Goal: Task Accomplishment & Management: Manage account settings

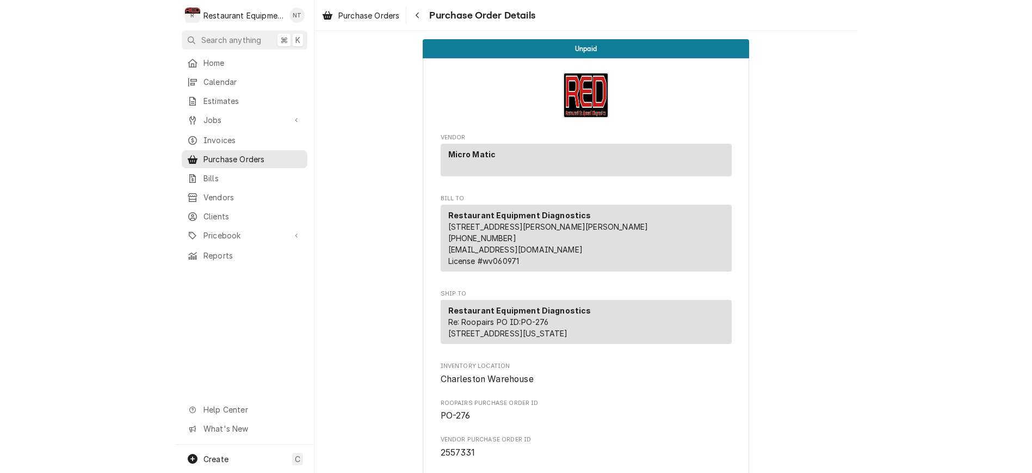
scroll to position [217, 0]
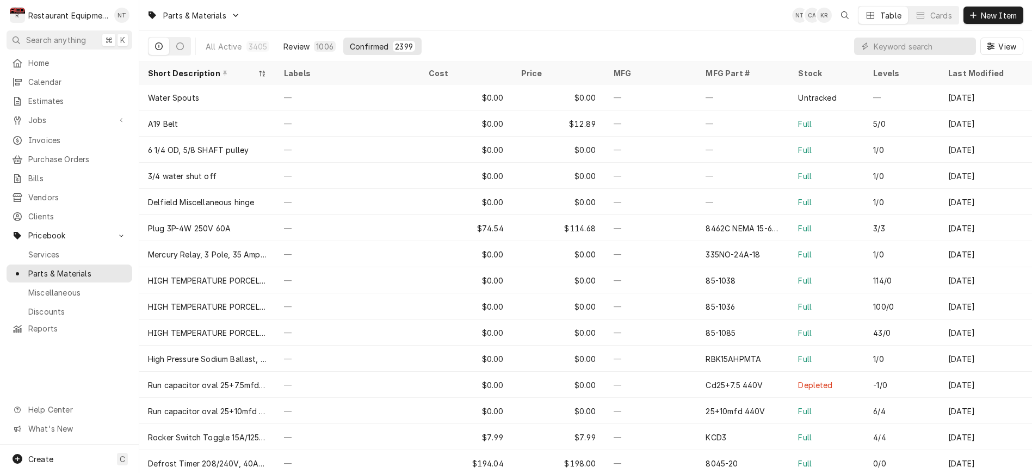
click at [318, 46] on div "1006" at bounding box center [324, 46] width 17 height 11
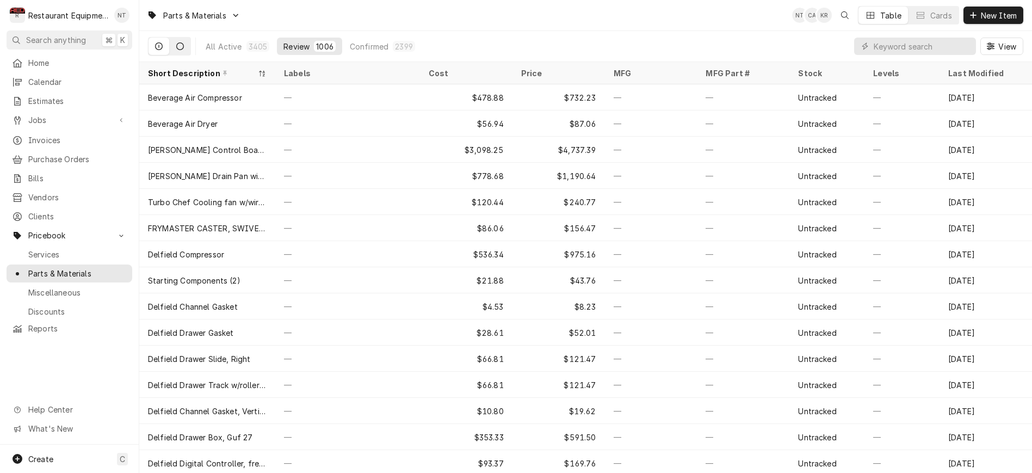
click at [188, 45] on button "Dynamic Content Wrapper" at bounding box center [180, 46] width 21 height 17
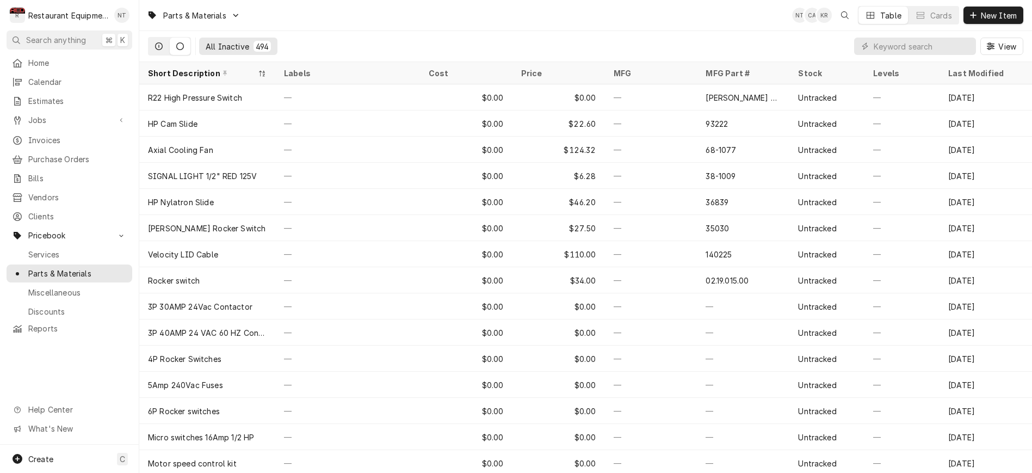
click at [159, 44] on icon "Dynamic Content Wrapper" at bounding box center [159, 46] width 8 height 8
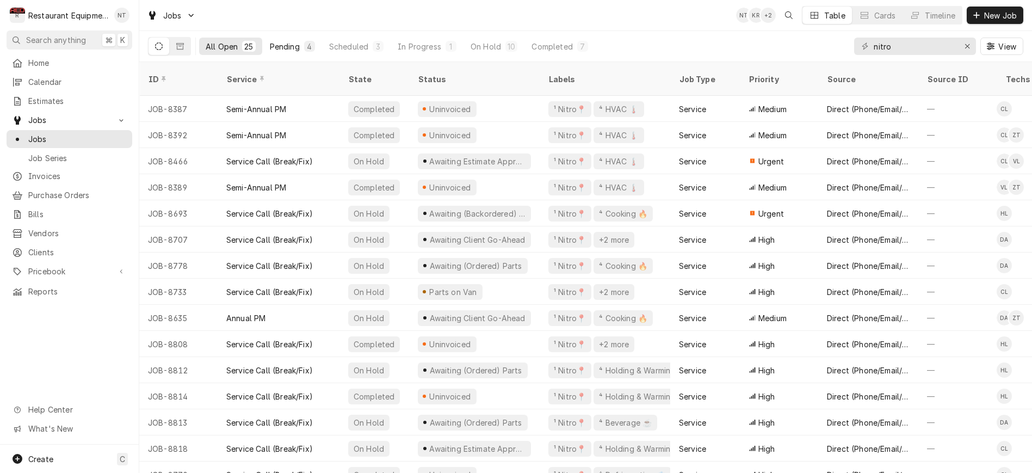
type input "nitro"
click at [306, 46] on div "4" at bounding box center [309, 46] width 7 height 11
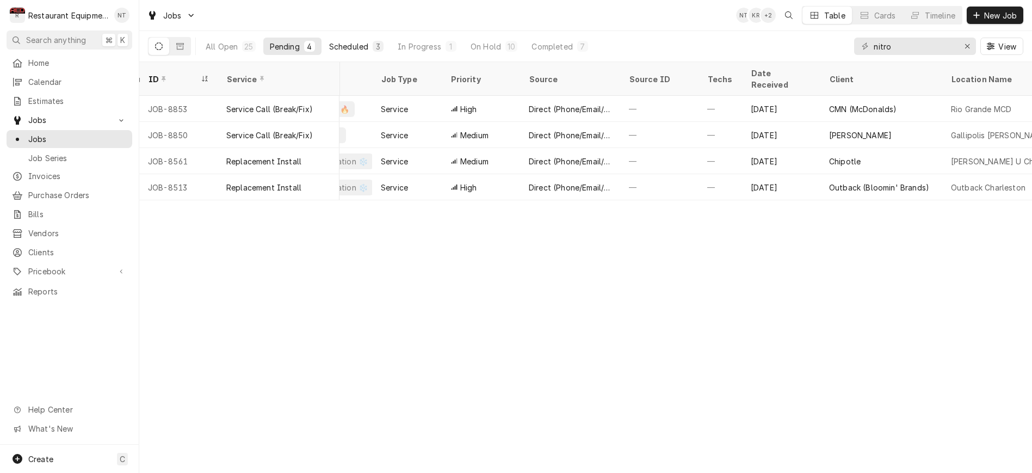
scroll to position [0, 221]
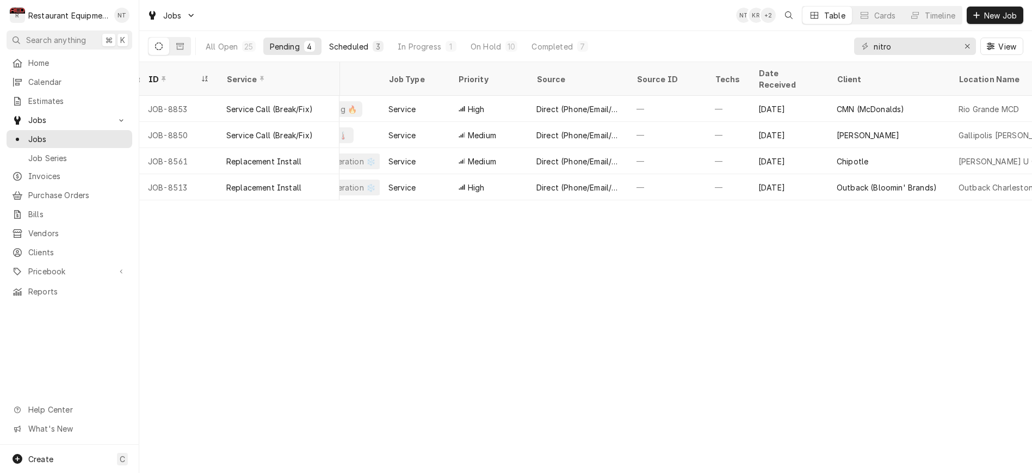
drag, startPoint x: 363, startPoint y: 45, endPoint x: 355, endPoint y: 42, distance: 8.6
click at [361, 44] on div "Scheduled" at bounding box center [348, 46] width 39 height 11
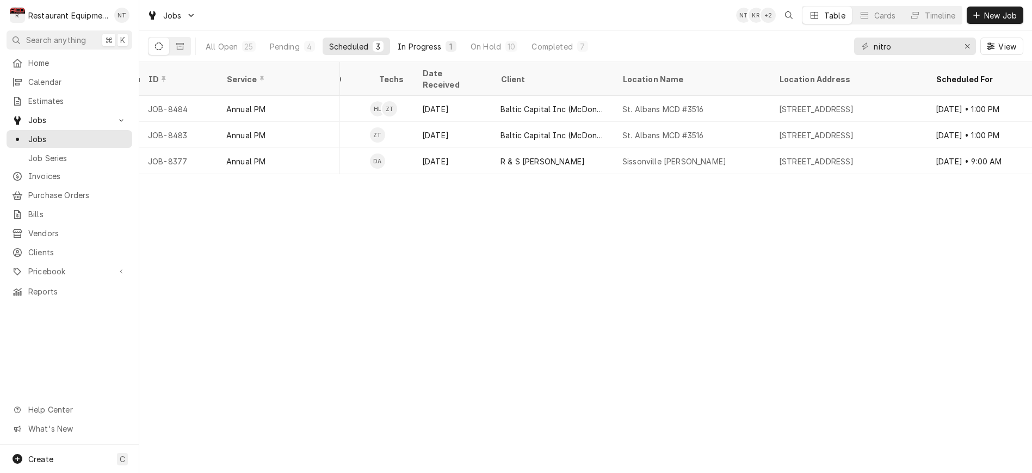
scroll to position [0, 1]
click at [406, 44] on div "In Progress" at bounding box center [420, 46] width 44 height 11
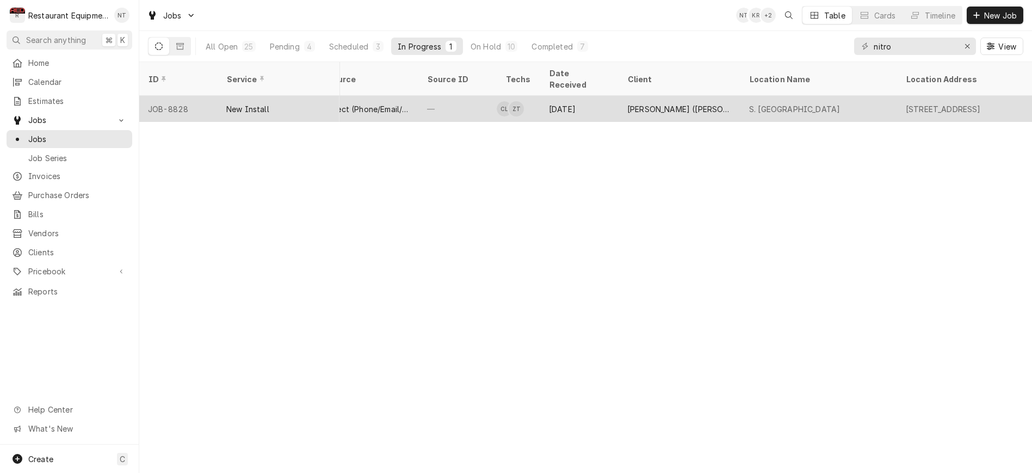
scroll to position [0, 435]
click at [582, 96] on div "[DATE]" at bounding box center [575, 109] width 78 height 26
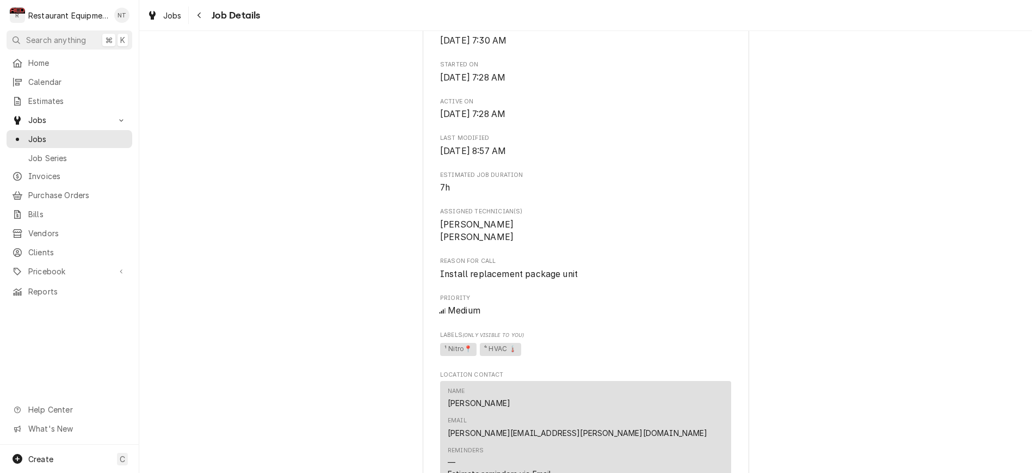
scroll to position [0, 1]
click at [205, 18] on button "Navigate back" at bounding box center [199, 15] width 17 height 17
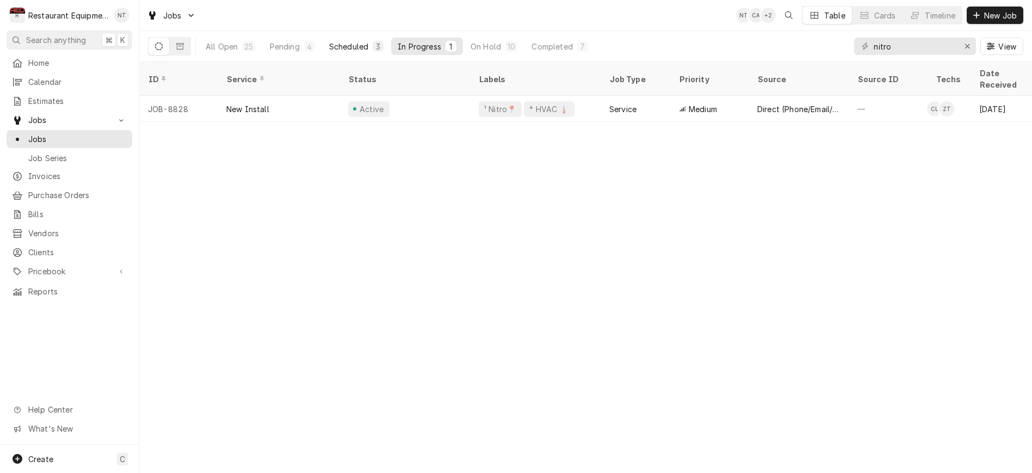
click at [362, 48] on div "Scheduled" at bounding box center [348, 46] width 39 height 11
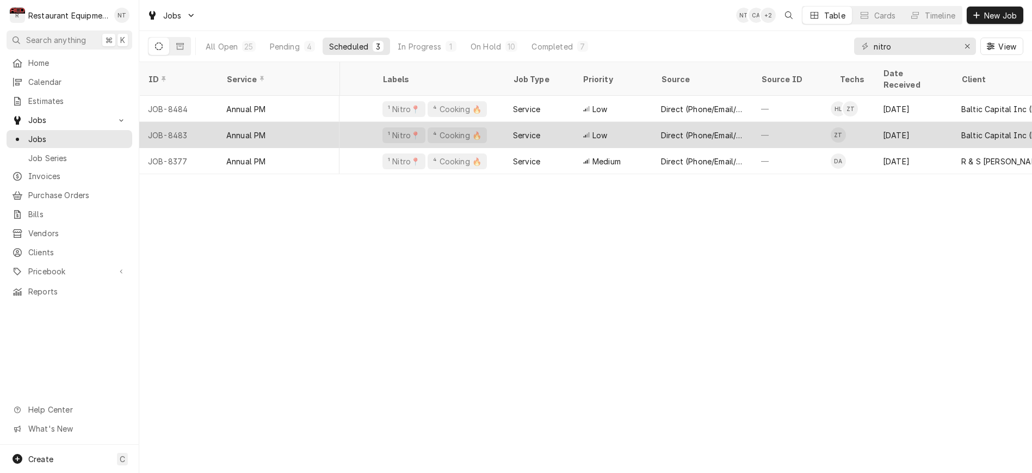
scroll to position [0, 101]
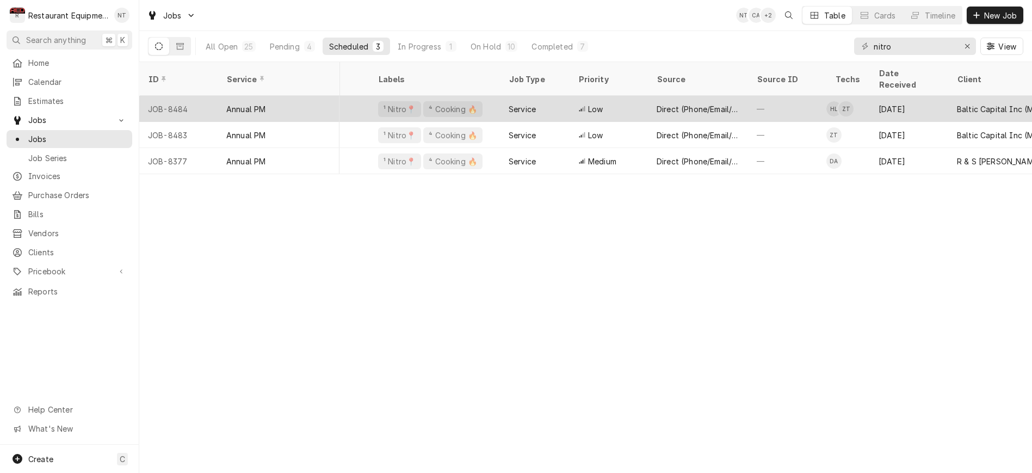
click at [787, 96] on div "—" at bounding box center [787, 109] width 78 height 26
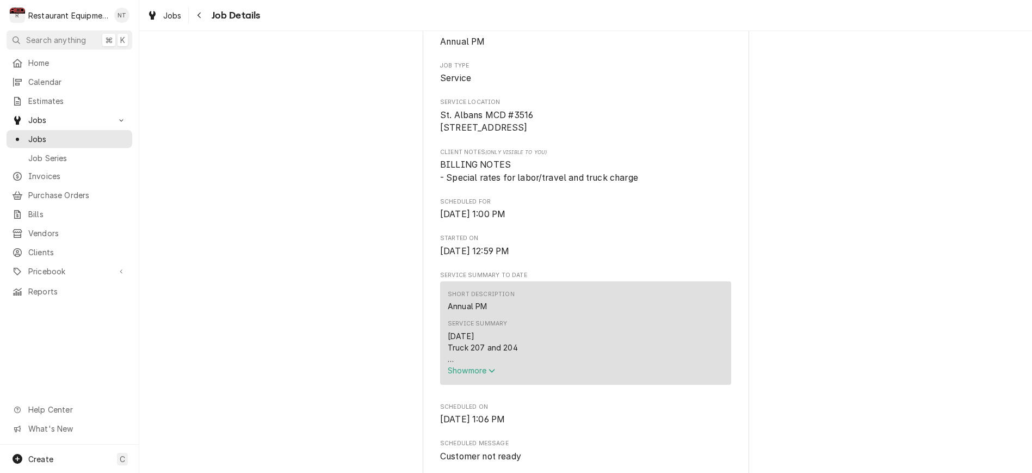
scroll to position [191, 0]
click at [201, 16] on icon "Navigate back" at bounding box center [199, 15] width 5 height 8
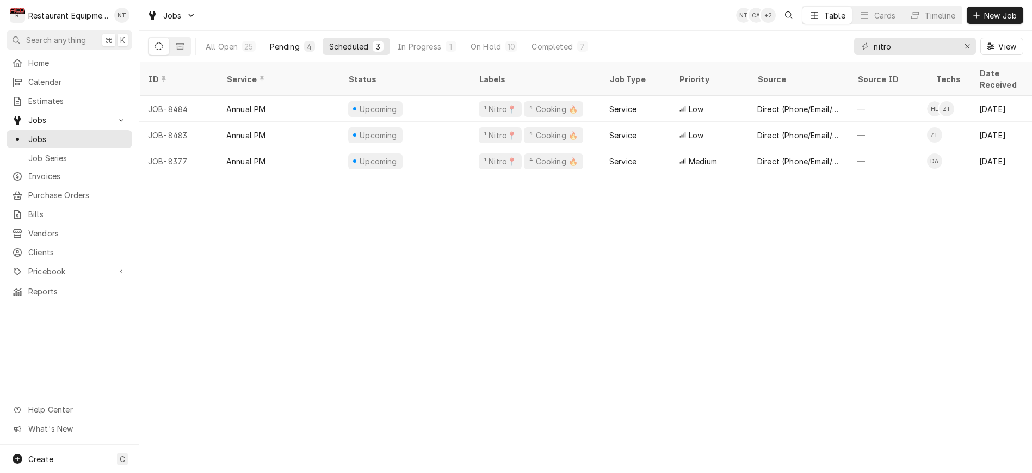
click at [294, 49] on div "Pending" at bounding box center [285, 46] width 30 height 11
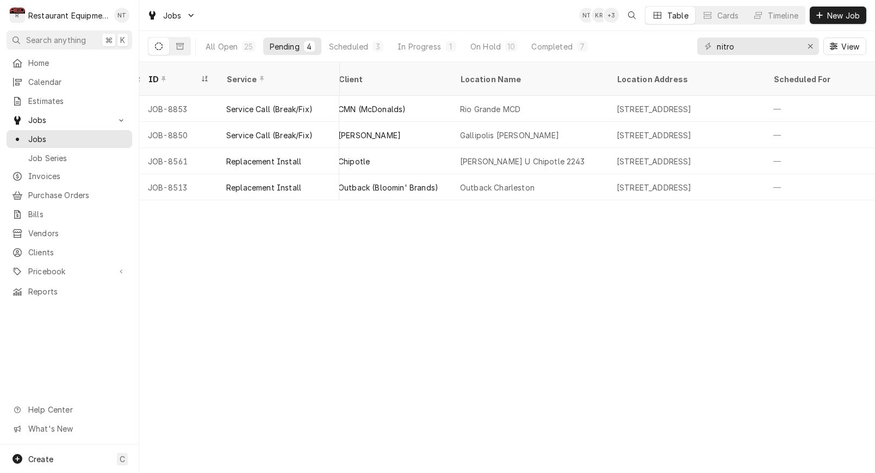
scroll to position [0, 718]
click at [250, 53] on button "All Open 25" at bounding box center [230, 46] width 63 height 17
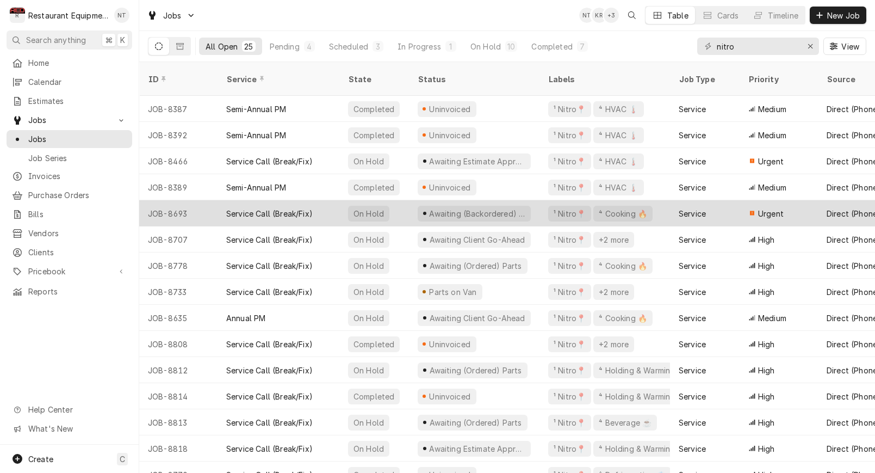
scroll to position [0, 0]
click at [723, 200] on div "Service" at bounding box center [705, 213] width 70 height 26
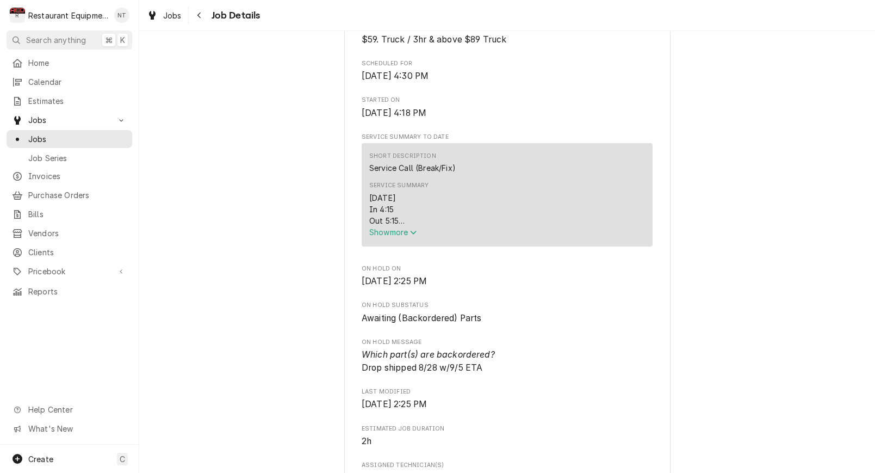
scroll to position [358, 0]
click at [411, 225] on span "Show more" at bounding box center [393, 229] width 48 height 9
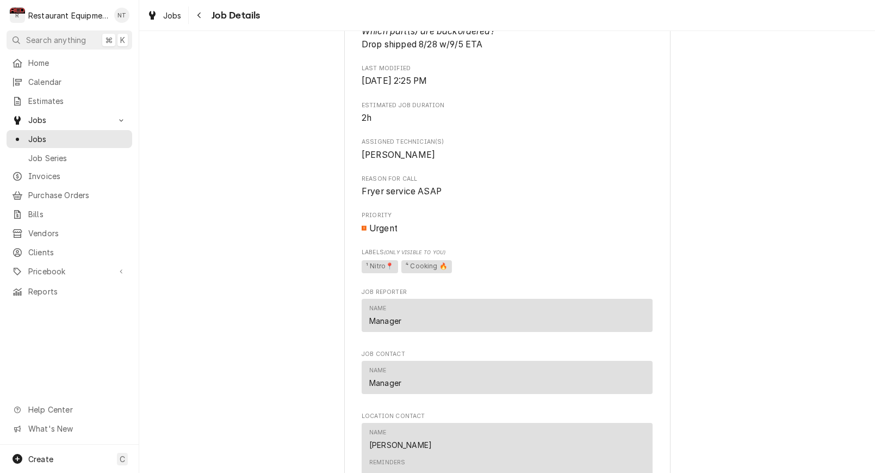
scroll to position [771, 0]
click at [193, 18] on button "Navigate back" at bounding box center [199, 15] width 17 height 17
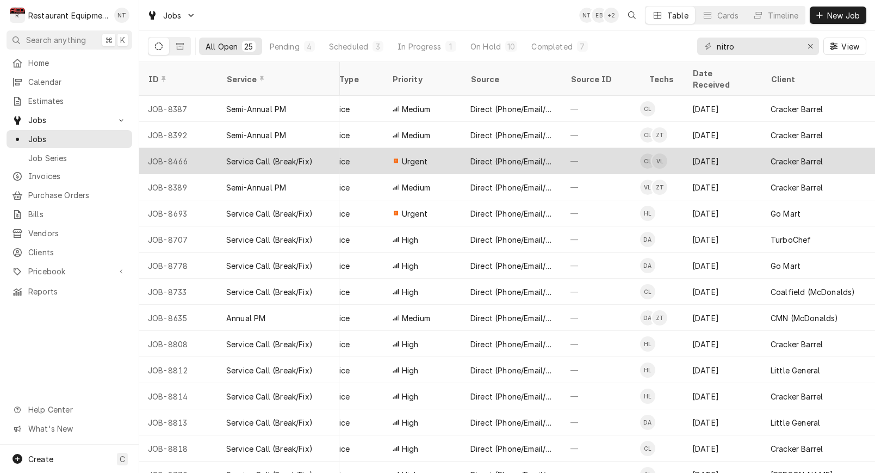
scroll to position [0, 357]
click at [729, 148] on div "[DATE]" at bounding box center [722, 161] width 78 height 26
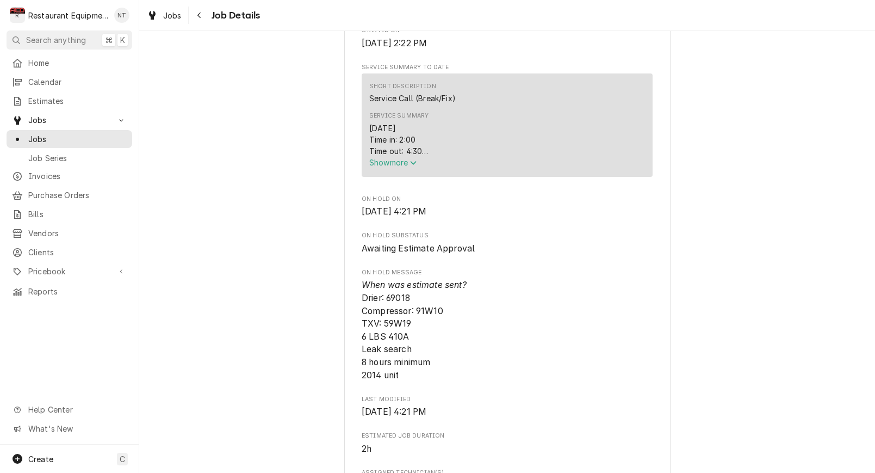
scroll to position [402, 0]
click at [394, 168] on span "Show more" at bounding box center [393, 163] width 48 height 9
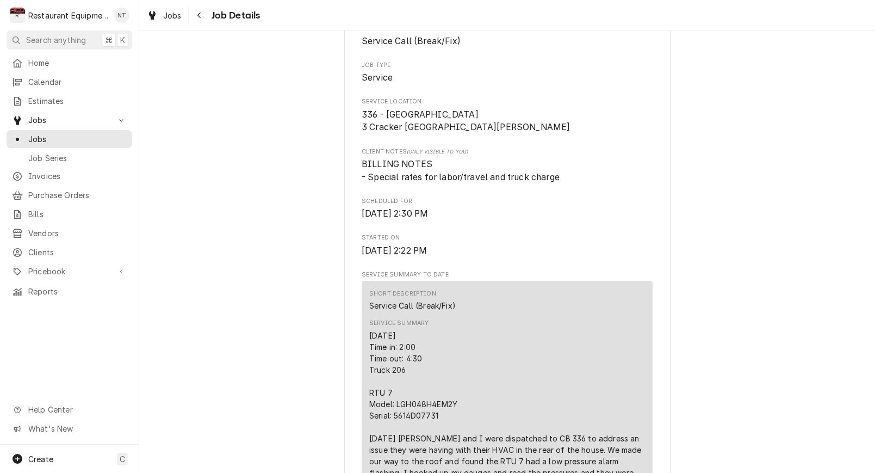
scroll to position [195, 0]
click at [197, 16] on icon "Navigate back" at bounding box center [199, 15] width 5 height 8
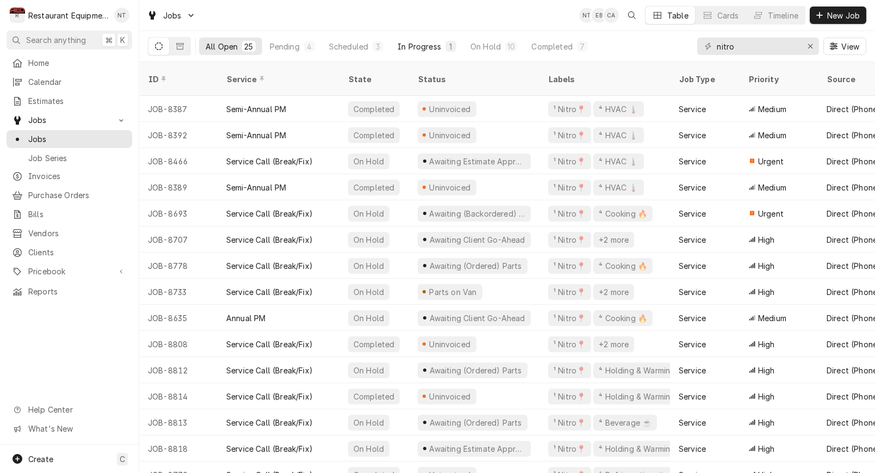
click at [413, 48] on div "In Progress" at bounding box center [420, 46] width 44 height 11
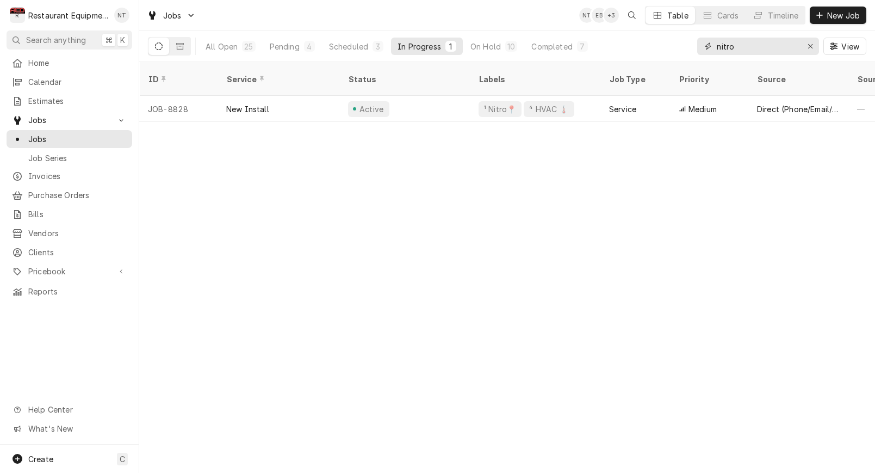
click at [759, 52] on input "nitro" at bounding box center [758, 46] width 82 height 17
drag, startPoint x: 734, startPoint y: 51, endPoint x: 713, endPoint y: 51, distance: 20.7
click at [714, 51] on div "nitro" at bounding box center [758, 46] width 122 height 17
drag, startPoint x: 743, startPoint y: 42, endPoint x: 700, endPoint y: 41, distance: 43.0
click at [700, 42] on div "nitro" at bounding box center [758, 46] width 122 height 17
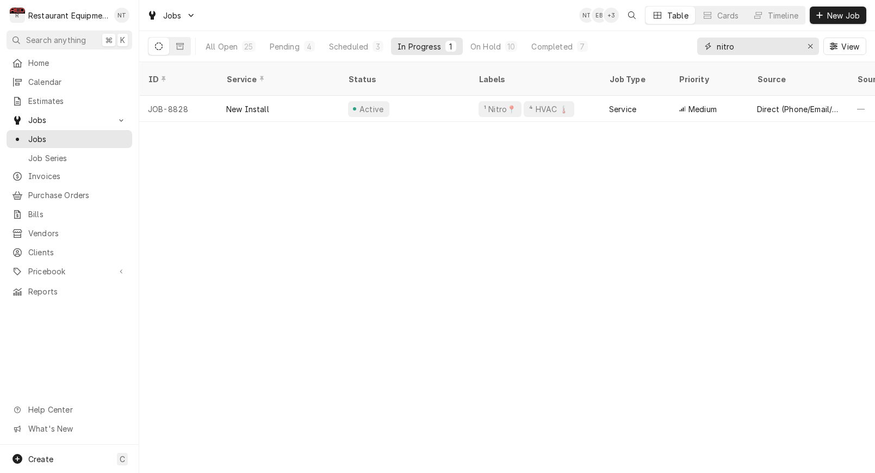
drag, startPoint x: 711, startPoint y: 43, endPoint x: 698, endPoint y: 44, distance: 12.6
click at [698, 44] on div "nitro" at bounding box center [758, 46] width 122 height 17
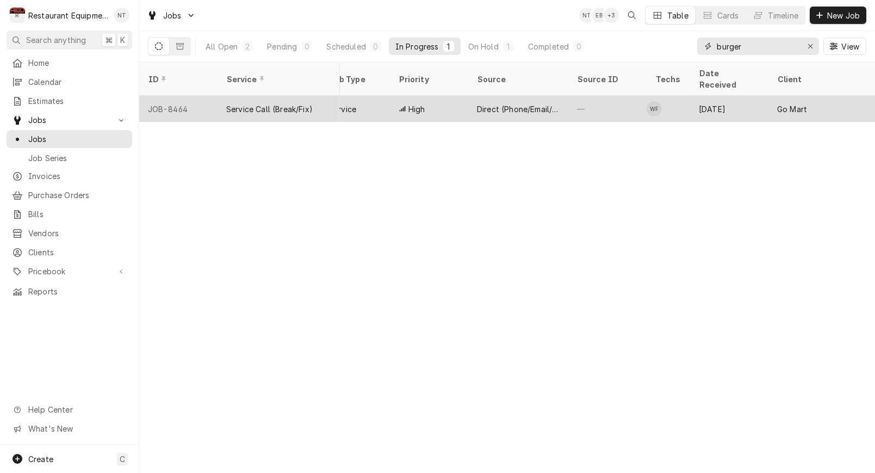
scroll to position [0, 283]
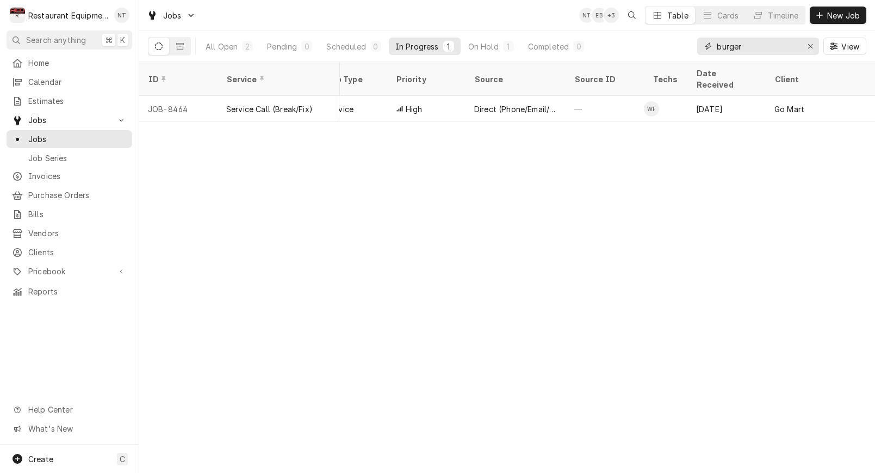
drag, startPoint x: 750, startPoint y: 53, endPoint x: 714, endPoint y: 51, distance: 36.5
click at [714, 51] on div "burger" at bounding box center [758, 46] width 122 height 17
type input "burger"
click at [247, 45] on div "2" at bounding box center [247, 46] width 7 height 11
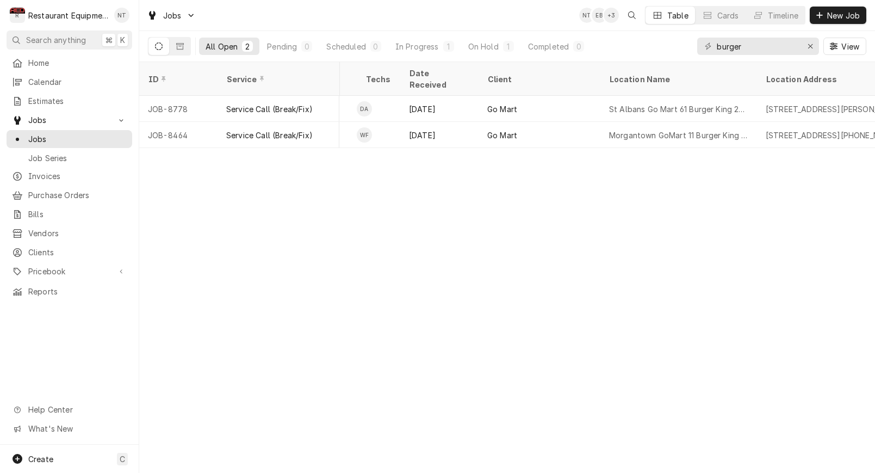
scroll to position [0, 640]
click at [804, 50] on button "Erase input" at bounding box center [810, 46] width 17 height 17
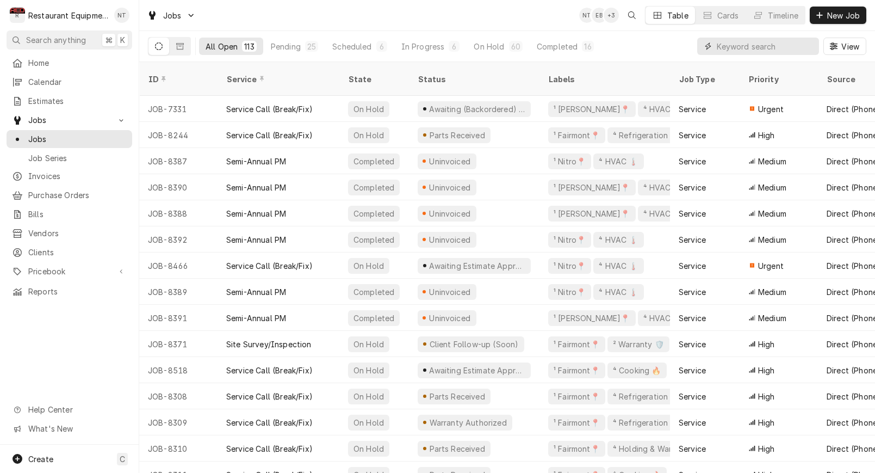
click at [758, 53] on input "Dynamic Content Wrapper" at bounding box center [765, 46] width 97 height 17
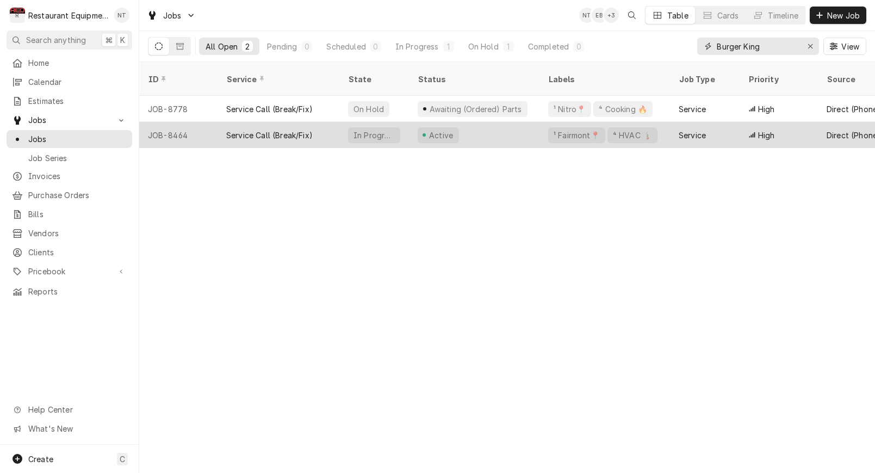
scroll to position [0, 0]
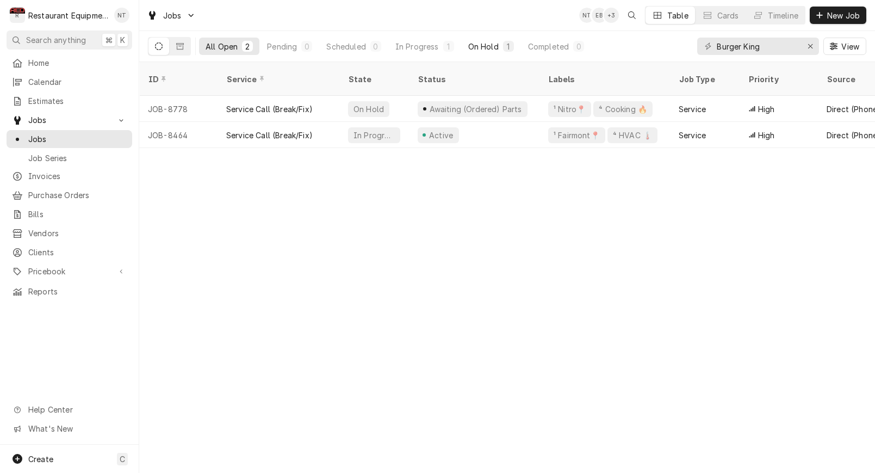
click at [500, 51] on button "On Hold 1" at bounding box center [491, 46] width 59 height 17
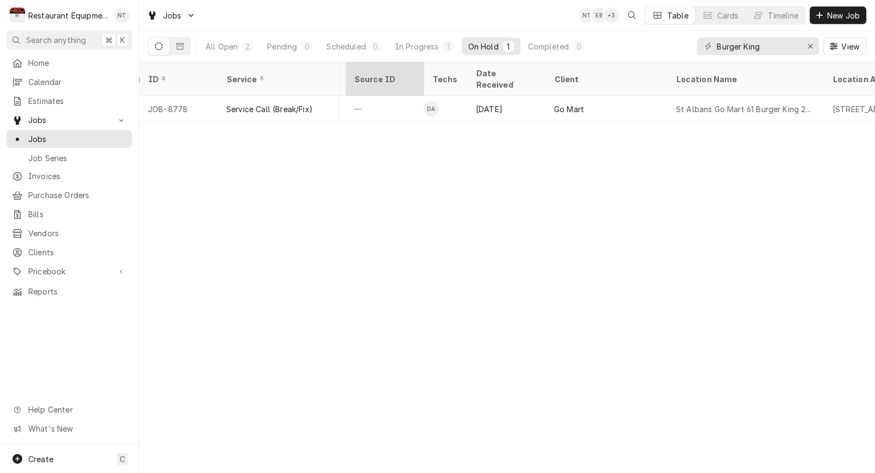
scroll to position [0, 503]
click at [425, 53] on button "In Progress 1" at bounding box center [425, 46] width 72 height 17
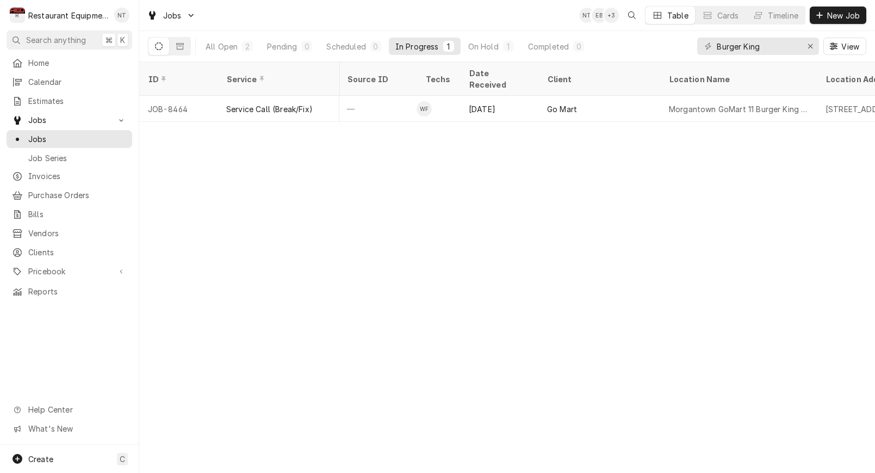
scroll to position [0, 517]
click at [228, 49] on div "All Open" at bounding box center [222, 46] width 32 height 11
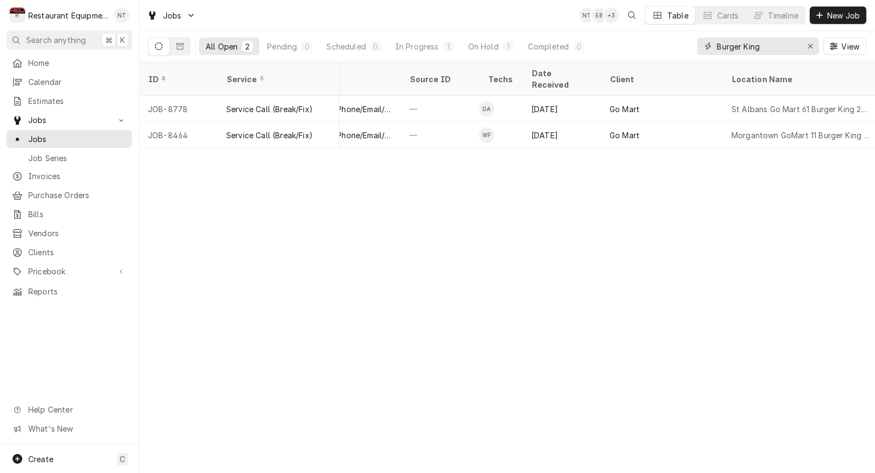
drag, startPoint x: 776, startPoint y: 44, endPoint x: 691, endPoint y: 47, distance: 84.3
click at [691, 47] on div "All Open 2 Pending 0 Scheduled 0 In Progress 1 On Hold 1 Completed 0 Burger Kin…" at bounding box center [507, 46] width 718 height 30
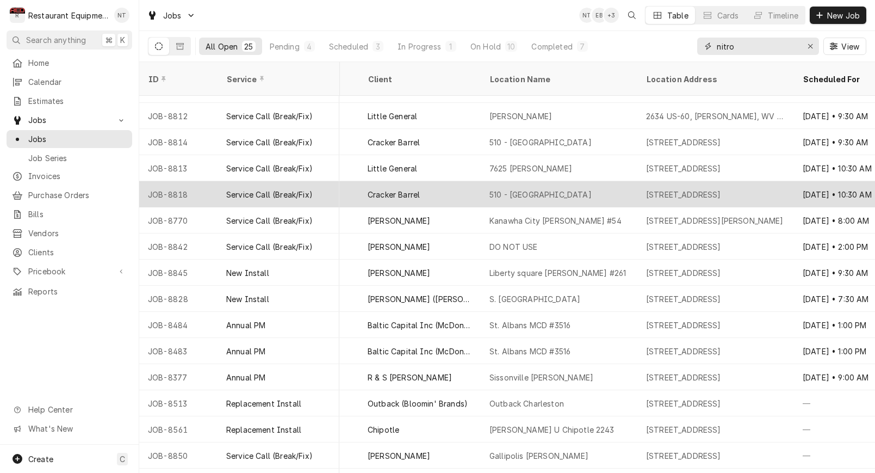
scroll to position [252, 762]
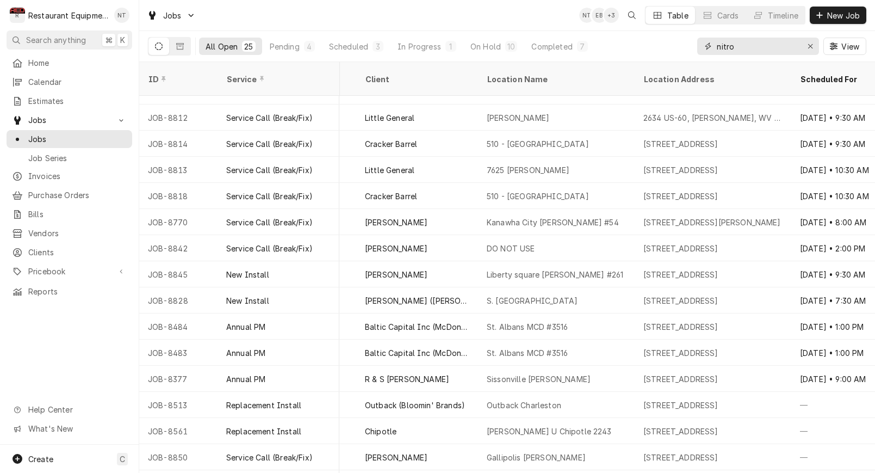
click at [773, 50] on input "nitro" at bounding box center [758, 46] width 82 height 17
drag, startPoint x: 773, startPoint y: 50, endPoint x: 753, endPoint y: 49, distance: 20.2
click at [773, 50] on input "nitro" at bounding box center [758, 46] width 82 height 17
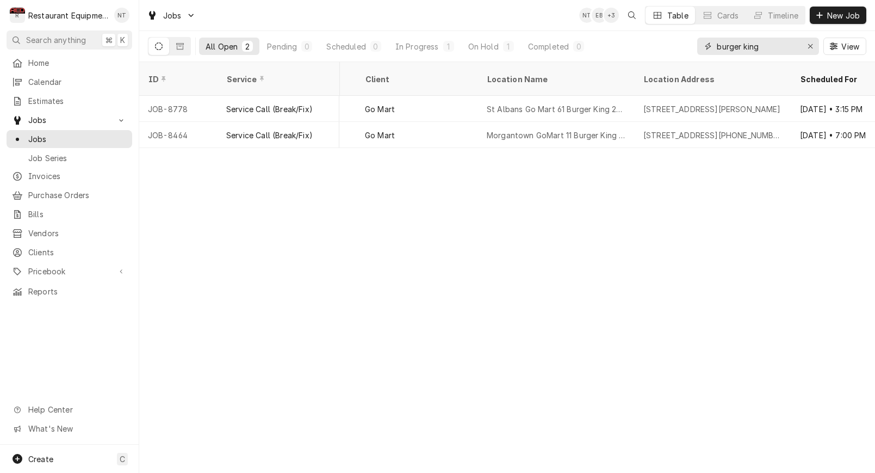
scroll to position [0, 762]
type input "Burger King"
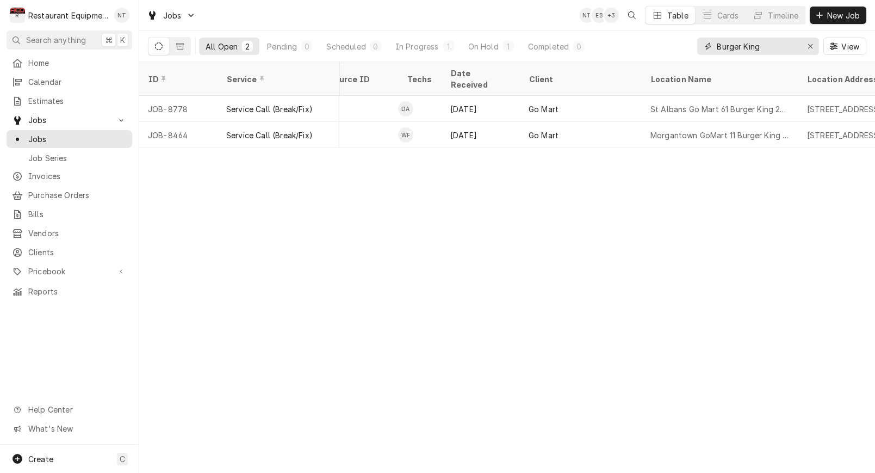
scroll to position [0, 596]
drag, startPoint x: 757, startPoint y: 47, endPoint x: 728, endPoint y: 48, distance: 28.3
click at [728, 48] on input "Burger King" at bounding box center [758, 46] width 82 height 17
click at [813, 46] on icon "Erase input" at bounding box center [811, 46] width 6 height 8
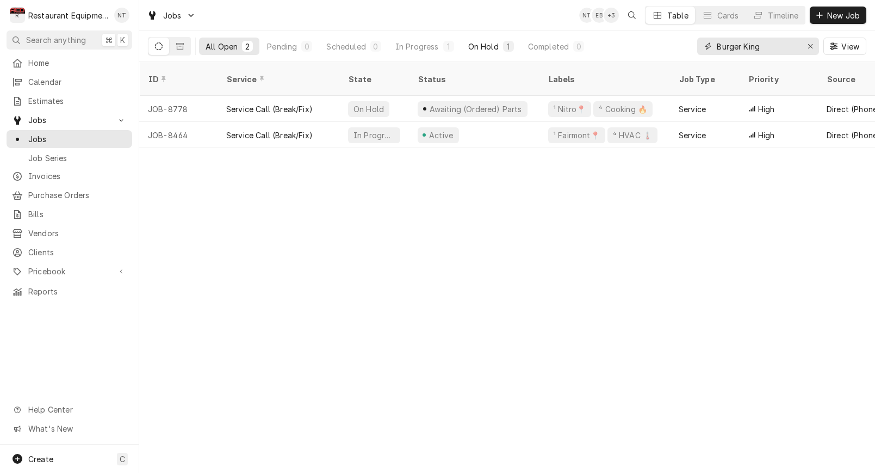
scroll to position [0, 0]
type input "Burger King"
click at [473, 47] on div "On Hold" at bounding box center [483, 46] width 30 height 11
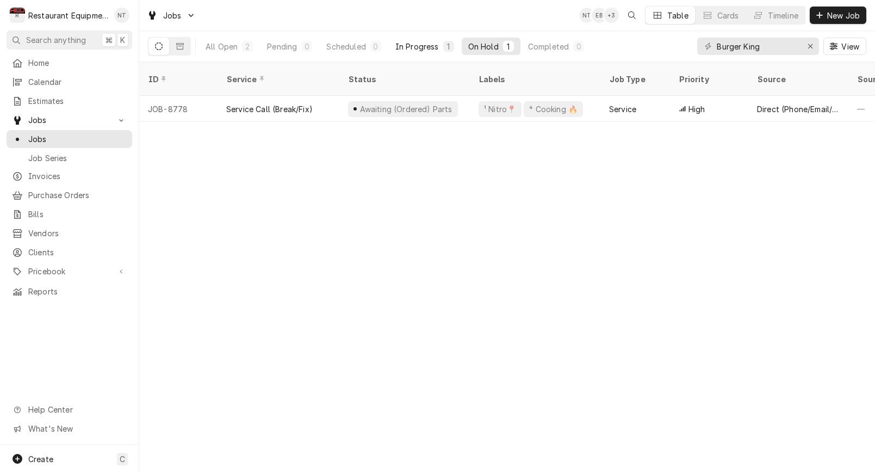
click at [429, 51] on div "In Progress" at bounding box center [417, 46] width 44 height 11
click at [223, 48] on div "All Open" at bounding box center [222, 46] width 32 height 11
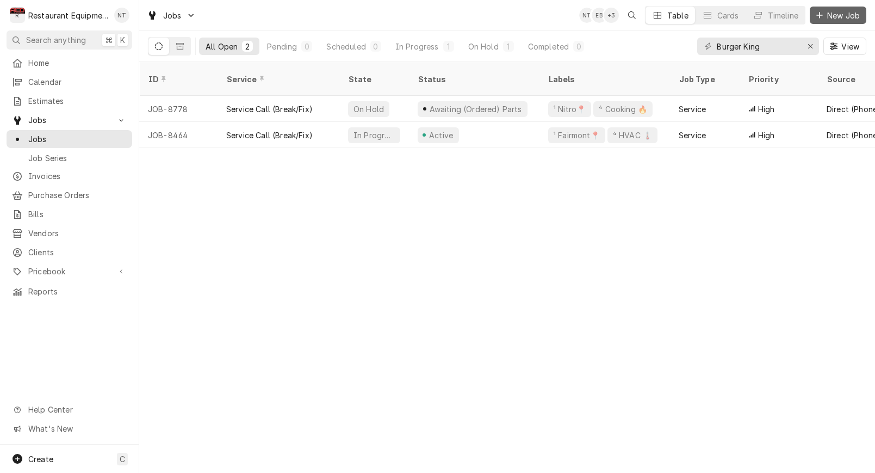
click at [834, 16] on span "New Job" at bounding box center [843, 15] width 37 height 11
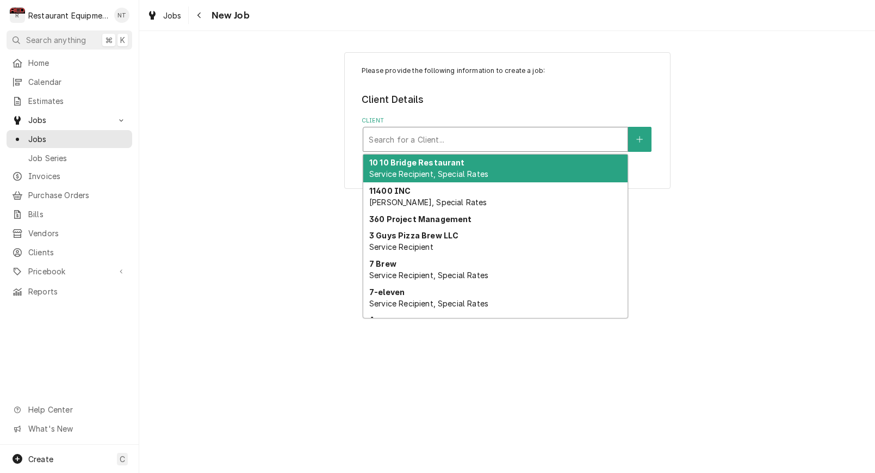
click at [562, 135] on div "Client" at bounding box center [495, 139] width 253 height 20
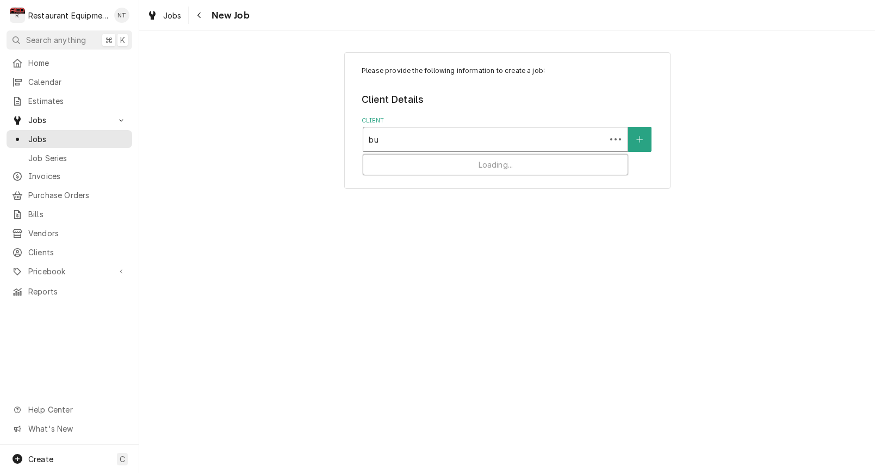
type input "b"
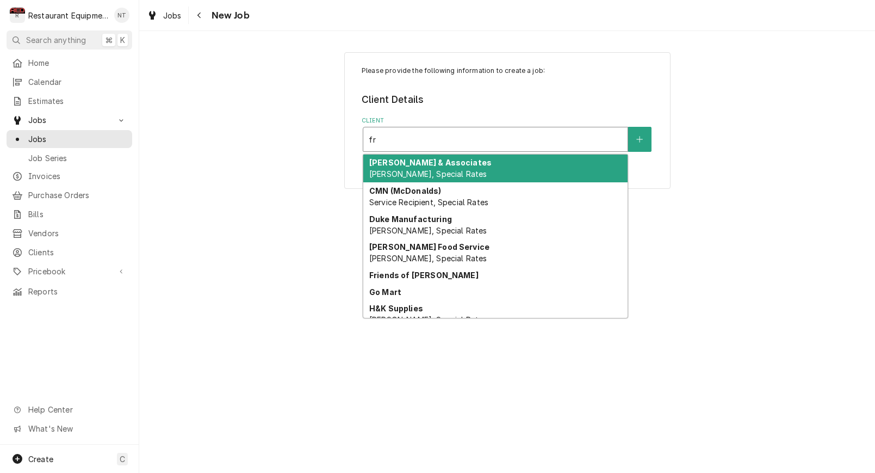
type input "f"
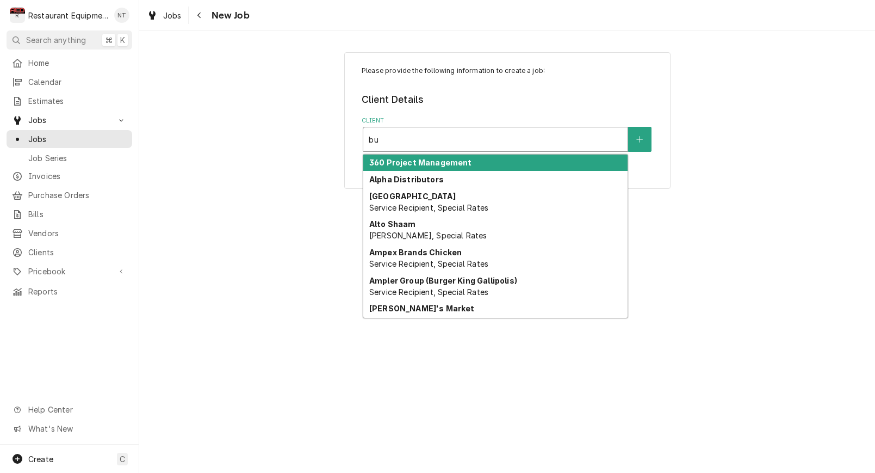
type input "b"
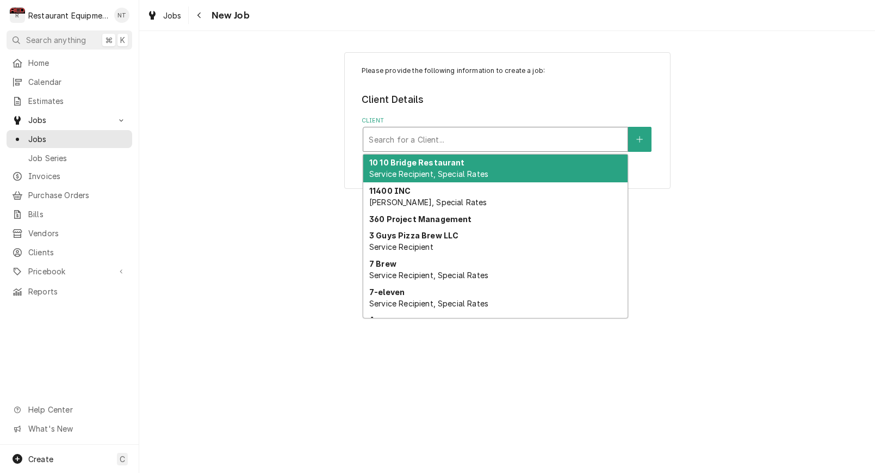
drag, startPoint x: 719, startPoint y: 76, endPoint x: 711, endPoint y: 75, distance: 8.2
click at [719, 75] on div "Please provide the following information to create a job: Client Details Client…" at bounding box center [507, 120] width 736 height 156
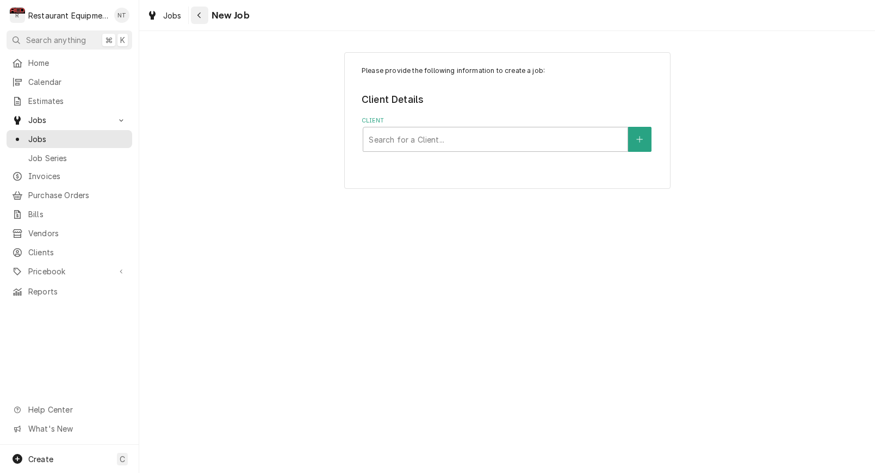
click at [200, 17] on icon "Navigate back" at bounding box center [199, 15] width 5 height 8
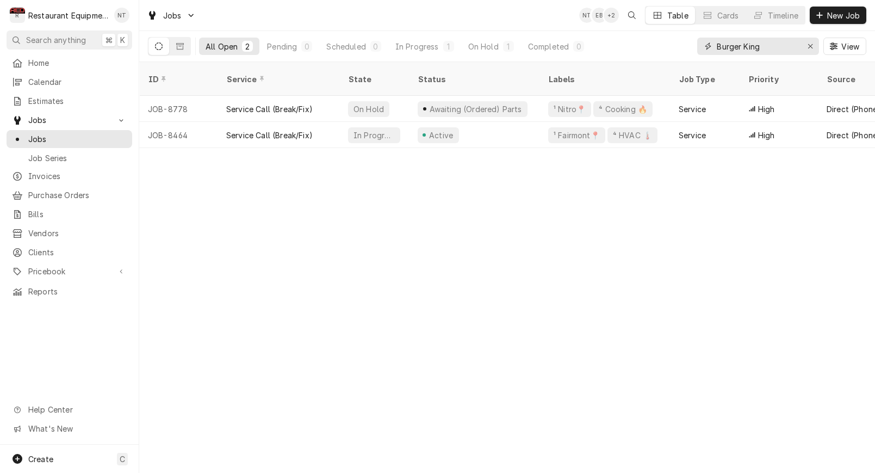
drag, startPoint x: 764, startPoint y: 49, endPoint x: 717, endPoint y: 49, distance: 46.2
click at [718, 49] on input "Burger King" at bounding box center [758, 46] width 82 height 17
type input "b"
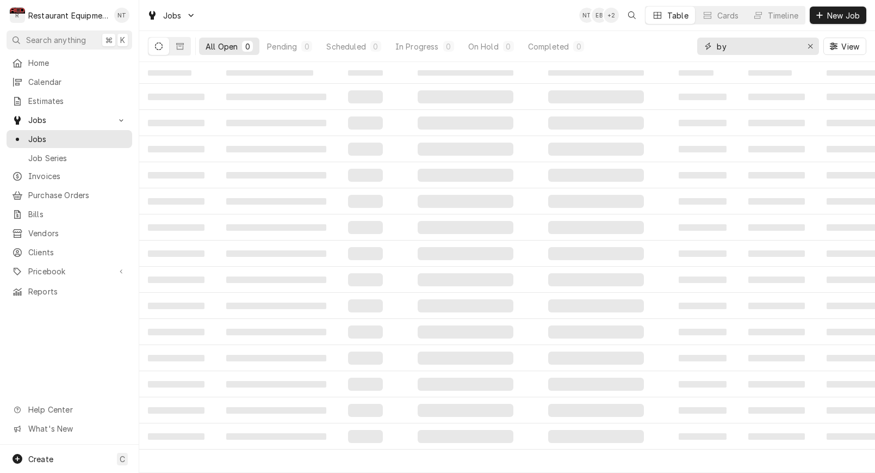
type input "b"
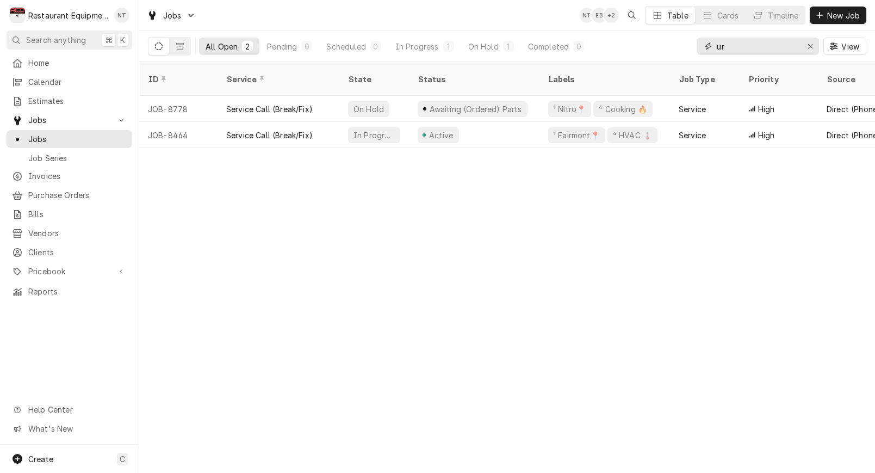
type input "u"
type input "Burger King"
drag, startPoint x: 726, startPoint y: 44, endPoint x: 715, endPoint y: 47, distance: 11.9
click at [715, 47] on div "Burger King" at bounding box center [758, 46] width 122 height 17
drag, startPoint x: 759, startPoint y: 46, endPoint x: 710, endPoint y: 48, distance: 49.0
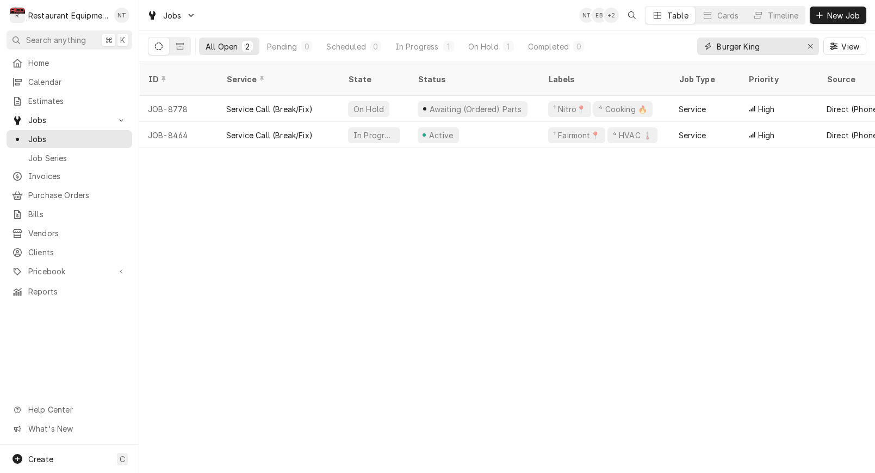
click at [710, 48] on div "Burger King" at bounding box center [758, 46] width 122 height 17
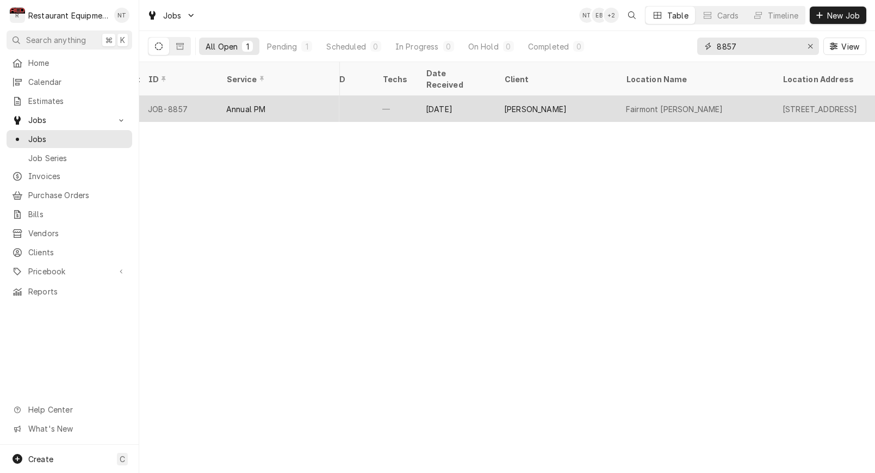
scroll to position [0, 624]
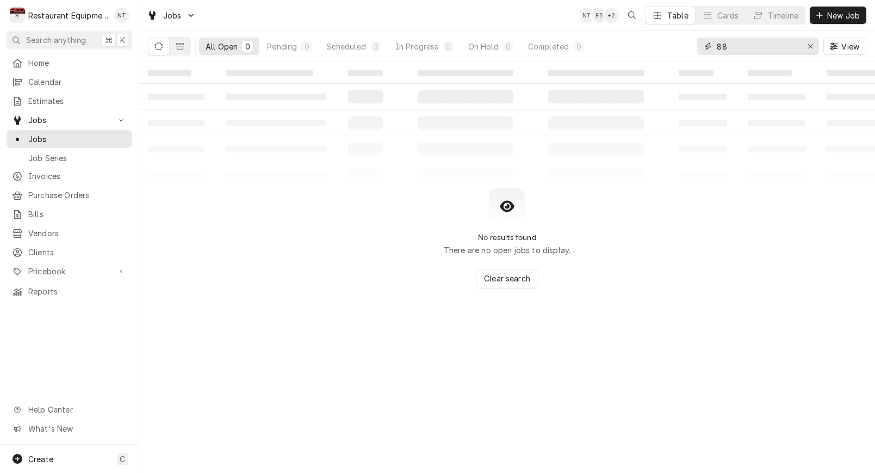
type input "8"
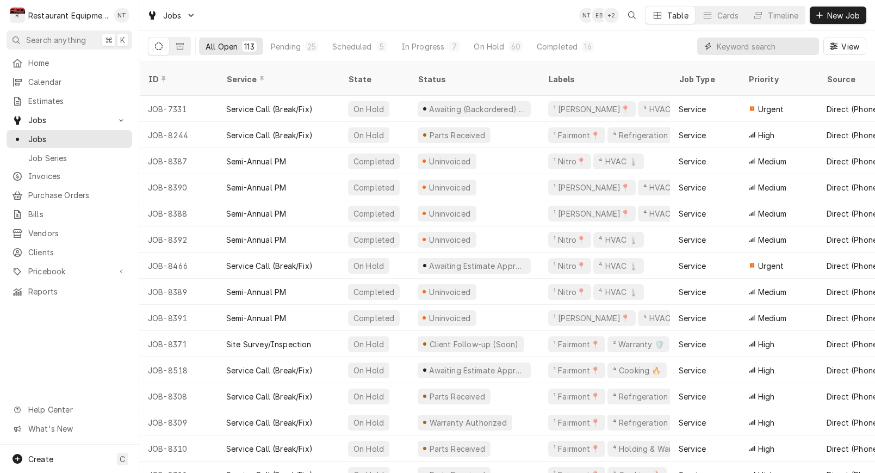
click at [747, 51] on input "Dynamic Content Wrapper" at bounding box center [765, 46] width 97 height 17
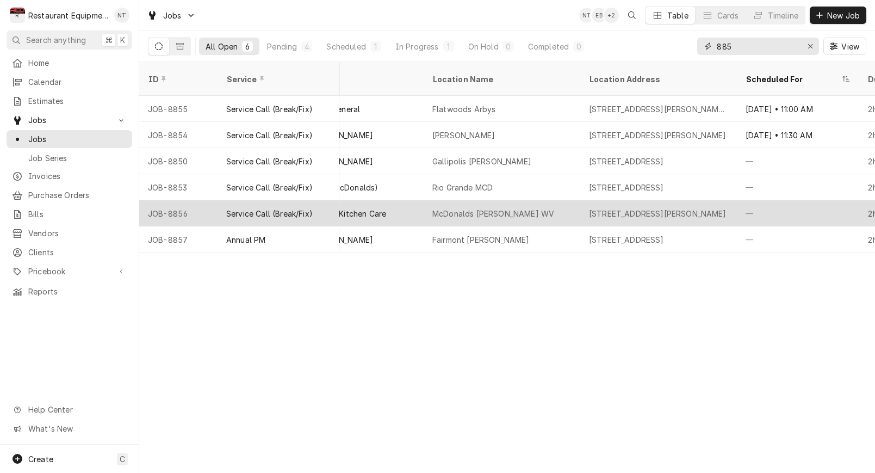
scroll to position [0, 822]
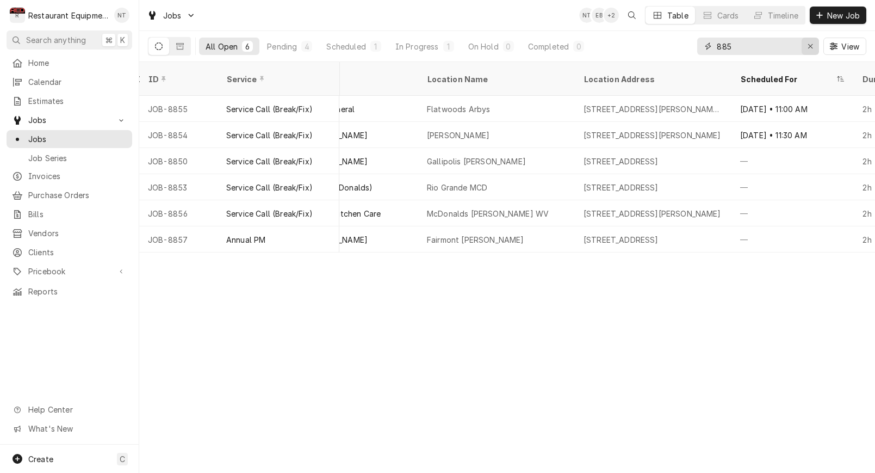
type input "885"
click at [813, 51] on div "Erase input" at bounding box center [810, 46] width 11 height 11
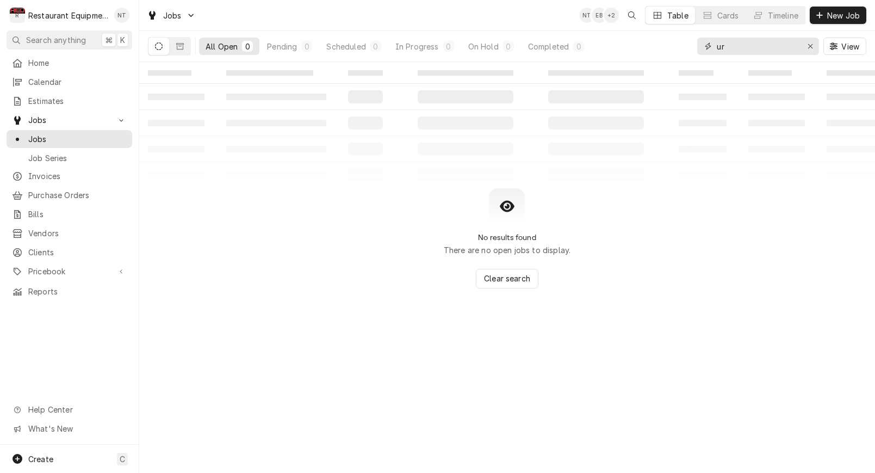
type input "u"
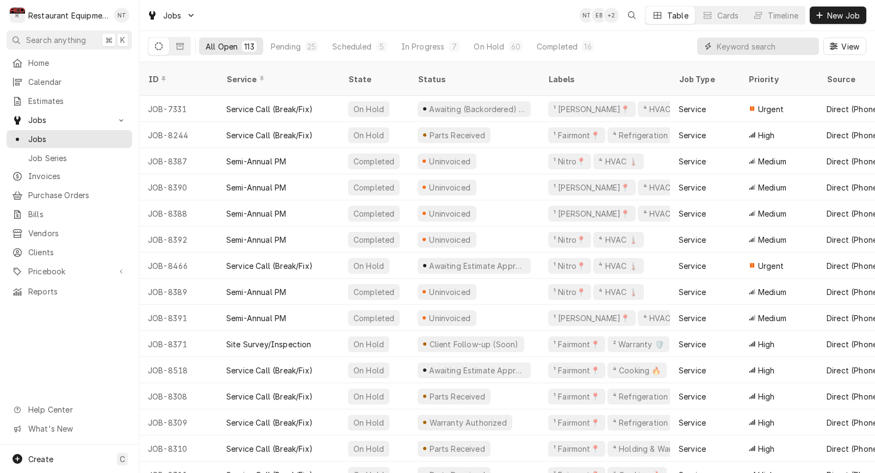
click at [735, 53] on input "Dynamic Content Wrapper" at bounding box center [765, 46] width 97 height 17
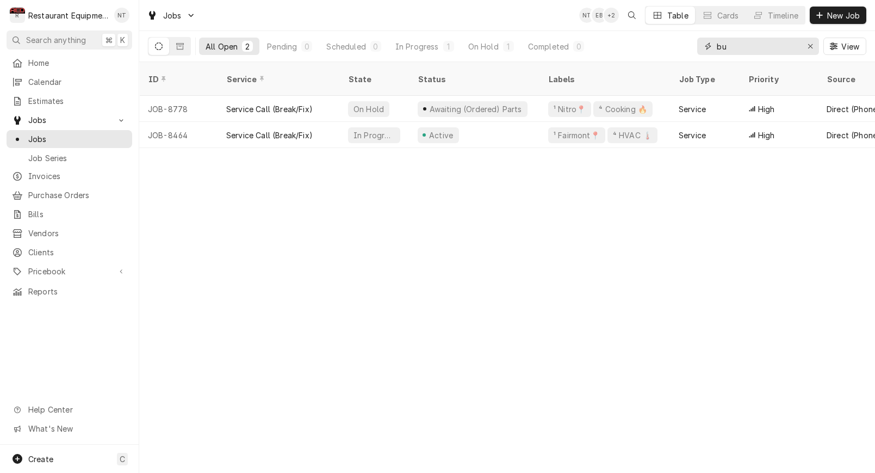
type input "b"
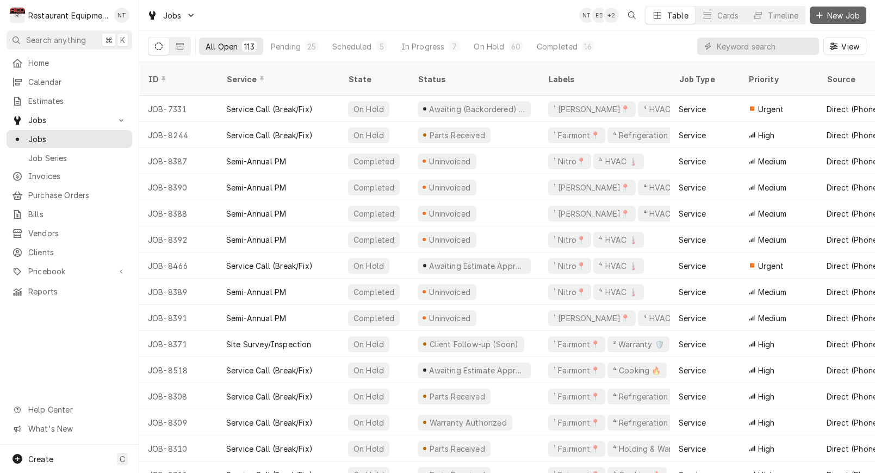
click at [838, 16] on span "New Job" at bounding box center [843, 15] width 37 height 11
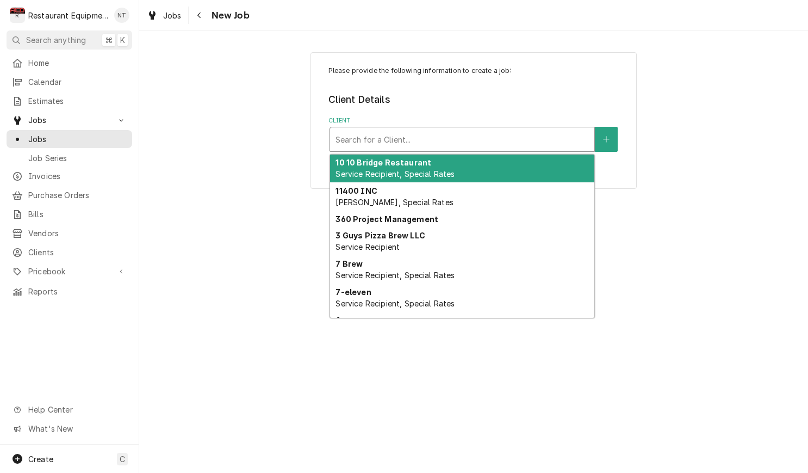
click at [557, 150] on div "Search for a Client..." at bounding box center [462, 139] width 264 height 24
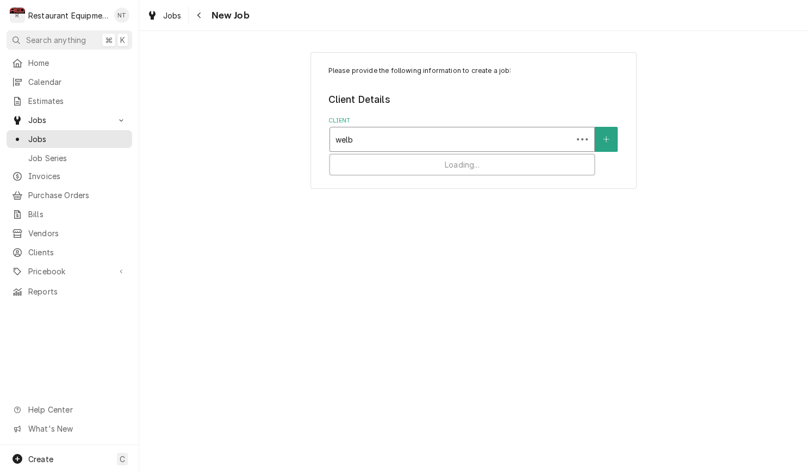
type input "welbi"
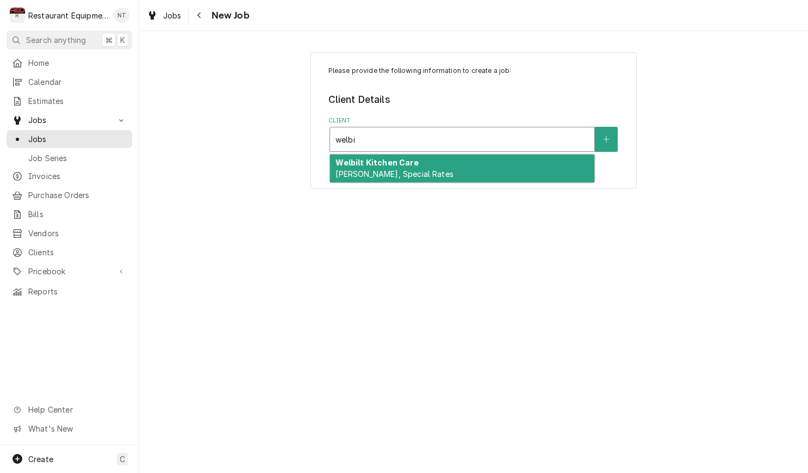
click at [542, 172] on div "Welbilt Kitchen Care [PERSON_NAME], Special Rates" at bounding box center [462, 168] width 264 height 28
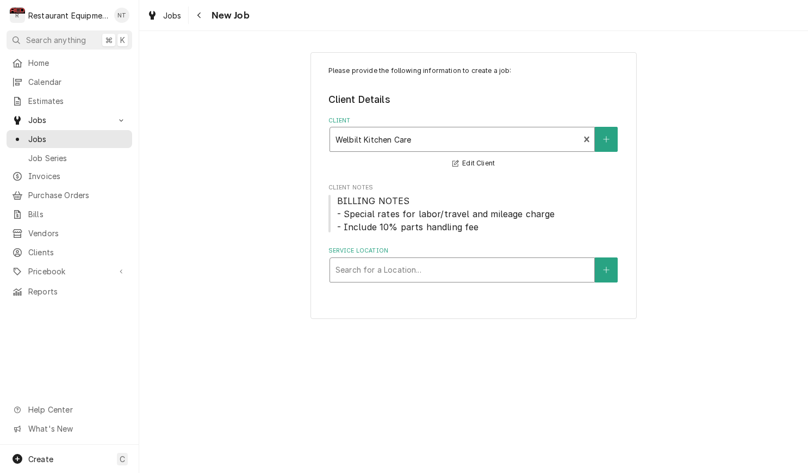
drag, startPoint x: 475, startPoint y: 272, endPoint x: 526, endPoint y: 259, distance: 52.6
click at [526, 260] on div "Service Location" at bounding box center [462, 270] width 253 height 20
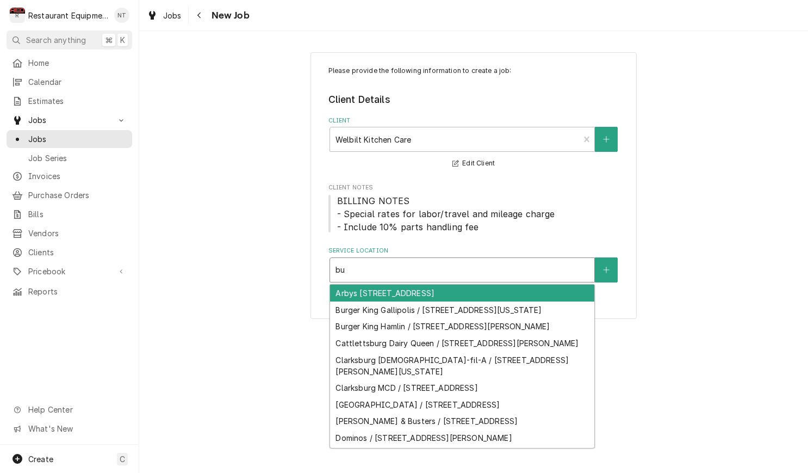
type input "b"
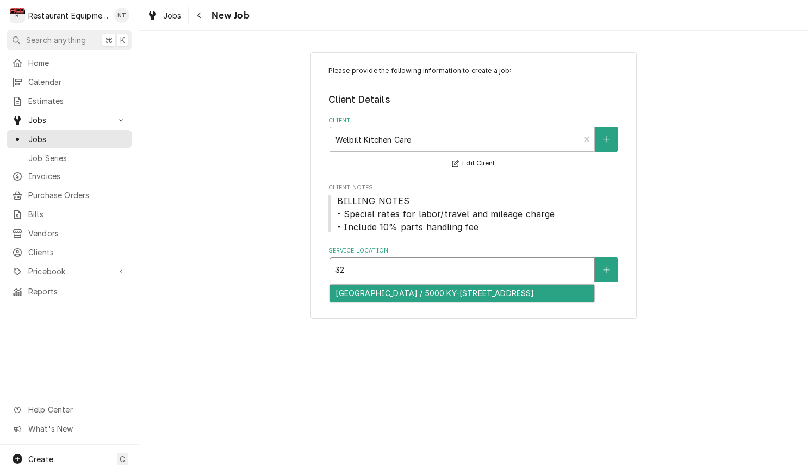
type input "3"
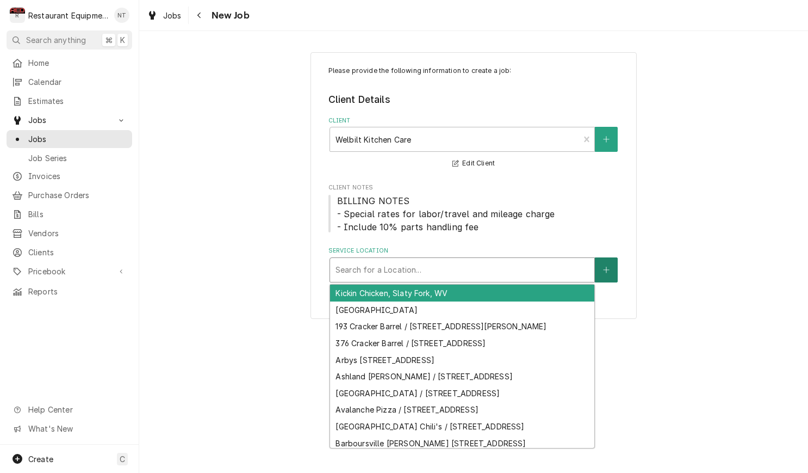
click at [611, 268] on button "Service Location" at bounding box center [606, 269] width 23 height 25
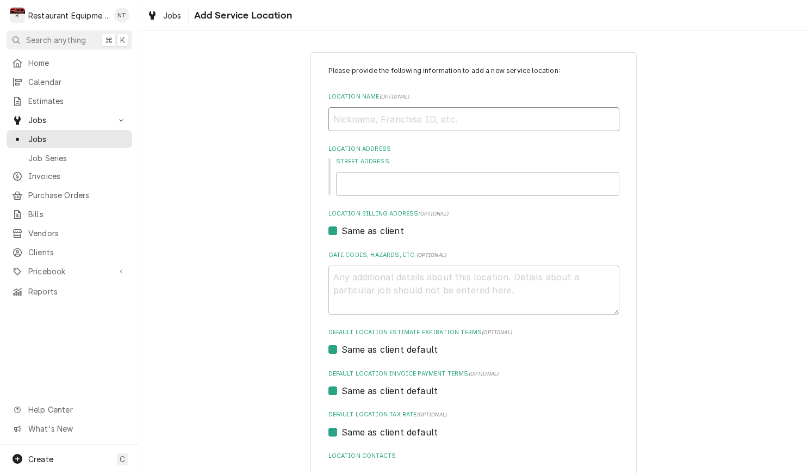
type textarea "x"
type input "B"
type textarea "x"
type input "Bu"
type textarea "x"
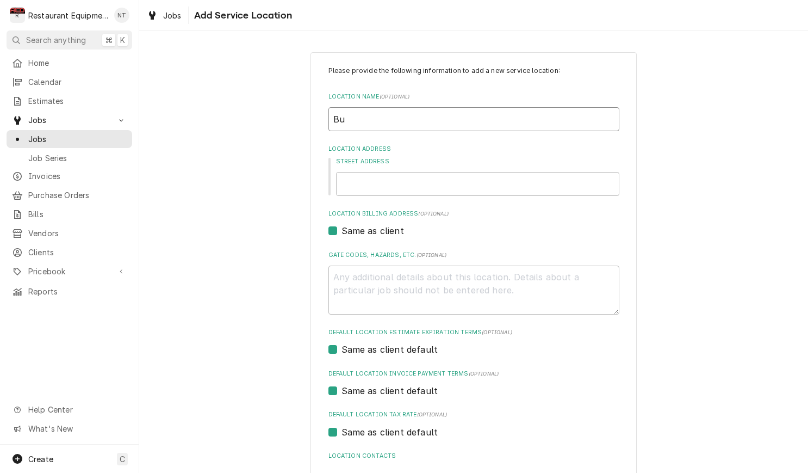
type input "Bur"
type textarea "x"
type input "Burg"
type textarea "x"
type input "Burge"
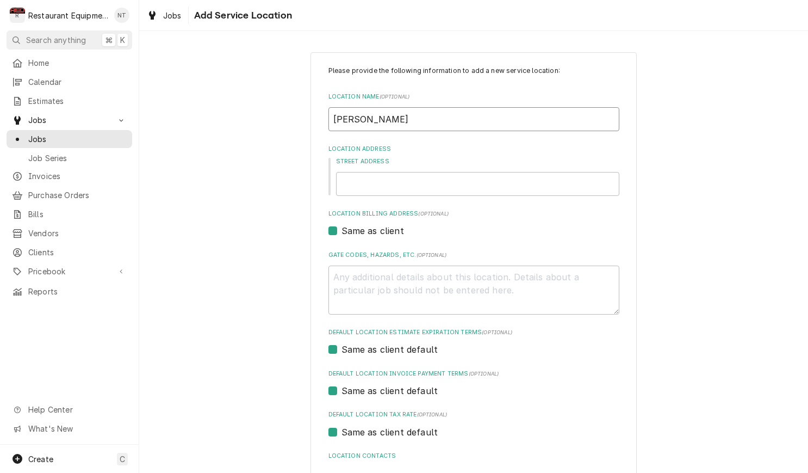
type textarea "x"
type input "Burger"
type textarea "x"
type input "Burger"
type textarea "x"
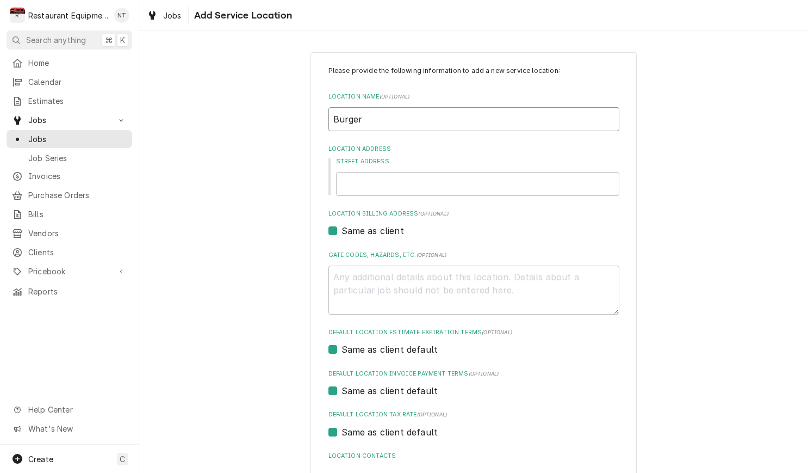
type input "Burger K"
type textarea "x"
type input "Burger Ki"
type textarea "x"
type input "Burger Kin"
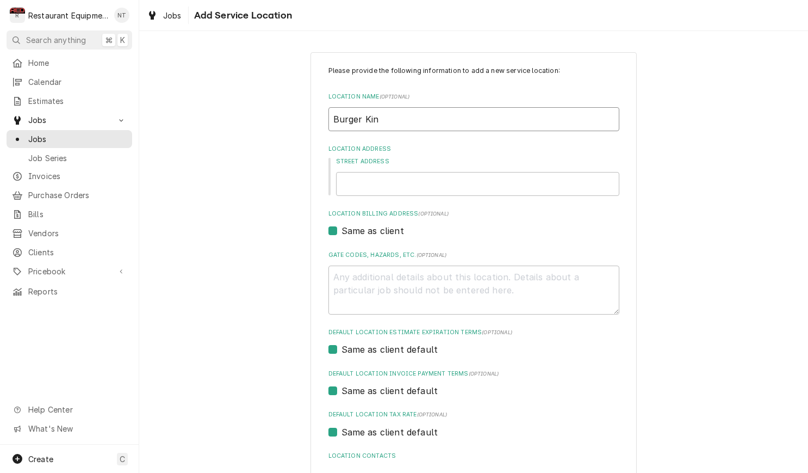
type textarea "x"
type input "Burger King"
type textarea "x"
type input "Burger King"
type textarea "x"
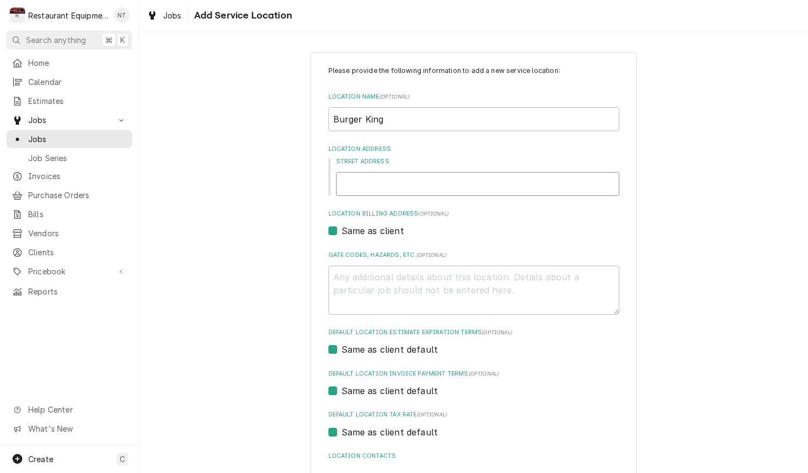
type input "3"
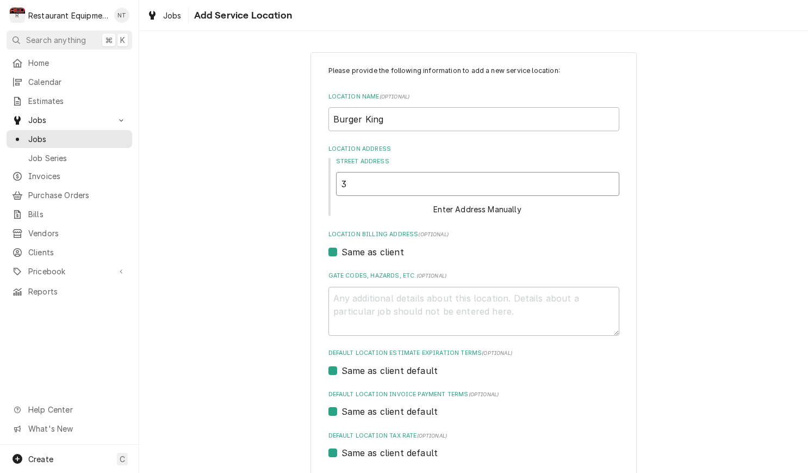
type textarea "x"
type input "32"
type textarea "x"
type input "321"
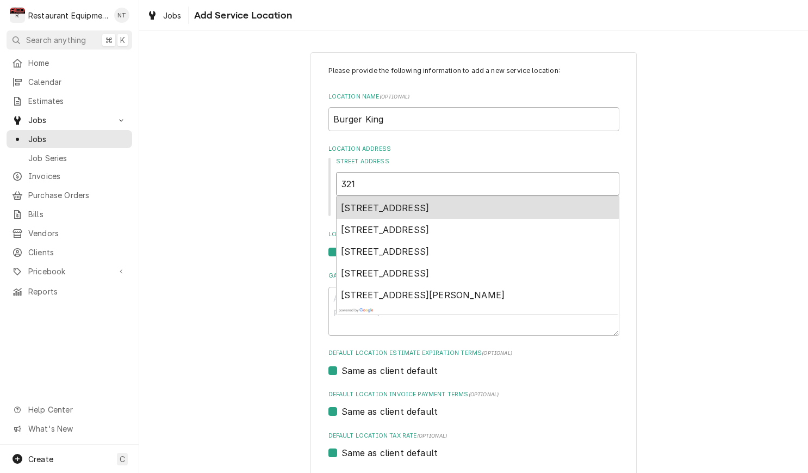
type textarea "x"
type input "3210"
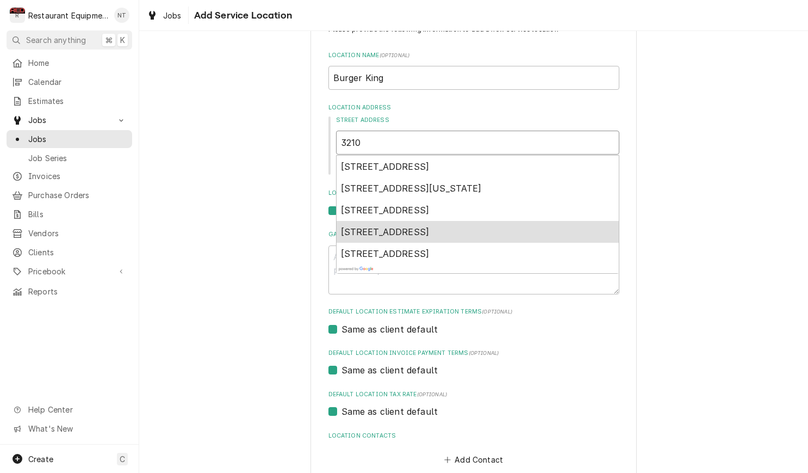
scroll to position [49, 0]
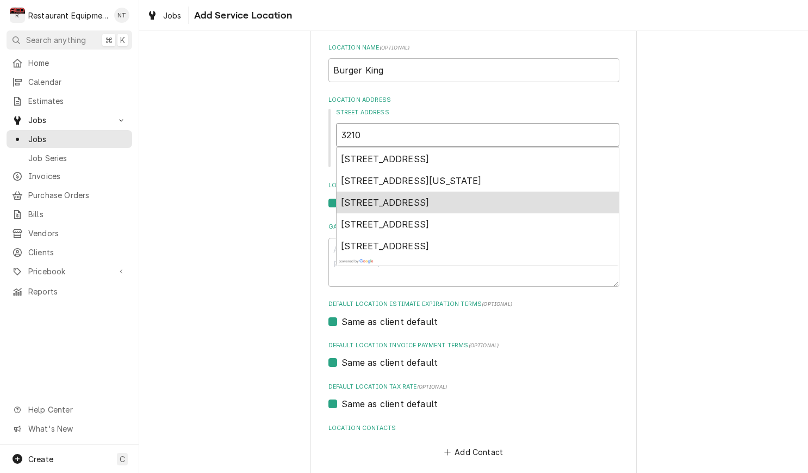
type textarea "x"
type input "3210"
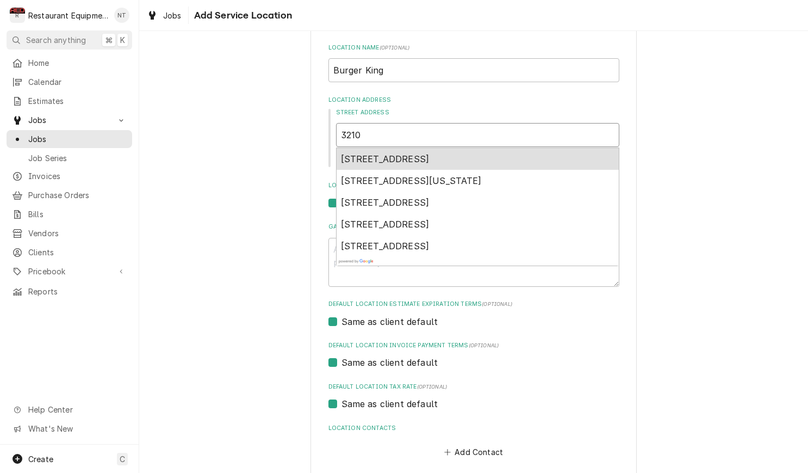
type textarea "x"
type input "3210 W"
type textarea "x"
type input "3210 Wa"
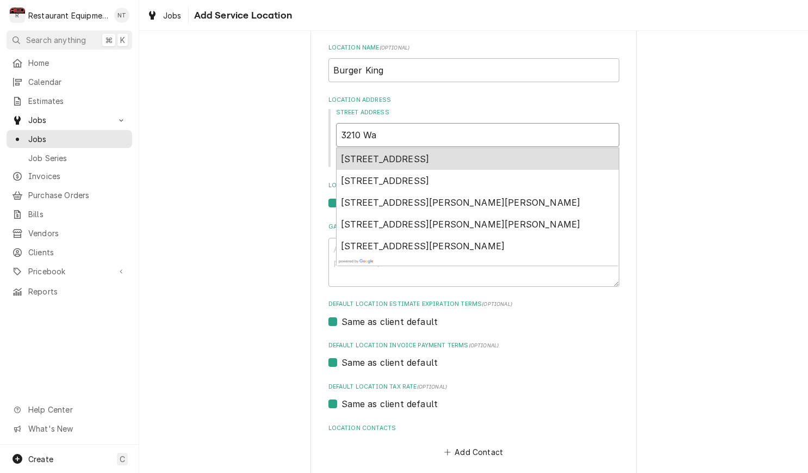
type textarea "x"
type input "3210 Was"
click at [482, 153] on span "3210 Washington Boulevard, Huntington, WV, USA" at bounding box center [411, 158] width 141 height 11
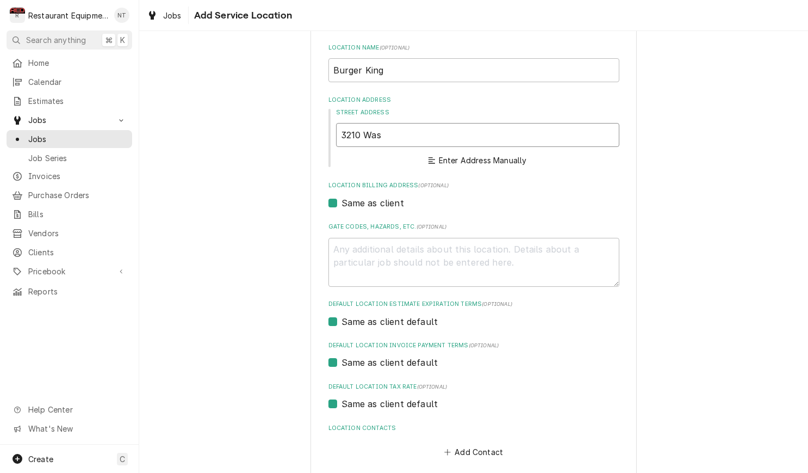
type textarea "x"
type input "3210 Washington Blvd"
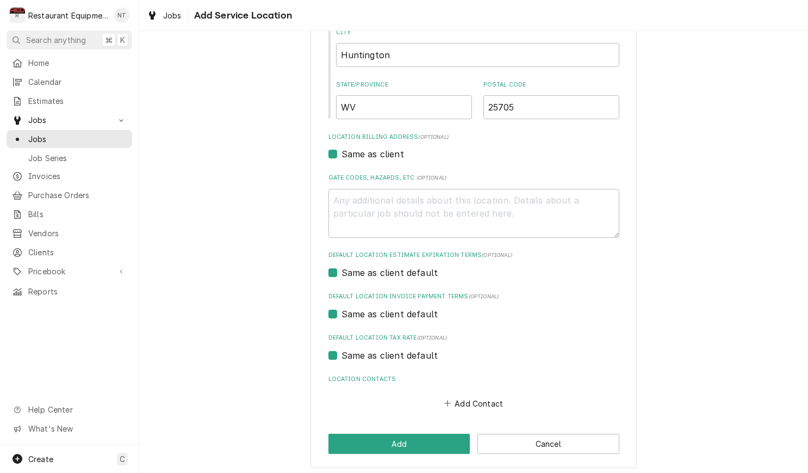
scroll to position [233, 0]
click at [473, 399] on button "Add Contact" at bounding box center [473, 403] width 63 height 15
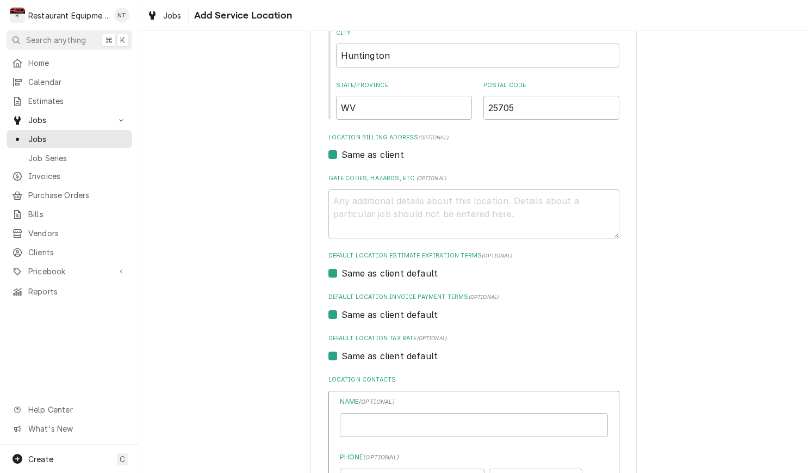
type textarea "x"
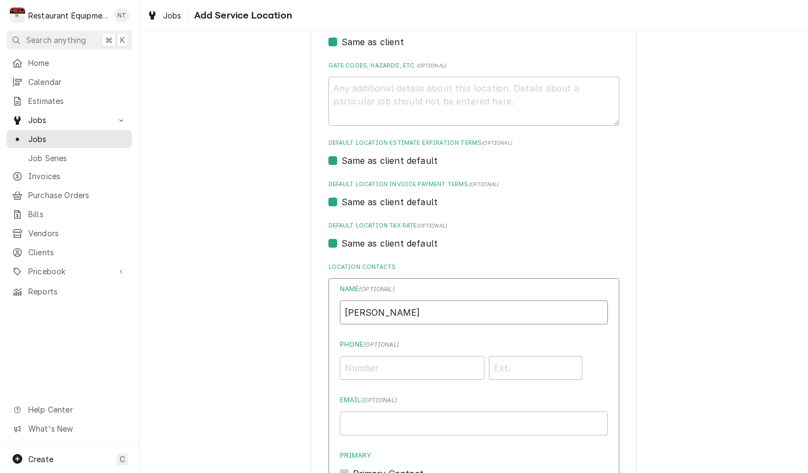
scroll to position [348, 0]
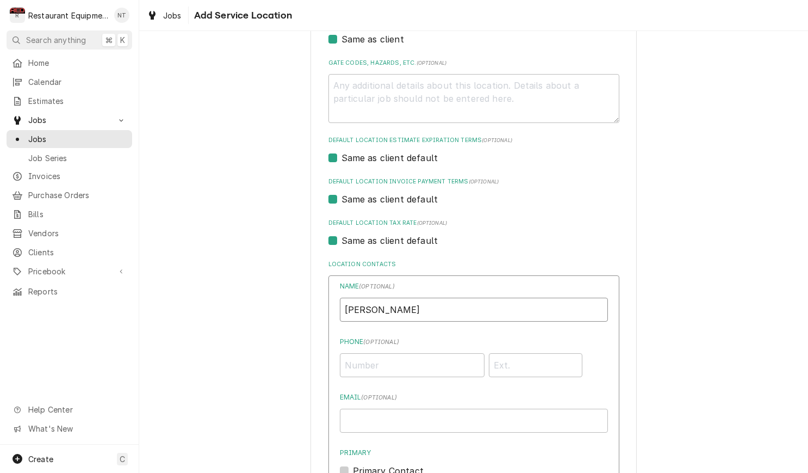
type input "Heath Freeman"
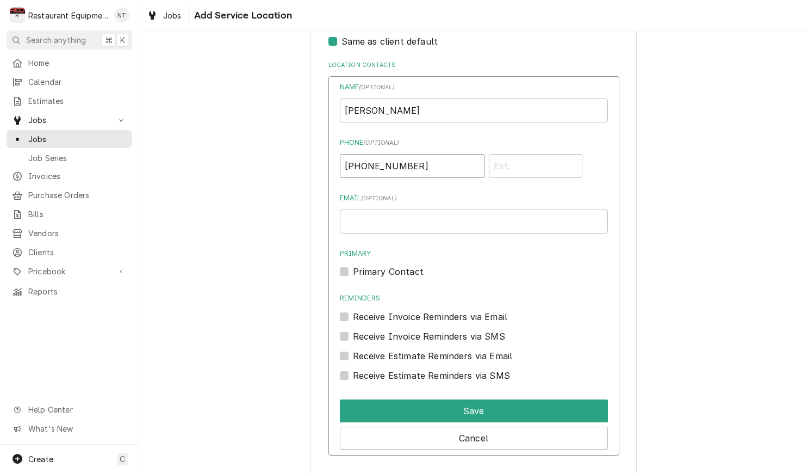
scroll to position [549, 0]
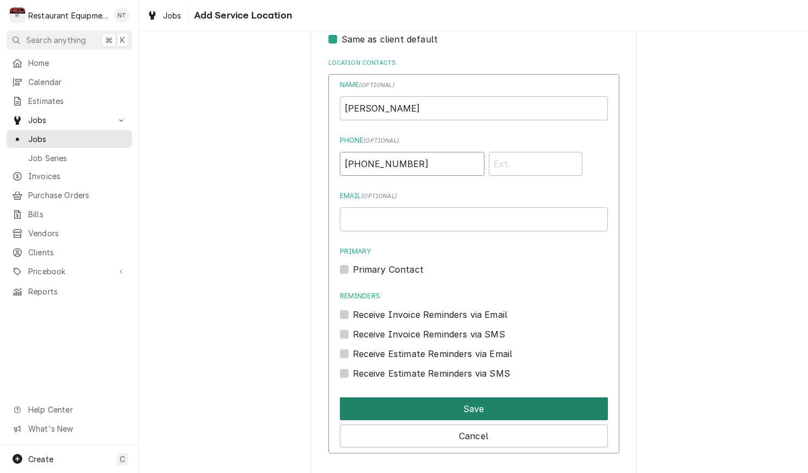
type input "(304) 360-6317"
click at [579, 401] on button "Save" at bounding box center [474, 408] width 268 height 23
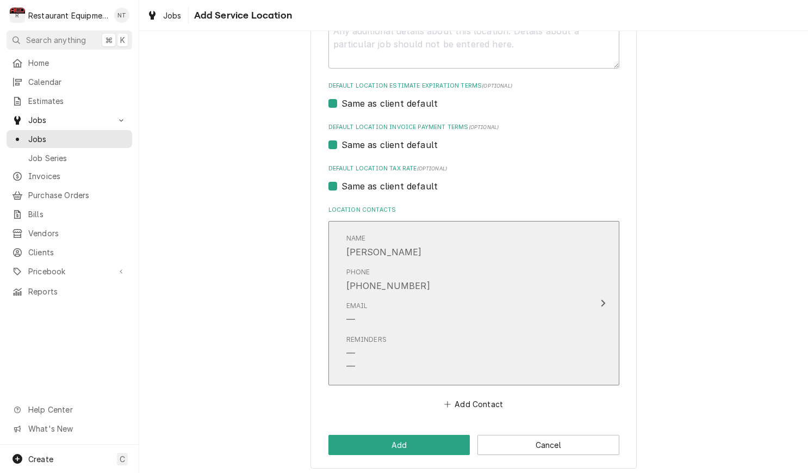
scroll to position [0, 0]
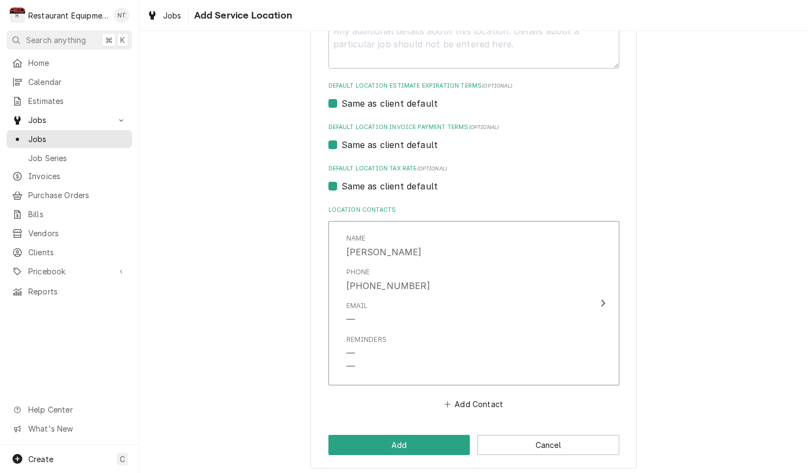
click at [462, 435] on button "Add" at bounding box center [400, 445] width 142 height 20
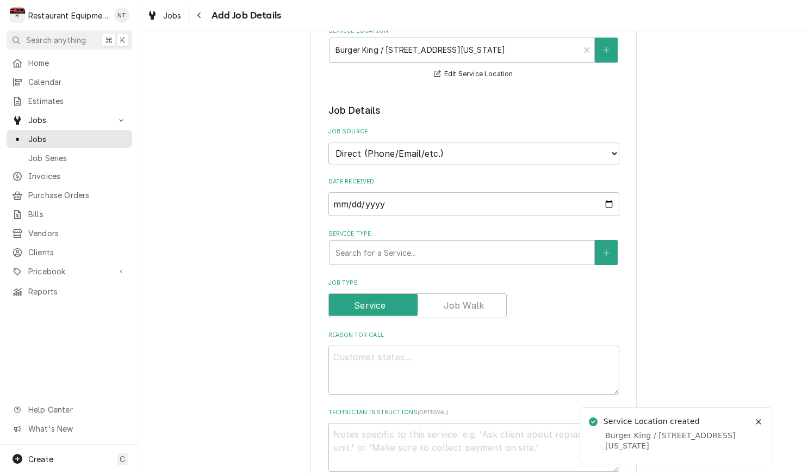
scroll to position [223, 0]
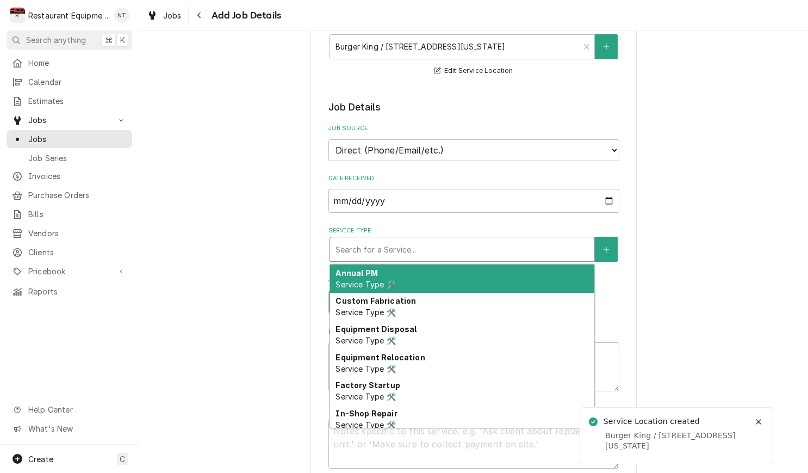
drag, startPoint x: 477, startPoint y: 235, endPoint x: 494, endPoint y: 257, distance: 28.3
click at [476, 239] on div "Service Type" at bounding box center [462, 249] width 253 height 20
type textarea "x"
type input "b"
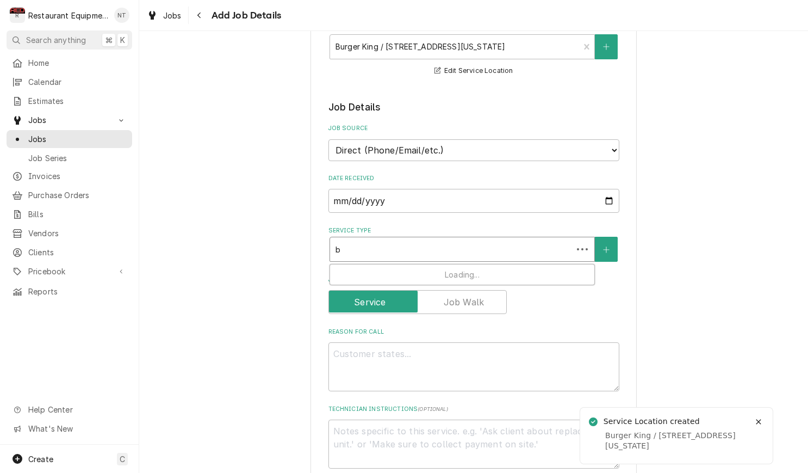
type textarea "x"
type input "br"
type textarea "x"
type input "bre"
type textarea "x"
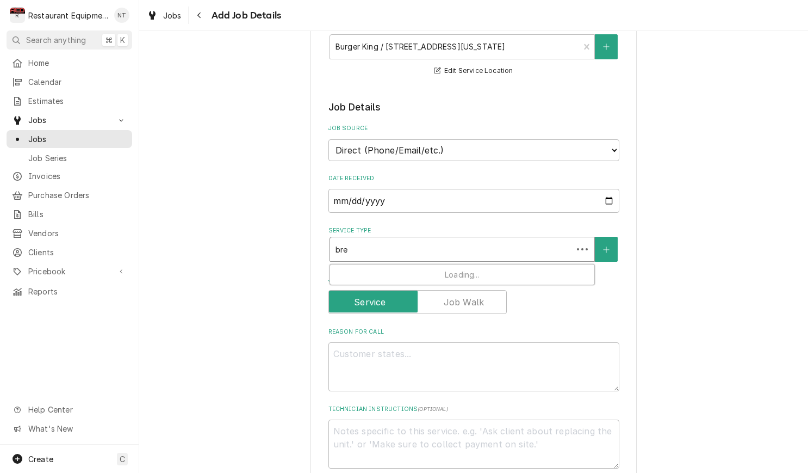
type input "brea"
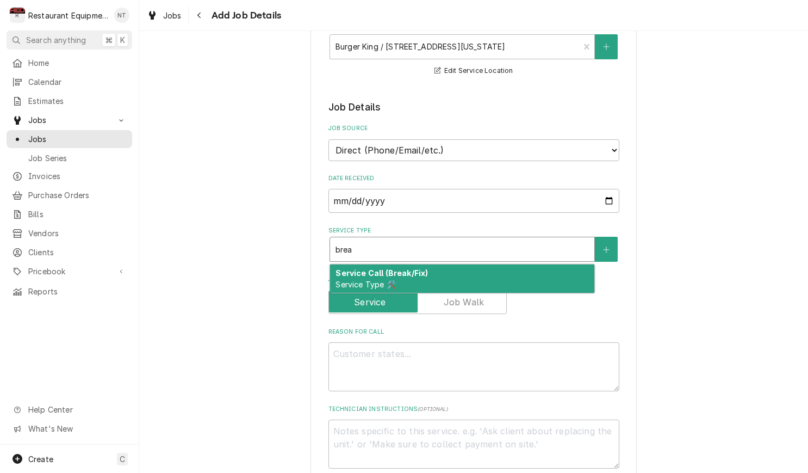
click at [497, 264] on div "Service Call (Break/Fix) Service Type 🛠️" at bounding box center [462, 278] width 264 height 28
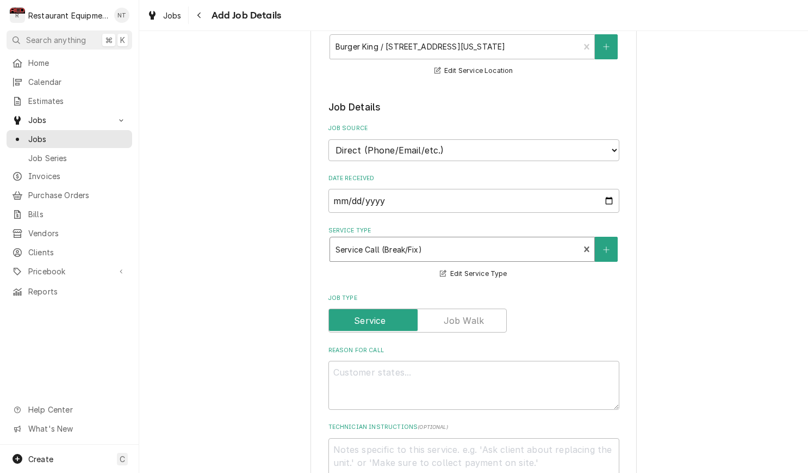
type textarea "x"
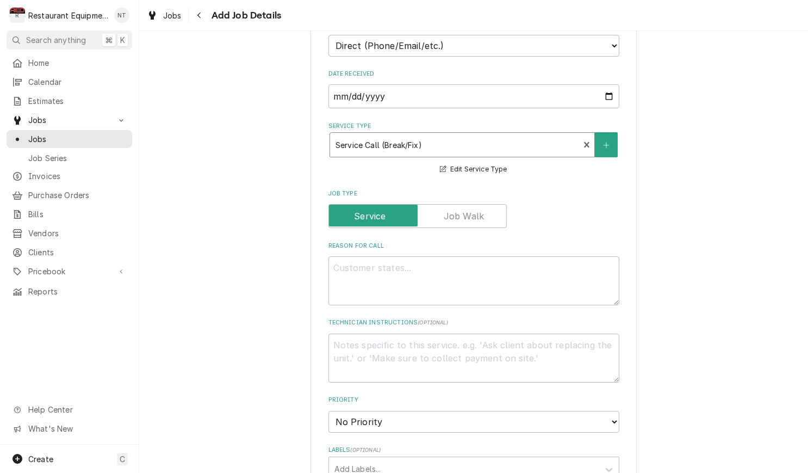
scroll to position [348, 0]
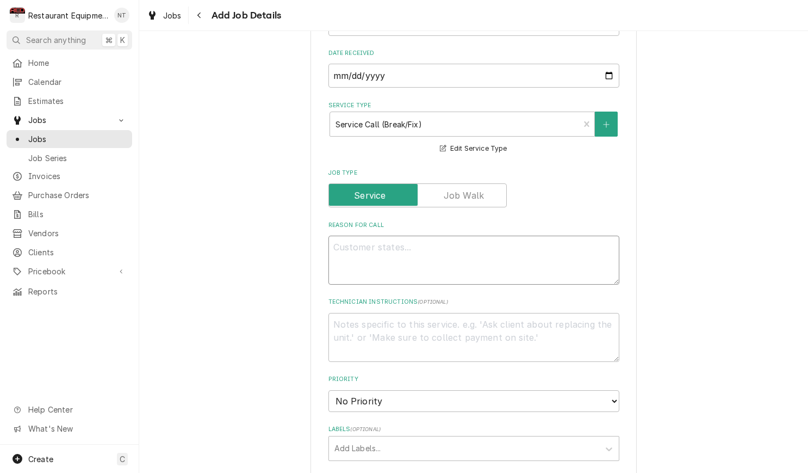
click at [553, 257] on textarea "Reason For Call" at bounding box center [474, 260] width 291 height 49
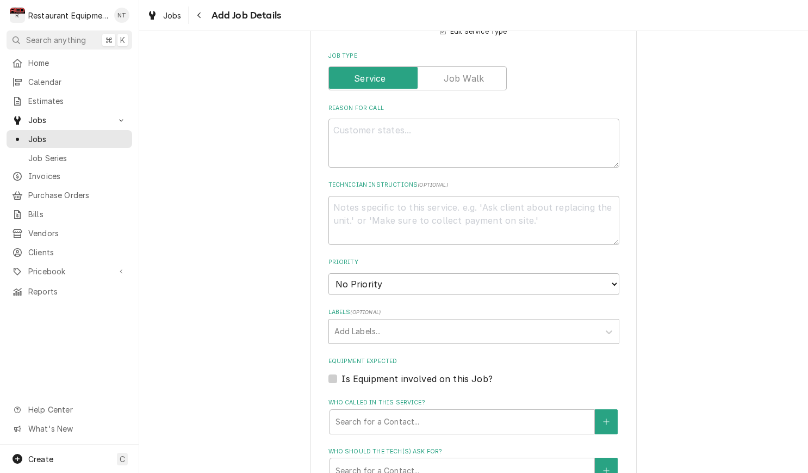
scroll to position [467, 0]
select select "2"
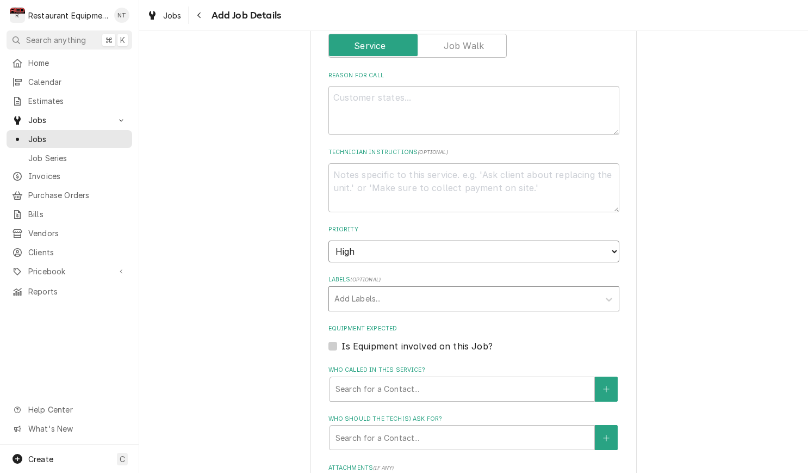
scroll to position [499, 0]
click at [536, 287] on div "Labels" at bounding box center [463, 297] width 259 height 20
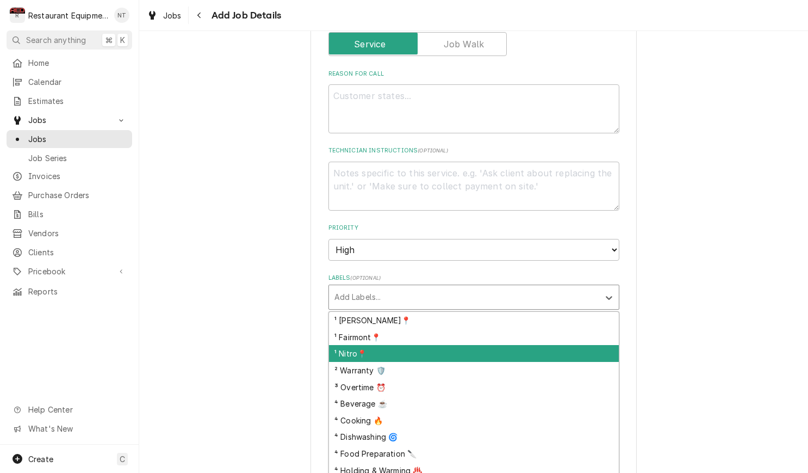
click at [549, 345] on div "¹ Nitro📍" at bounding box center [474, 353] width 290 height 17
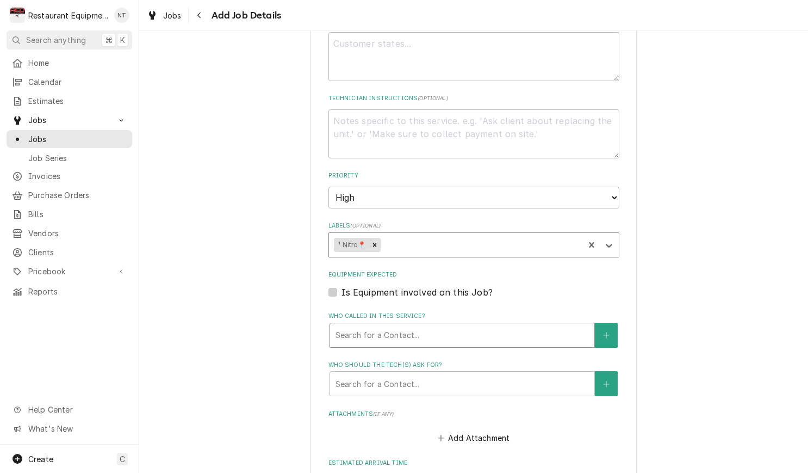
scroll to position [552, 0]
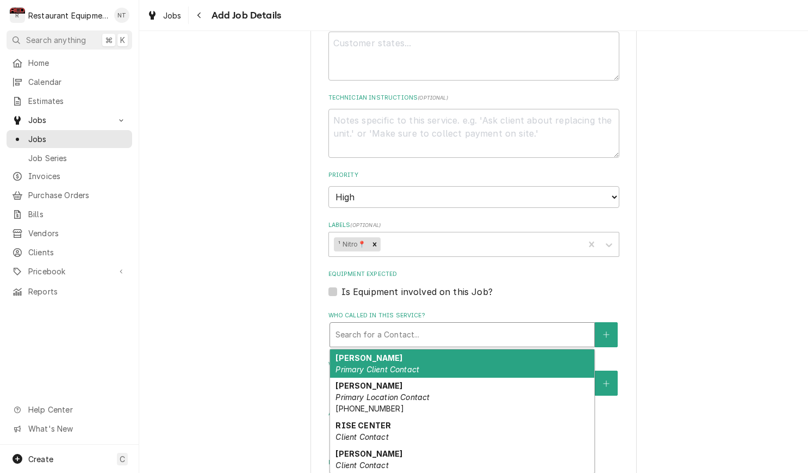
drag, startPoint x: 516, startPoint y: 308, endPoint x: 515, endPoint y: 302, distance: 5.7
click at [516, 325] on div "Who called in this service?" at bounding box center [462, 335] width 253 height 20
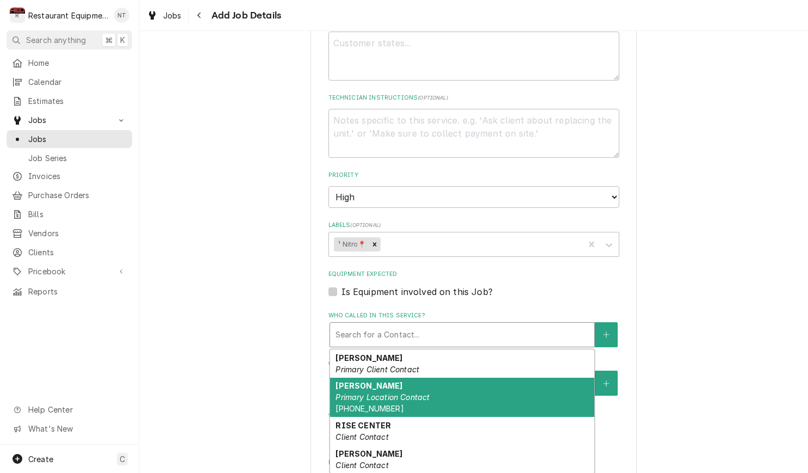
click at [538, 377] on div "Heath Freeman Primary Location Contact (304) 360-6317" at bounding box center [462, 397] width 264 height 40
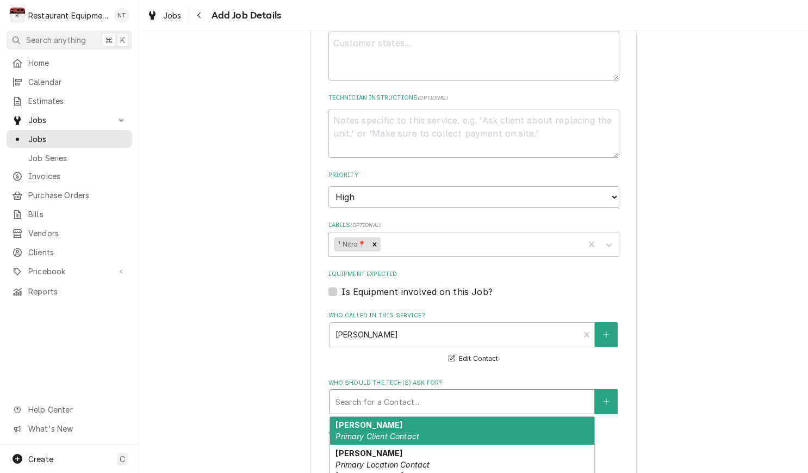
click at [538, 392] on div "Who should the tech(s) ask for?" at bounding box center [462, 402] width 253 height 20
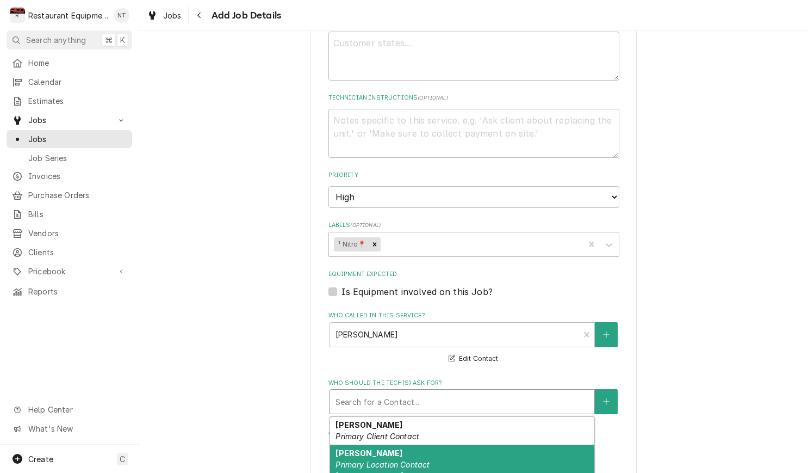
click at [569, 444] on div "Heath Freeman Primary Location Contact (304) 360-6317" at bounding box center [462, 464] width 264 height 40
type textarea "x"
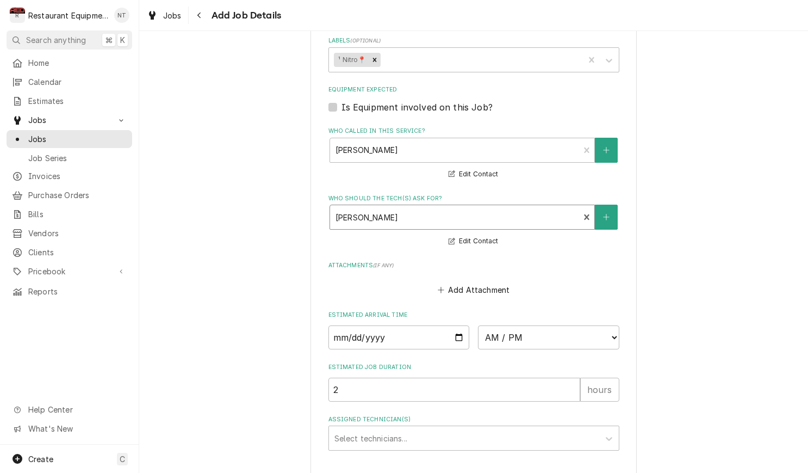
scroll to position [738, 0]
click at [449, 324] on input "Date" at bounding box center [399, 336] width 141 height 24
type input "2025-09-11"
type textarea "x"
select select "11:30:00"
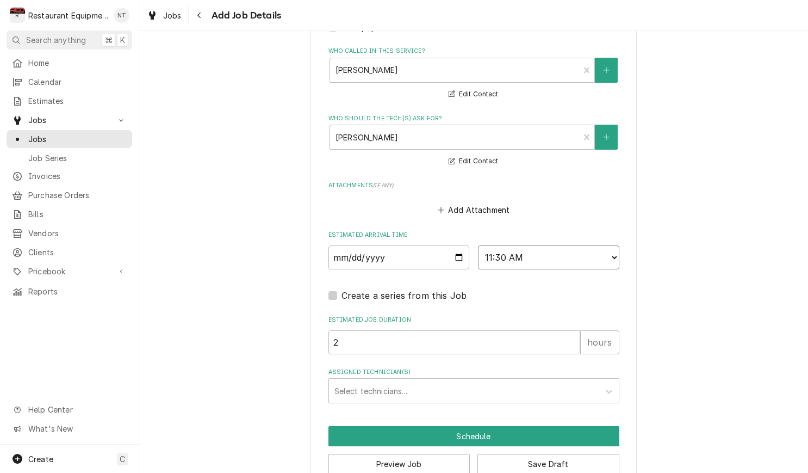
scroll to position [816, 0]
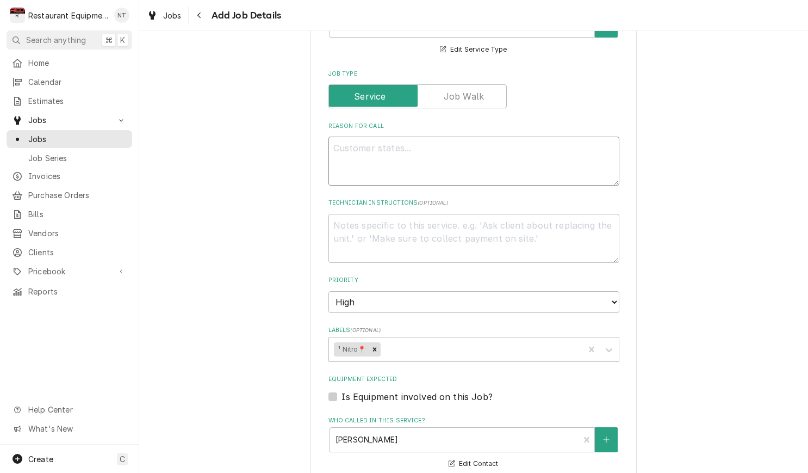
click at [465, 146] on textarea "Reason For Call" at bounding box center [474, 161] width 291 height 49
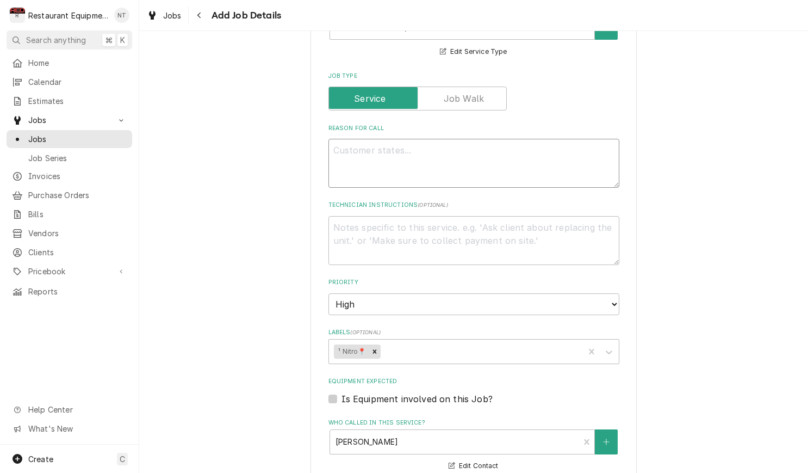
type textarea "x"
type textarea "v"
type textarea "x"
type textarea "V"
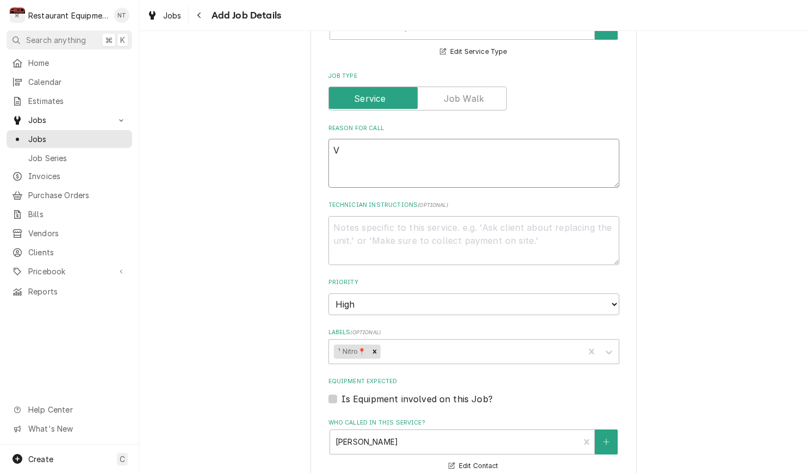
type textarea "x"
type textarea "Va"
type textarea "x"
type textarea "Vat"
type textarea "x"
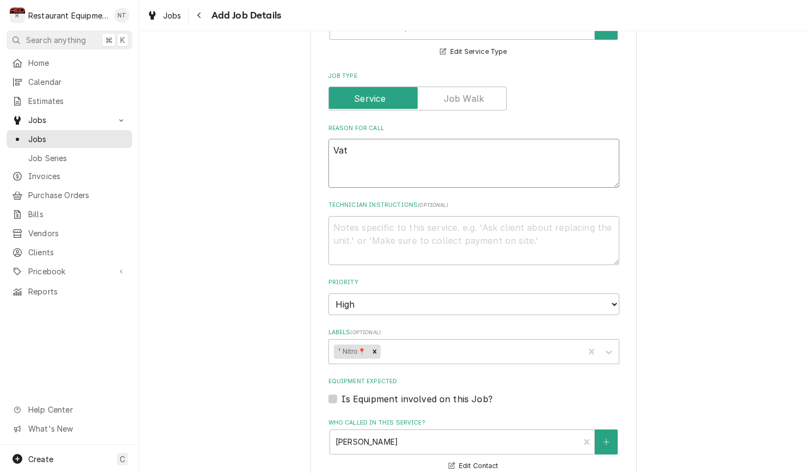
type textarea "Vat"
type textarea "x"
type textarea "Vat 2"
type textarea "x"
type textarea "Vat 2"
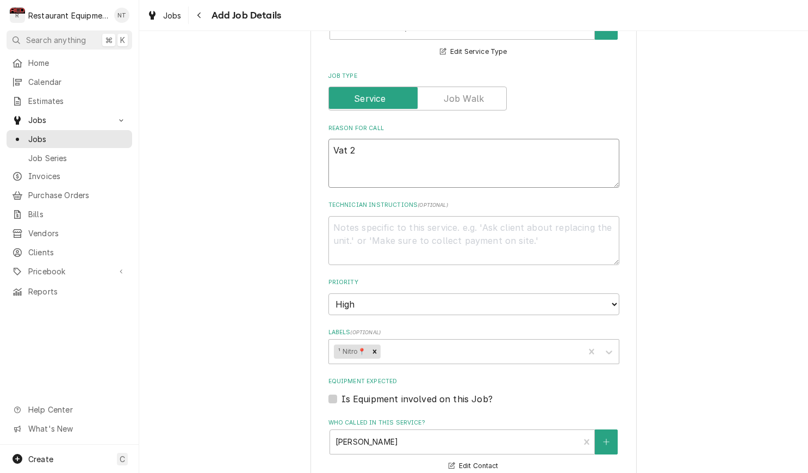
type textarea "x"
type textarea "Vat 2 b"
type textarea "x"
type textarea "Vat 2 ba"
type textarea "x"
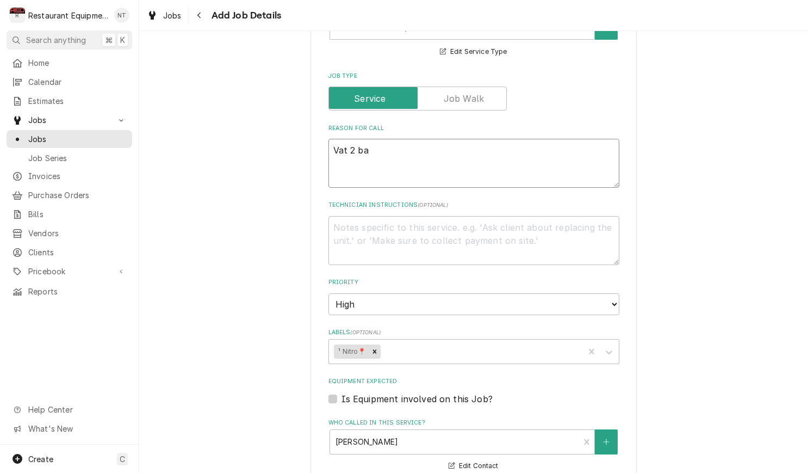
type textarea "Vat 2 bac"
type textarea "x"
type textarea "Vat 2 back"
type textarea "x"
type textarea "Vat 2 back"
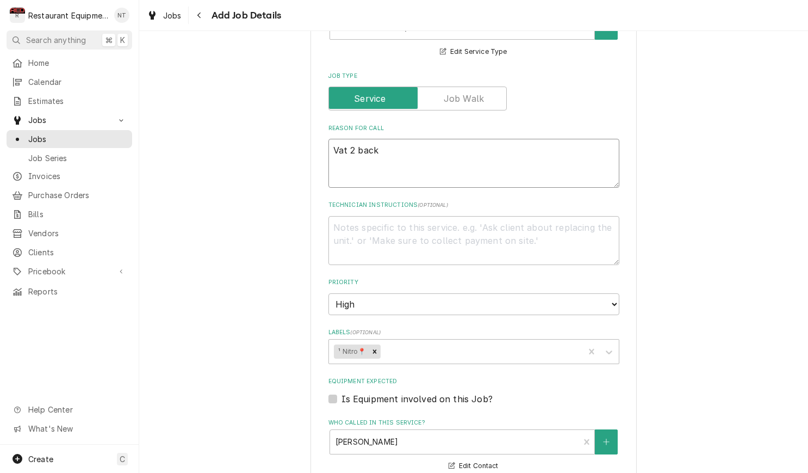
type textarea "x"
type textarea "Vat 2 back f"
type textarea "x"
type textarea "Vat 2 back fi"
type textarea "x"
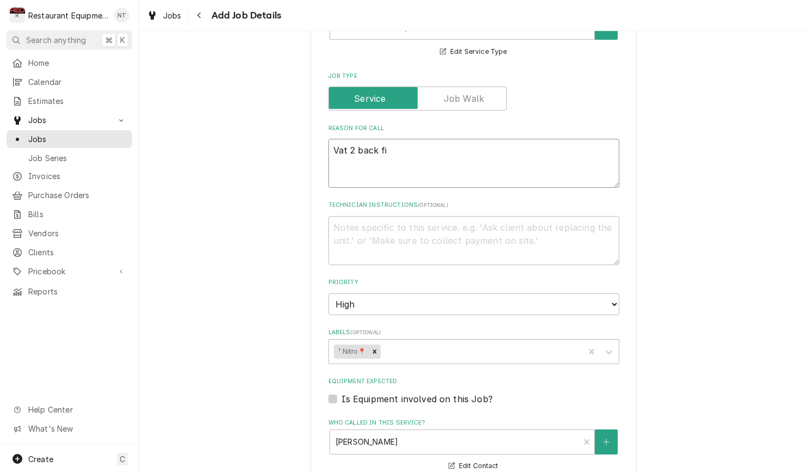
type textarea "Vat 2 back fir"
type textarea "x"
type textarea "Vat 2 back firi"
type textarea "x"
type textarea "Vat 2 back firin"
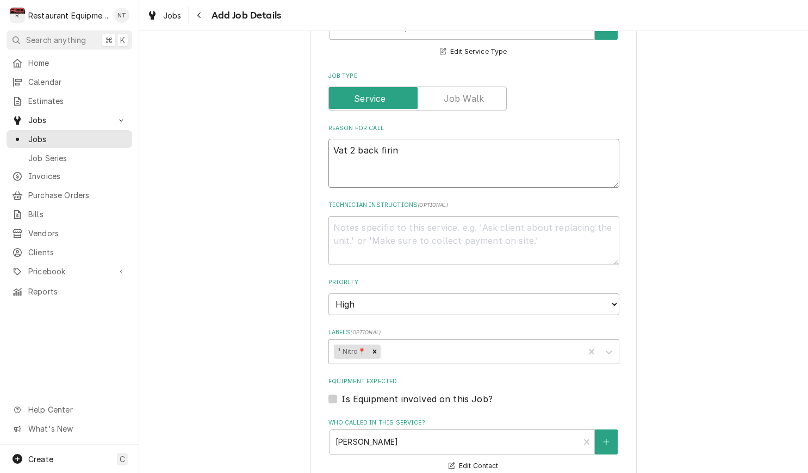
type textarea "x"
type textarea "Vat 2 back firing"
click at [599, 156] on textarea "Vat 2 back firing" at bounding box center [474, 163] width 291 height 49
type textarea "x"
type textarea "Vat 2 back firing"
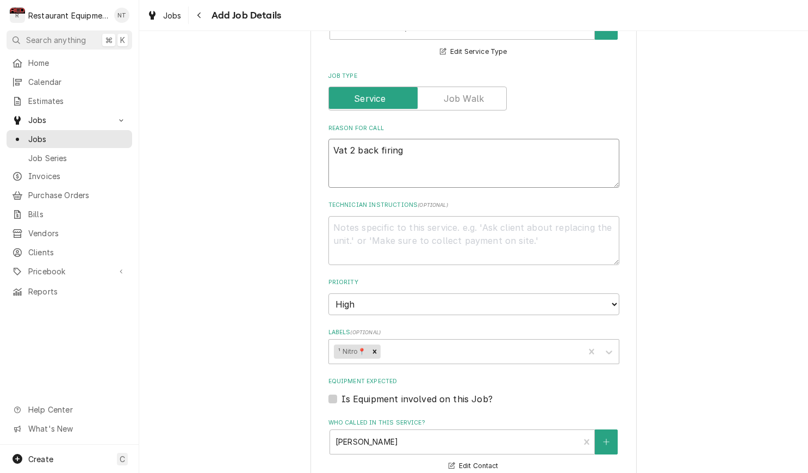
type textarea "x"
type textarea "Vat 2 back firing F"
type textarea "x"
type textarea "Vat 2 back firing Fr"
type textarea "x"
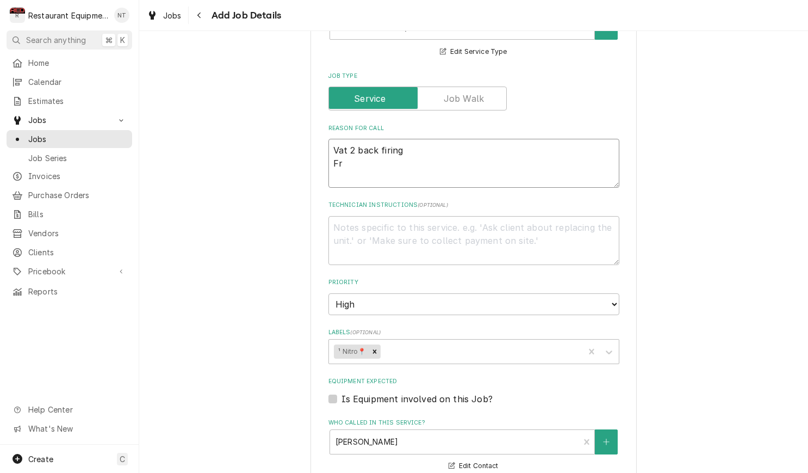
type textarea "Vat 2 back firing Fry"
type textarea "x"
type textarea "Vat 2 back firing Frym"
type textarea "x"
type textarea "Vat 2 back firing Fryma"
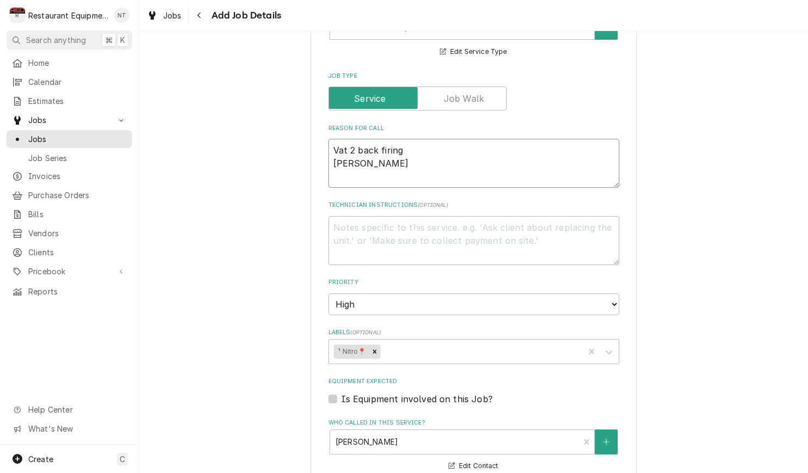
type textarea "x"
type textarea "Vat 2 back firing Frymas"
type textarea "x"
type textarea "Vat 2 back firing Frymast"
type textarea "x"
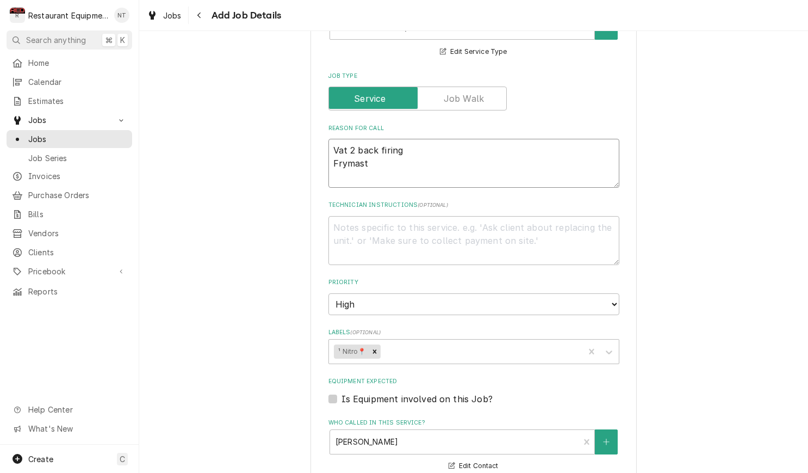
type textarea "Vat 2 back firing Frymaste"
type textarea "x"
type textarea "Vat 2 back firing Frymaster"
type textarea "x"
type textarea "Vat 2 back firing Frymaster"
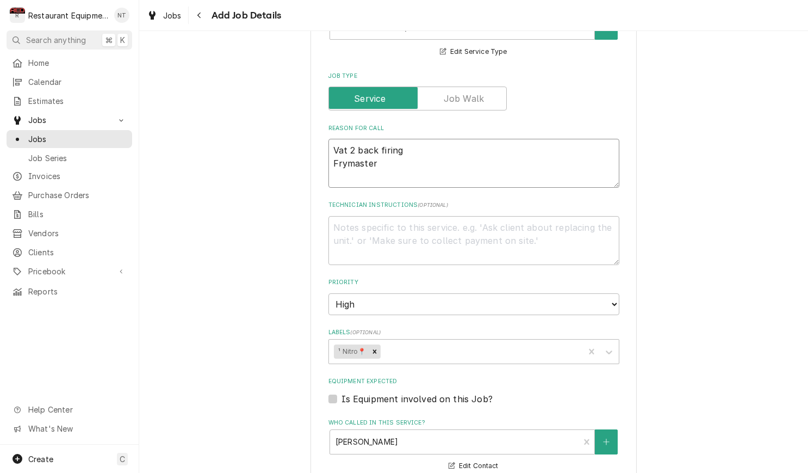
type textarea "x"
type textarea "Vat 2 back firing Frymaster 4"
type textarea "x"
type textarea "Vat 2 back firing Frymaster 4F"
type textarea "x"
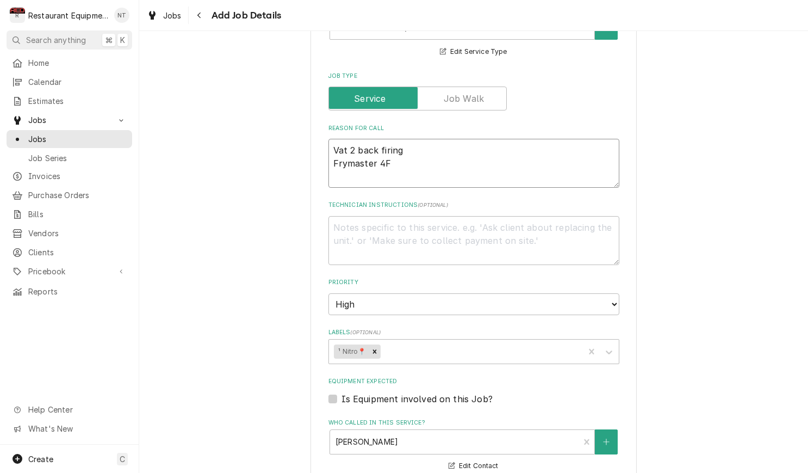
type textarea "Vat 2 back firing Frymaster 4FQ"
type textarea "x"
type textarea "Vat 2 back firing Frymaster 4FQG"
type textarea "x"
type textarea "Vat 2 back firing Frymaster 4FQG3"
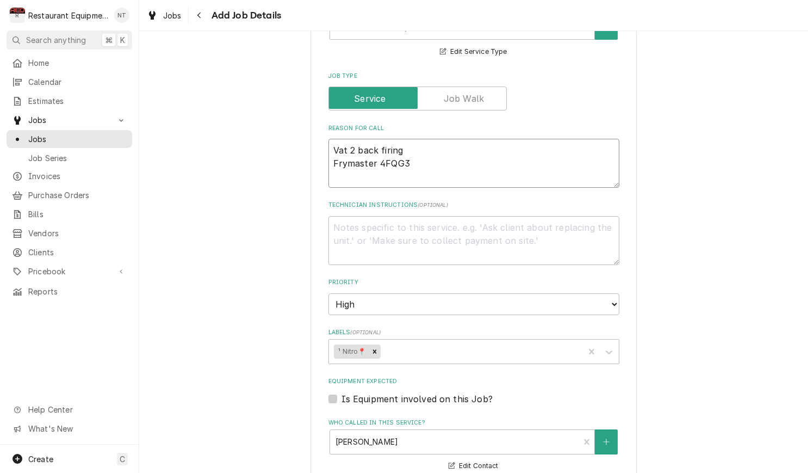
type textarea "x"
type textarea "Vat 2 back firing Frymaster 4FQG30"
type textarea "x"
type textarea "Vat 2 back firing Frymaster 4FQG30U"
type textarea "x"
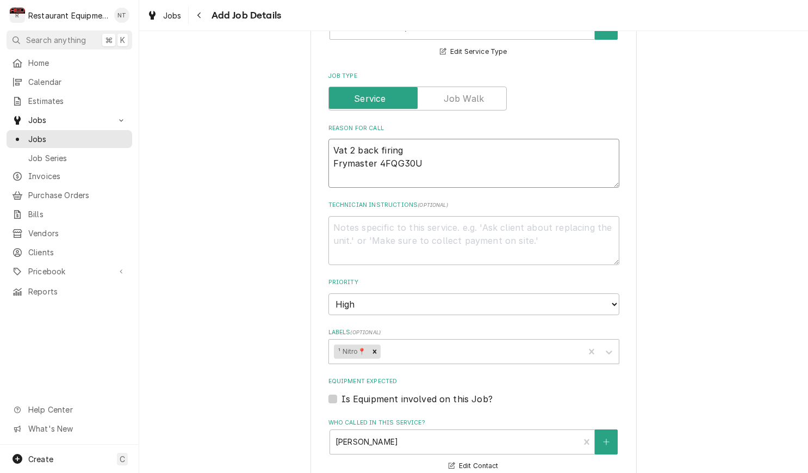
type textarea "Vat 2 back firing Frymaster 4FQG30U0"
type textarea "x"
type textarea "Vat 2 back firing Frymaster 4FQG30U0Q"
type textarea "x"
type textarea "Vat 2 back firing Frymaster 4FQG30U0Q3"
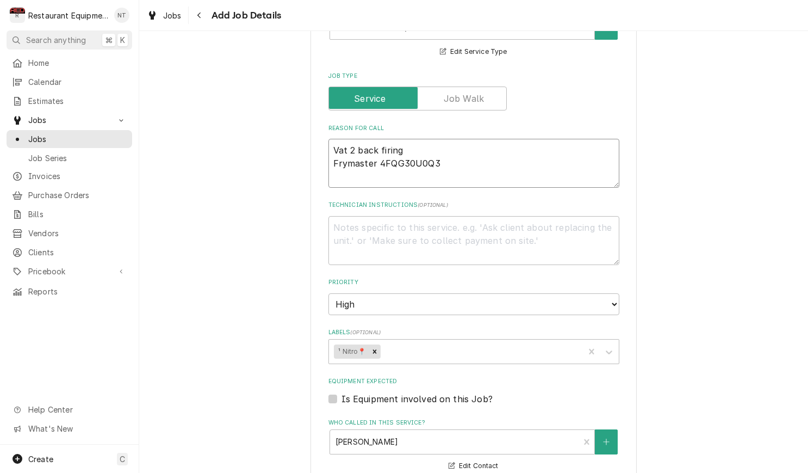
type textarea "x"
type textarea "Vat 2 back firing Frymaster 4FQG30U0Q30"
type textarea "x"
type textarea "Vat 2 back firing Frymaster 4FQG30U0Q300"
type textarea "x"
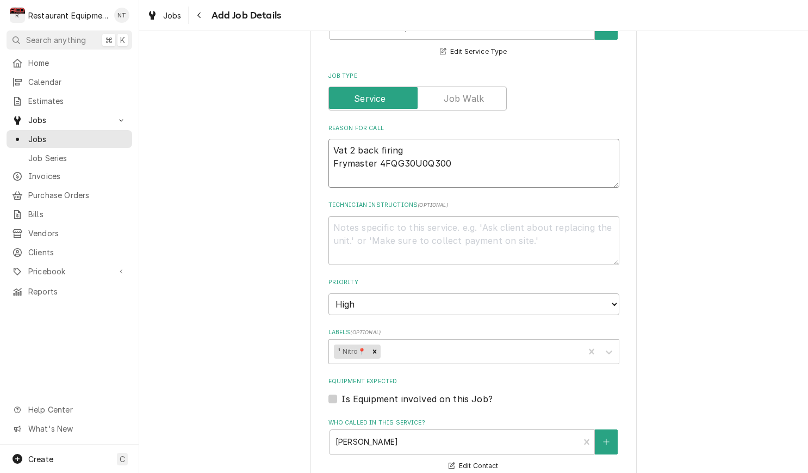
type textarea "Vat 2 back firing Frymaster 4FQG30U0Q3001"
type textarea "x"
type textarea "Vat 2 back firing Frymaster 4FQG30U0Q30017"
type textarea "x"
type textarea "Vat 2 back firing Frymaster 4FQG30U0Q300171"
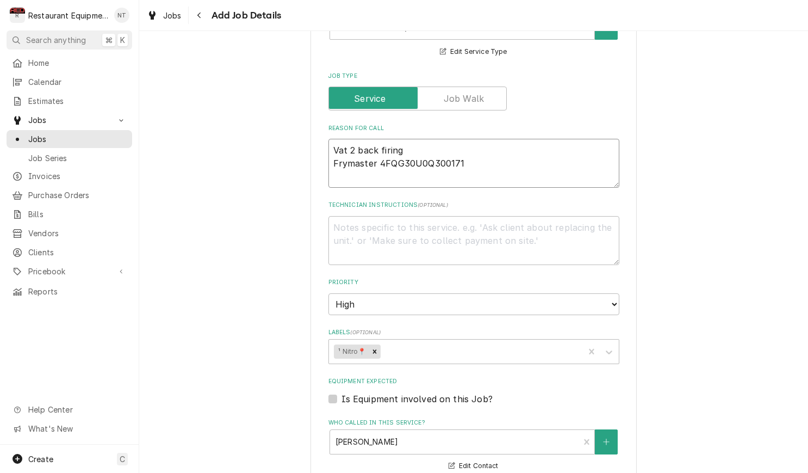
type textarea "x"
type textarea "Vat 2 back firing Frymaster 4FQG30U0Q300171"
type textarea "x"
type textarea "Vat 2 back firing Frymaster 4FQG30U0Q300171 S"
type textarea "x"
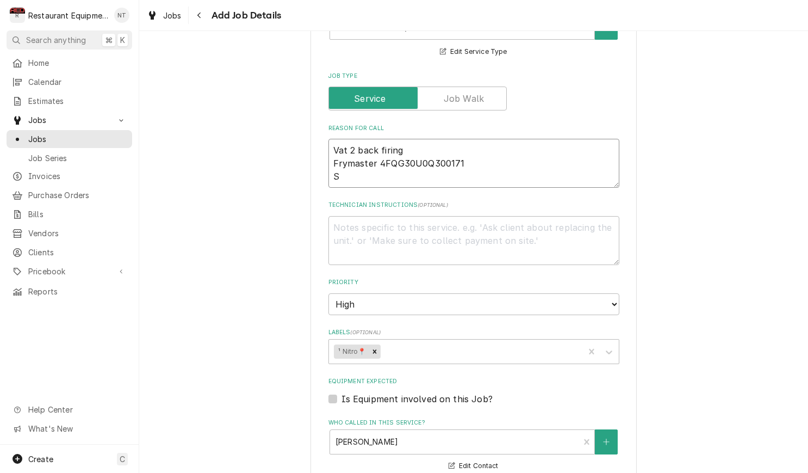
type textarea "Vat 2 back firing Frymaster 4FQG30U0Q300171 SN"
type textarea "x"
type textarea "Vat 2 back firing Frymaster 4FQG30U0Q300171 SN2"
type textarea "x"
type textarea "Vat 2 back firing Frymaster 4FQG30U0Q300171 SN25"
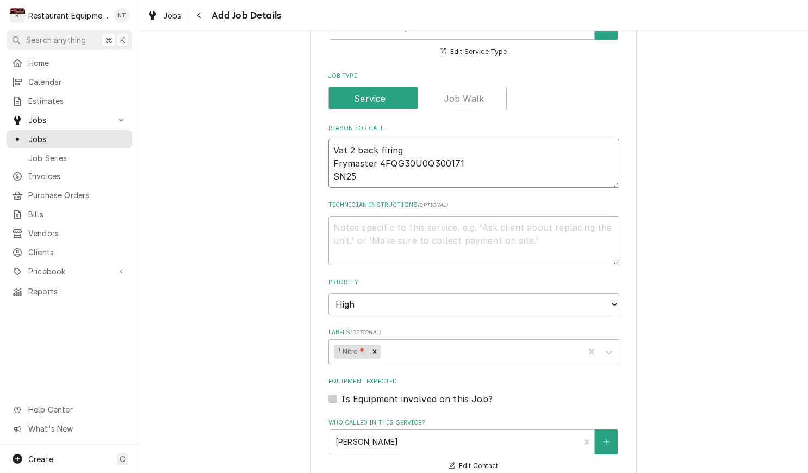
type textarea "x"
type textarea "Vat 2 back firing Frymaster 4FQG30U0Q300171 SN250"
type textarea "x"
type textarea "Vat 2 back firing Frymaster 4FQG30U0Q300171 SN2501"
type textarea "x"
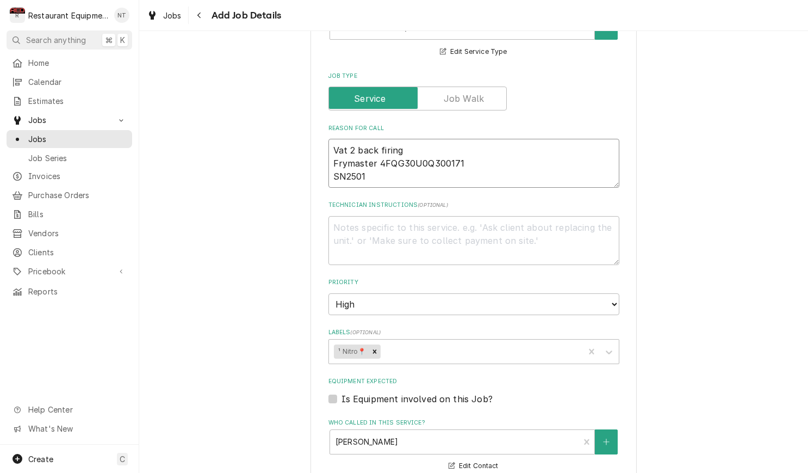
type textarea "Vat 2 back firing Frymaster 4FQG30U0Q300171 SN2501E"
type textarea "x"
type textarea "Vat 2 back firing Frymaster 4FQG30U0Q300171 SN2501EP"
type textarea "x"
type textarea "Vat 2 back firing Frymaster 4FQG30U0Q300171 SN2501EP0"
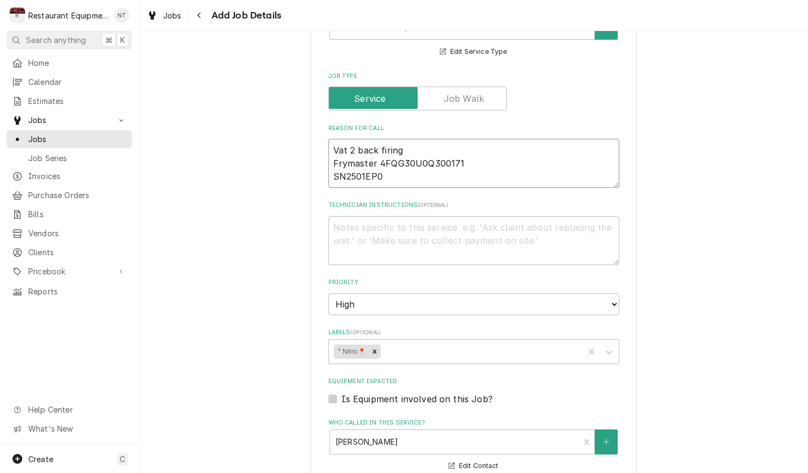
type textarea "x"
type textarea "Vat 2 back firing Frymaster 4FQG30U0Q300171 SN2501EP00"
type textarea "x"
type textarea "Vat 2 back firing Frymaster 4FQG30U0Q300171 SN2501EP004"
type textarea "x"
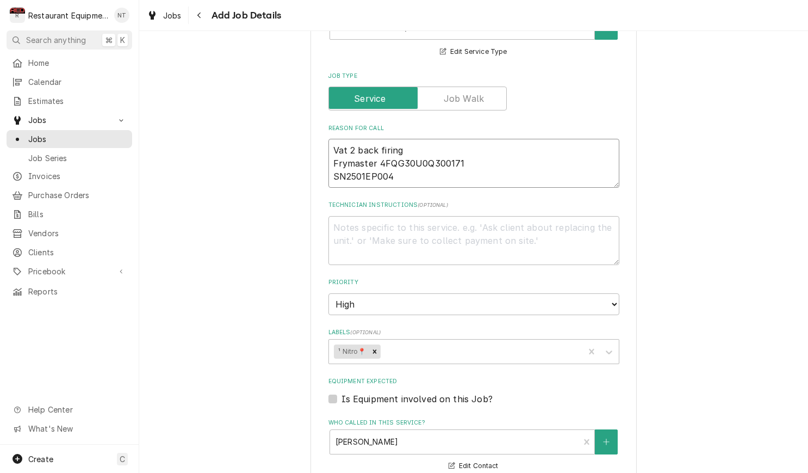
type textarea "Vat 2 back firing Frymaster 4FQG30U0Q300171 SN2501EP0042"
click at [379, 153] on textarea "Vat 2 back firing Frymaster 4FQG30U0Q300171 SN2501EP0042" at bounding box center [474, 163] width 291 height 49
type textarea "x"
type textarea "Vat 2 back firing Frymaster 4FQG30U0Q300171 SN2501EP0042"
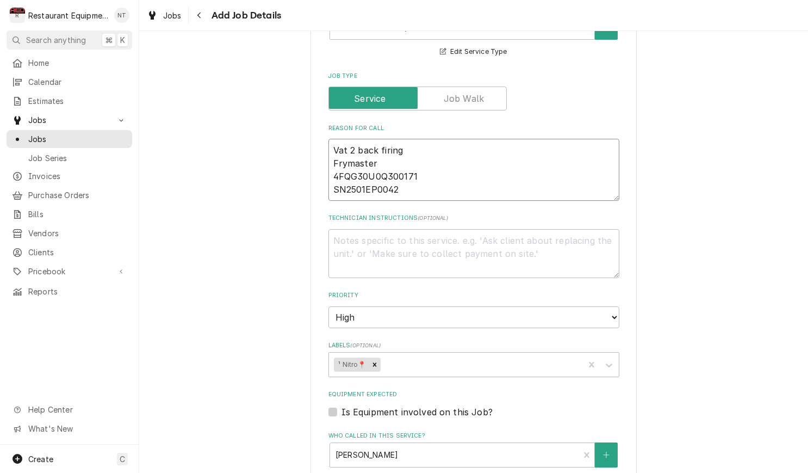
type textarea "x"
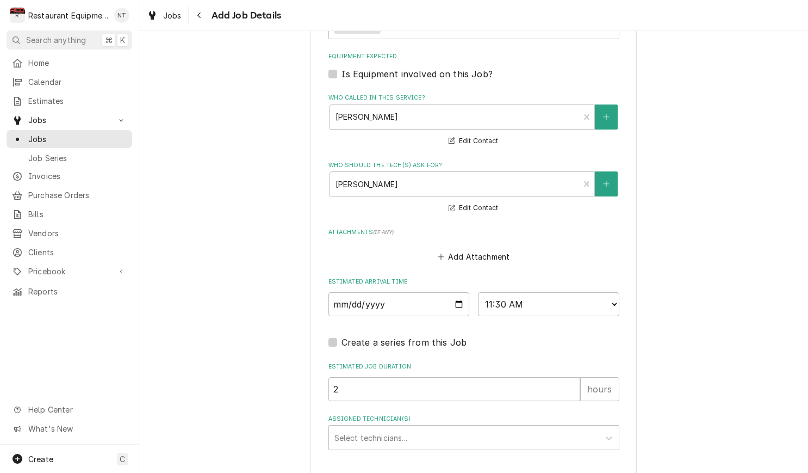
scroll to position [784, 0]
type textarea "Vat 2 back firing Frymaster 4FQG30U0Q300171 SN2501EP0042"
click at [557, 106] on div "Who called in this service?" at bounding box center [455, 116] width 239 height 20
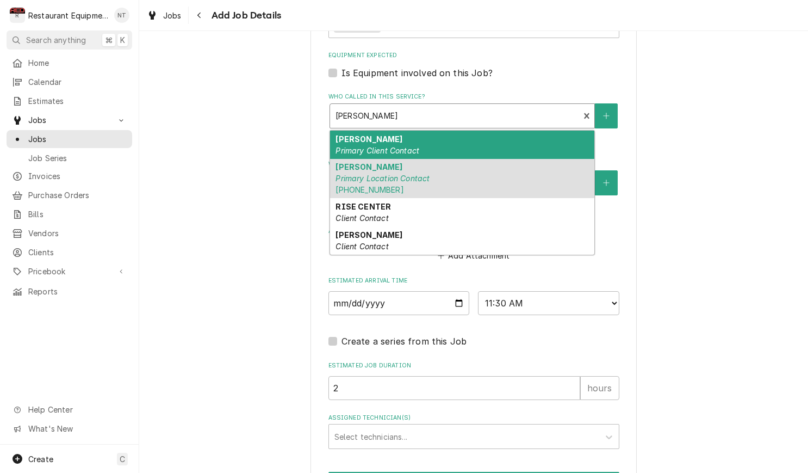
click at [546, 66] on div "Is Equipment involved on this Job?" at bounding box center [474, 72] width 291 height 13
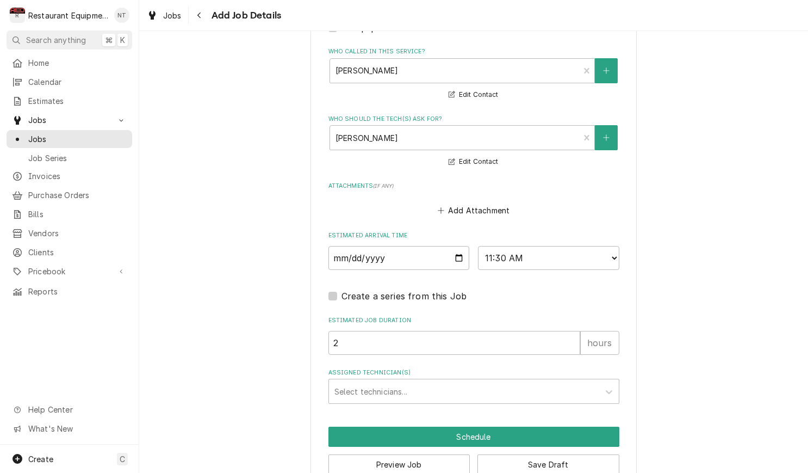
scroll to position [0, 0]
click at [593, 381] on div "Assigned Technician(s)" at bounding box center [463, 391] width 259 height 20
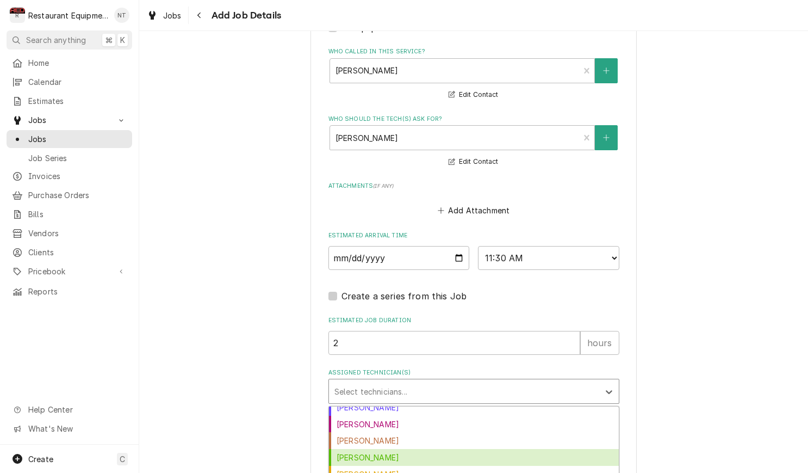
scroll to position [0, 1]
click at [548, 449] on div "Huston Lewis" at bounding box center [474, 457] width 290 height 17
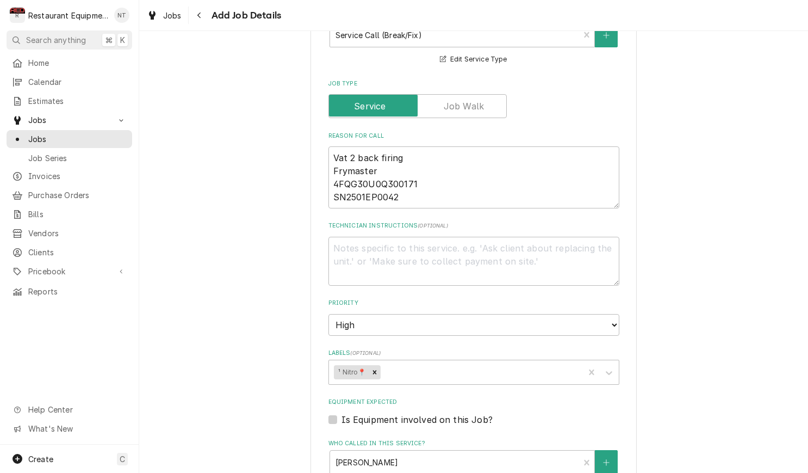
scroll to position [439, 0]
drag, startPoint x: 333, startPoint y: 140, endPoint x: 426, endPoint y: 198, distance: 109.4
click at [426, 198] on fieldset "Job Details Job Source Direct (Phone/Email/etc.) Service Channel Corrigo Ecotra…" at bounding box center [474, 338] width 291 height 909
type textarea "x"
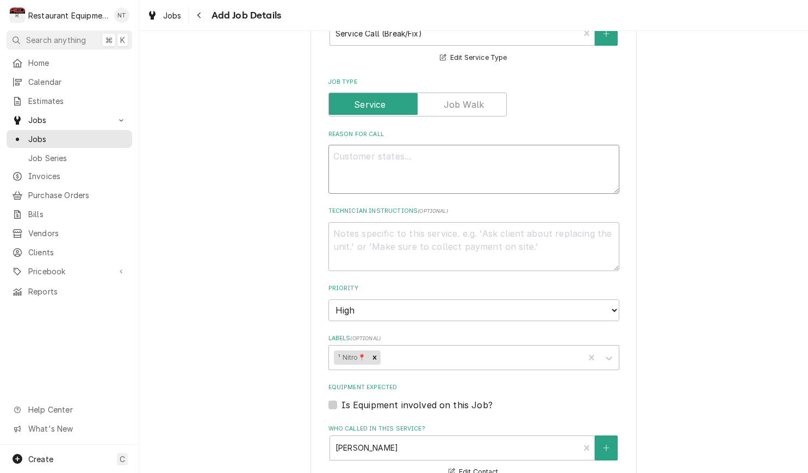
type textarea "x"
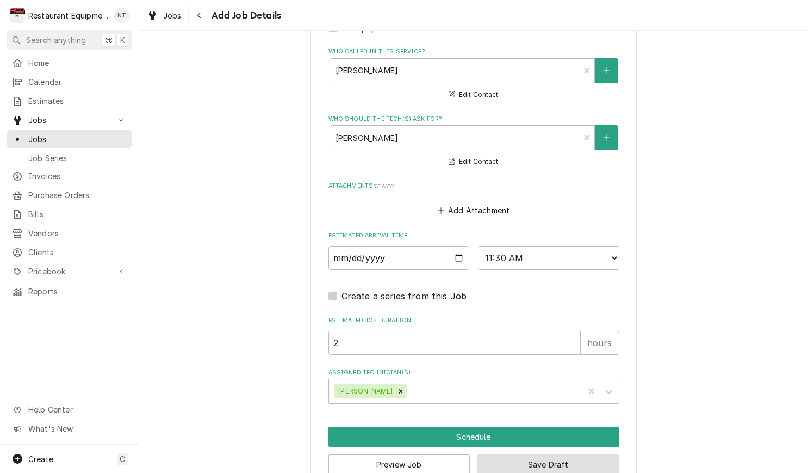
click at [609, 454] on button "Save Draft" at bounding box center [549, 464] width 142 height 20
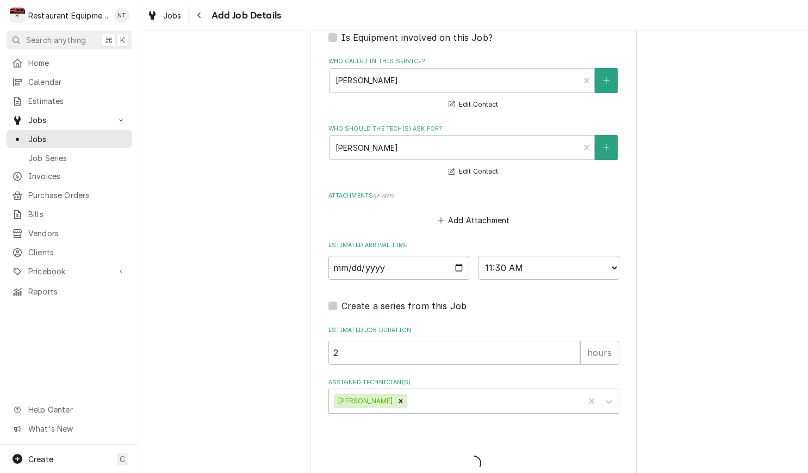
type textarea "x"
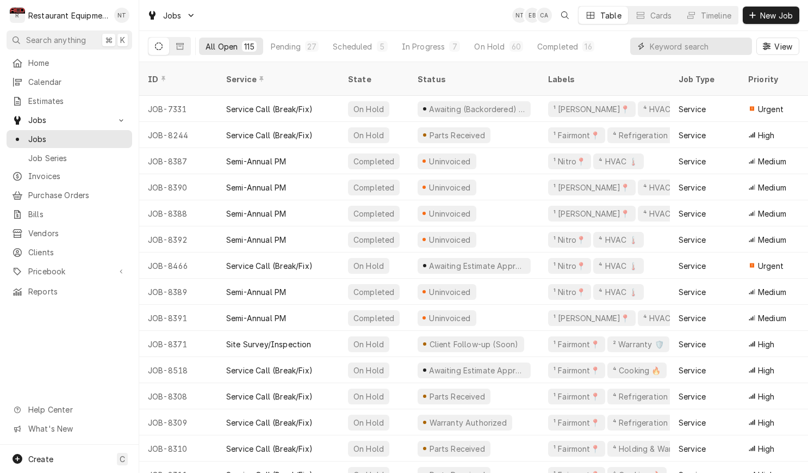
click at [670, 52] on input "Dynamic Content Wrapper" at bounding box center [698, 46] width 97 height 17
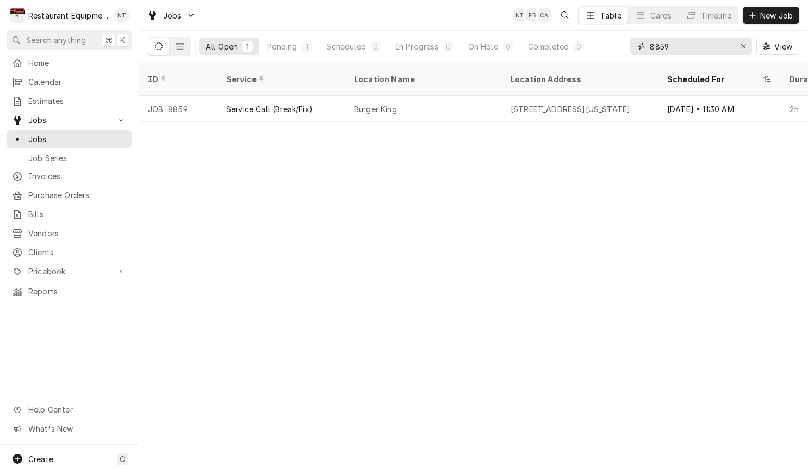
scroll to position [0, 896]
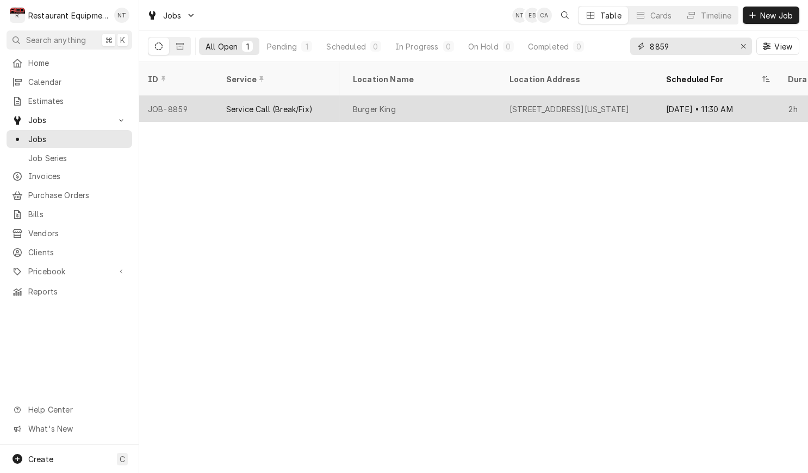
type input "8859"
click at [661, 96] on div "Sep 11 • 11:30 AM" at bounding box center [719, 109] width 122 height 26
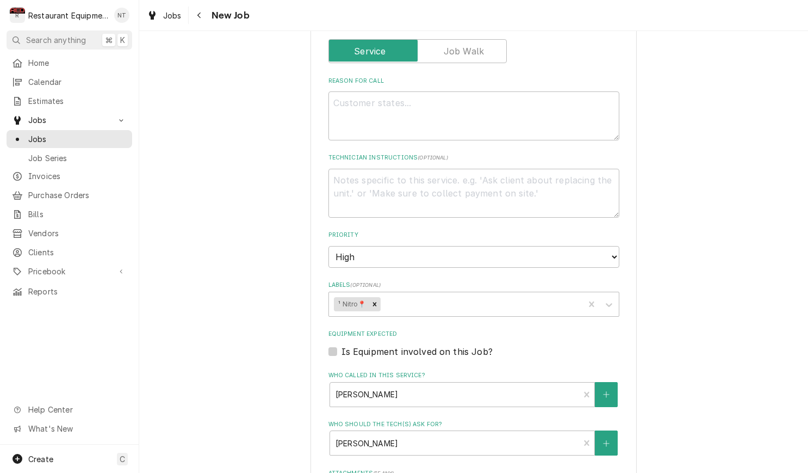
scroll to position [493, 0]
click at [531, 293] on div "Labels" at bounding box center [480, 303] width 196 height 20
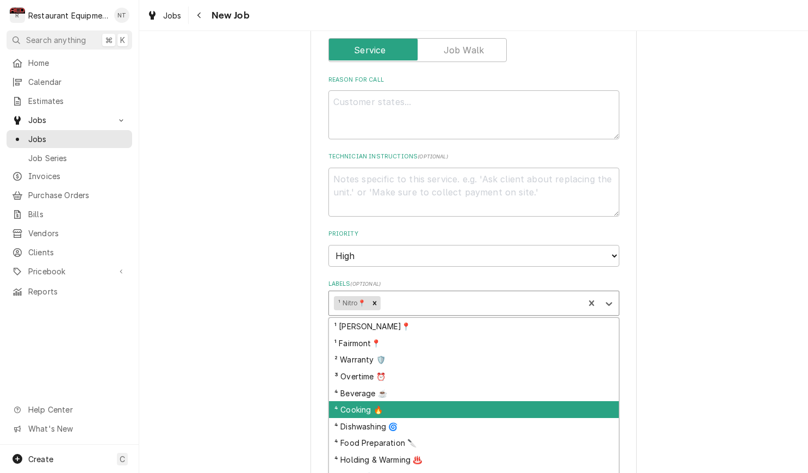
click at [552, 401] on div "⁴ Cooking 🔥" at bounding box center [474, 409] width 290 height 17
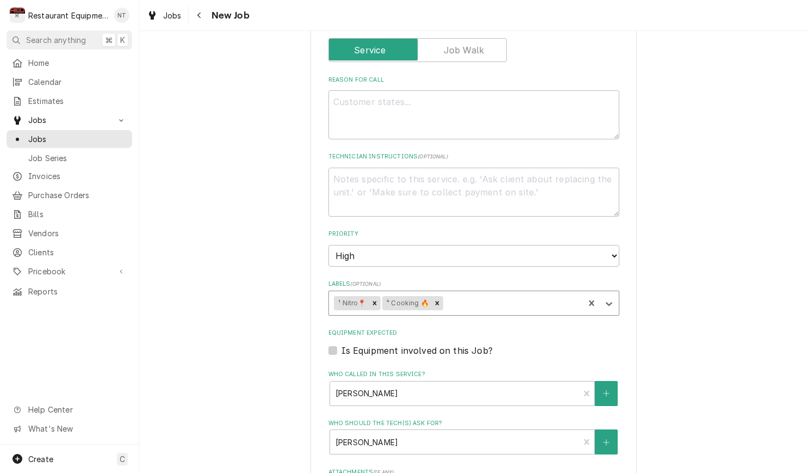
click at [515, 293] on div "Labels" at bounding box center [512, 303] width 134 height 20
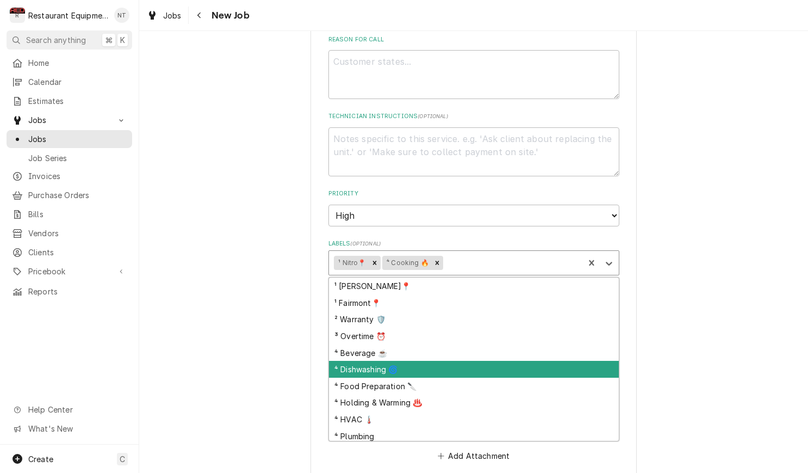
scroll to position [534, 0]
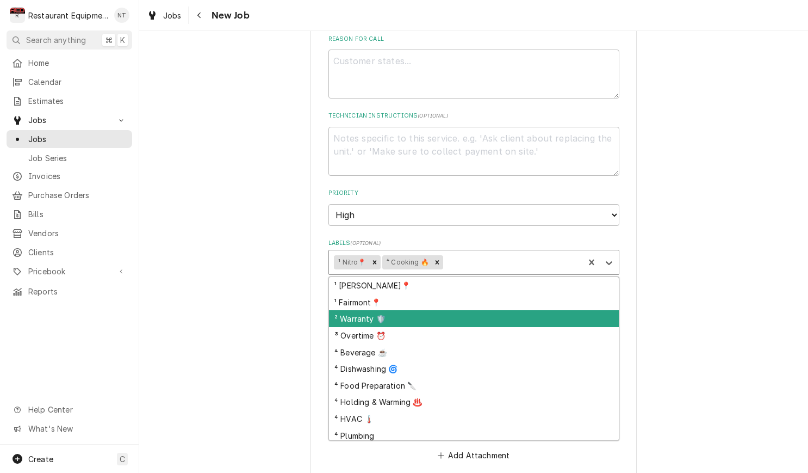
click at [527, 310] on div "² Warranty 🛡️" at bounding box center [474, 318] width 290 height 17
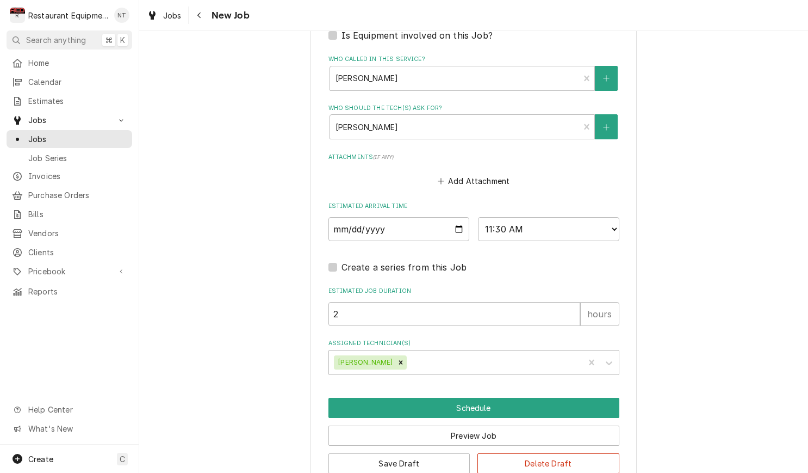
scroll to position [807, 0]
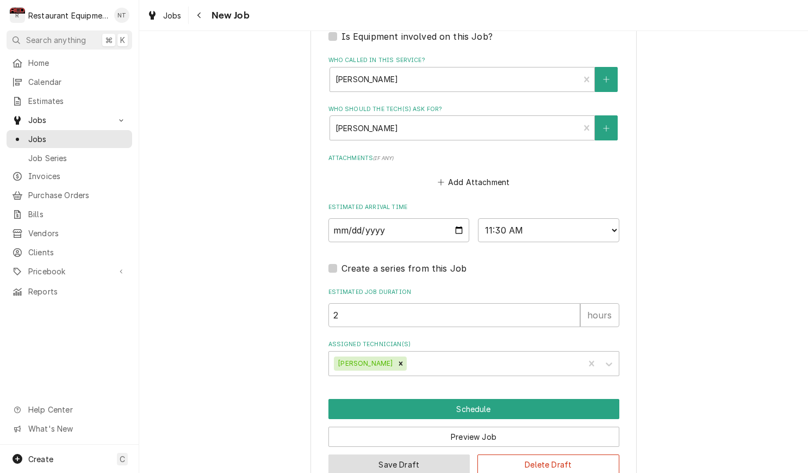
click at [445, 454] on button "Save Draft" at bounding box center [400, 464] width 142 height 20
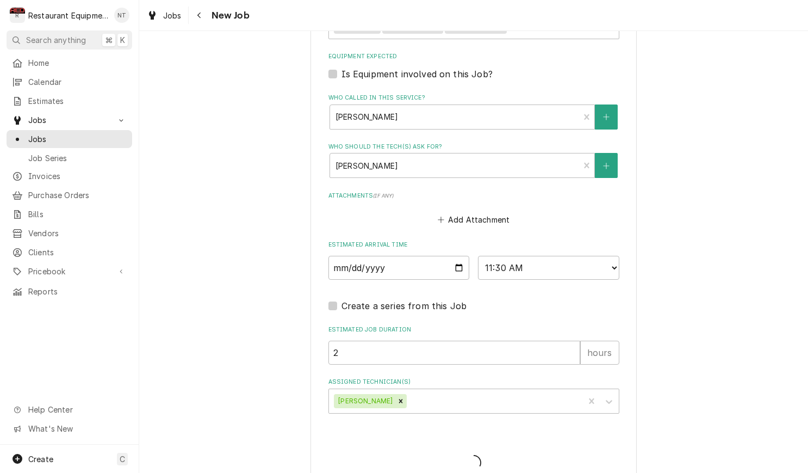
type textarea "x"
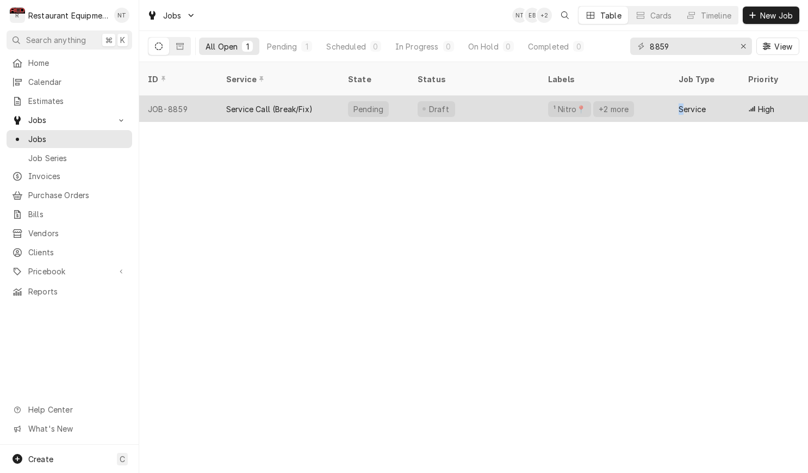
click at [681, 103] on div "Service" at bounding box center [692, 108] width 27 height 11
click at [645, 102] on div "¹ Nitro📍 +2 more" at bounding box center [605, 109] width 131 height 26
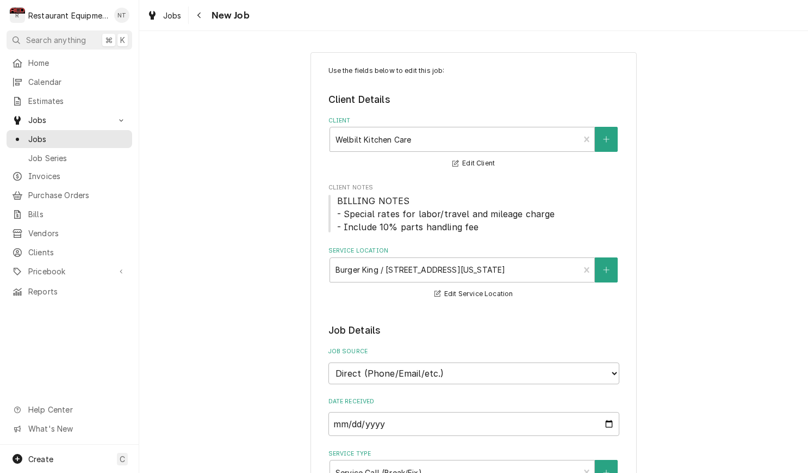
type textarea "x"
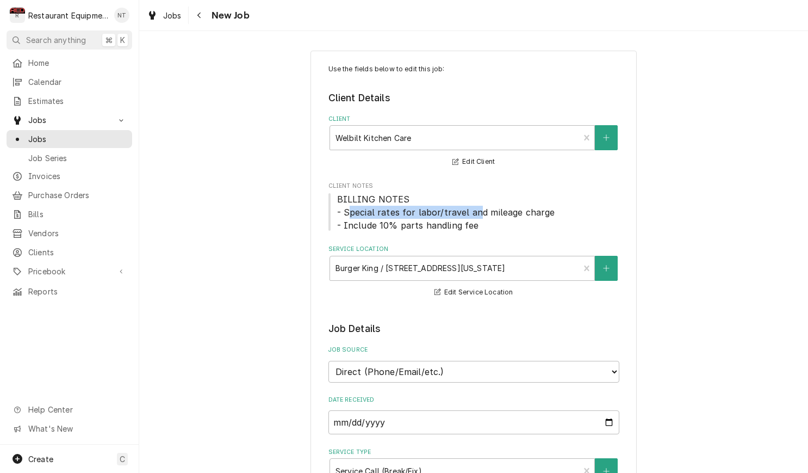
drag, startPoint x: 349, startPoint y: 213, endPoint x: 473, endPoint y: 213, distance: 124.0
click at [473, 213] on span "BILLING NOTES - Special rates for labor/travel and mileage charge - Include 10%…" at bounding box center [446, 212] width 218 height 37
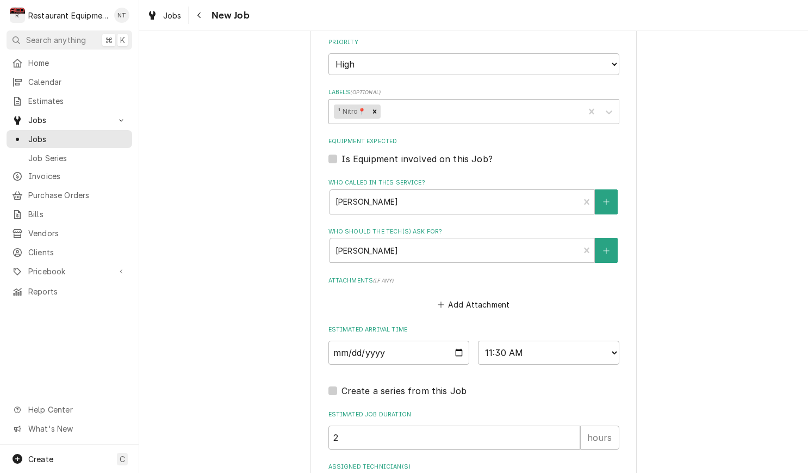
scroll to position [1402, 0]
click at [215, 17] on span "New Job" at bounding box center [228, 15] width 41 height 15
click at [197, 17] on icon "Navigate back" at bounding box center [199, 15] width 5 height 8
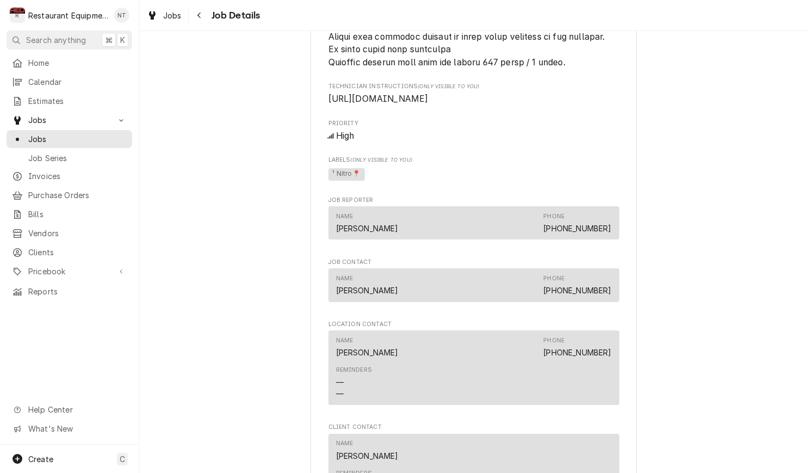
scroll to position [1235, 0]
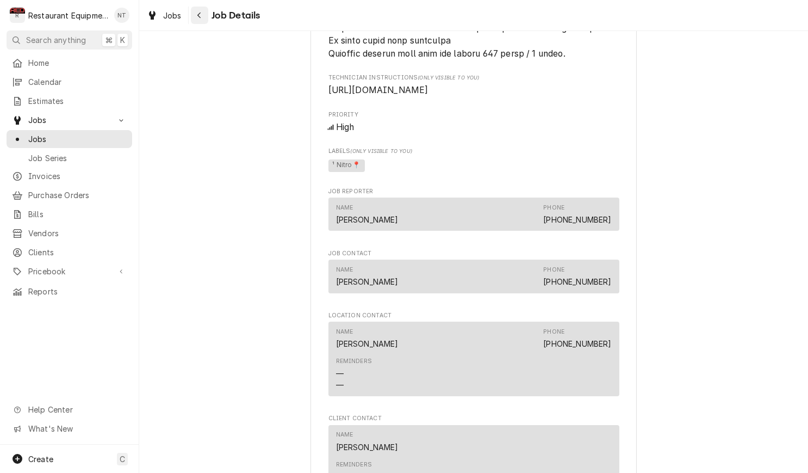
click at [207, 16] on button "Navigate back" at bounding box center [199, 15] width 17 height 17
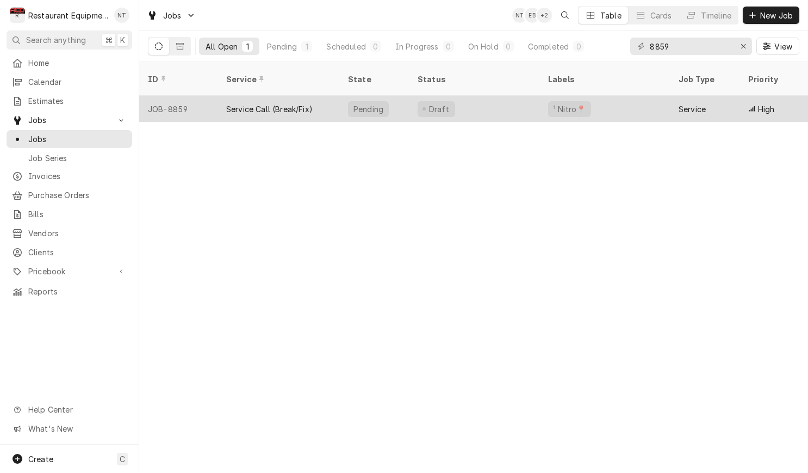
click at [497, 107] on div "Draft" at bounding box center [474, 109] width 131 height 26
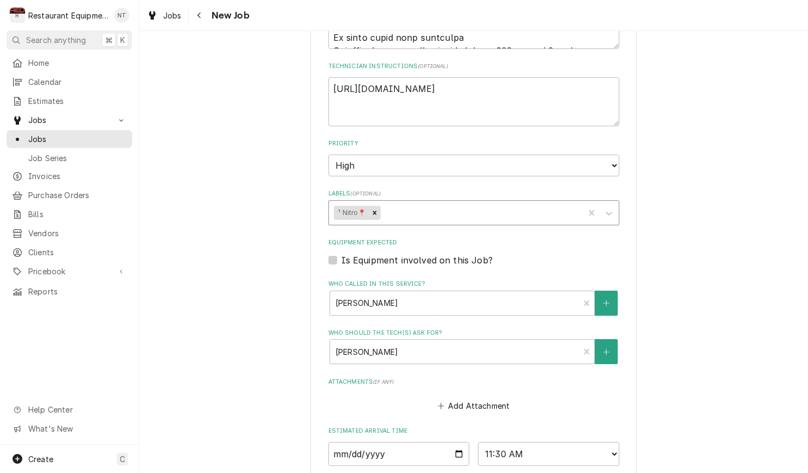
scroll to position [1302, 0]
click at [509, 202] on div "Labels" at bounding box center [480, 212] width 196 height 20
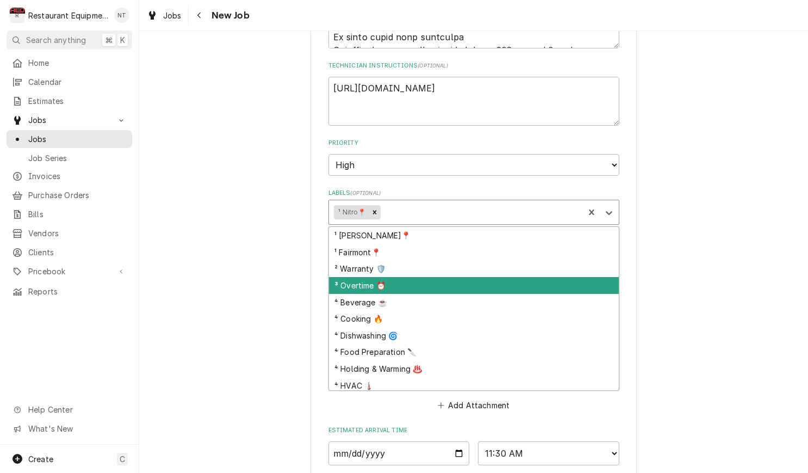
click at [533, 277] on div "³ Overtime ⏰" at bounding box center [474, 285] width 290 height 17
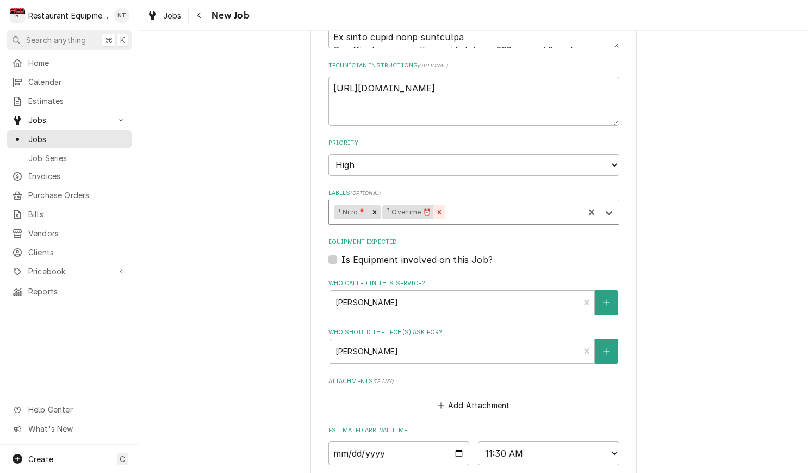
click at [436, 205] on div "Remove ³ Overtime ⏰" at bounding box center [439, 212] width 12 height 14
click at [441, 202] on div "Labels" at bounding box center [480, 212] width 196 height 20
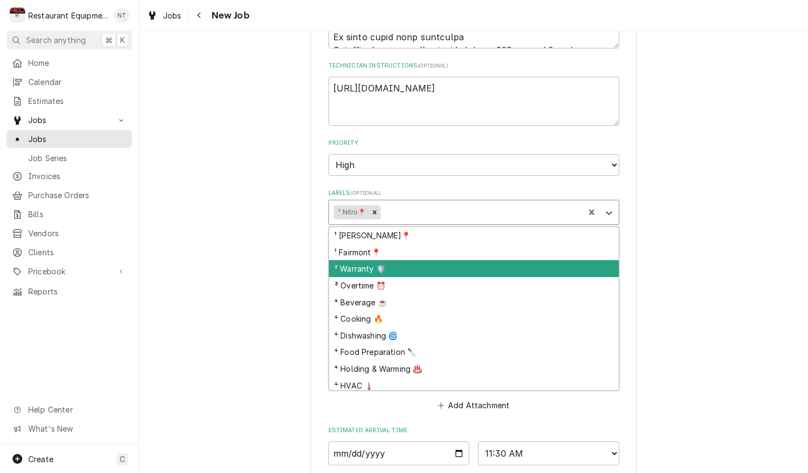
click at [430, 260] on div "² Warranty 🛡️" at bounding box center [474, 268] width 290 height 17
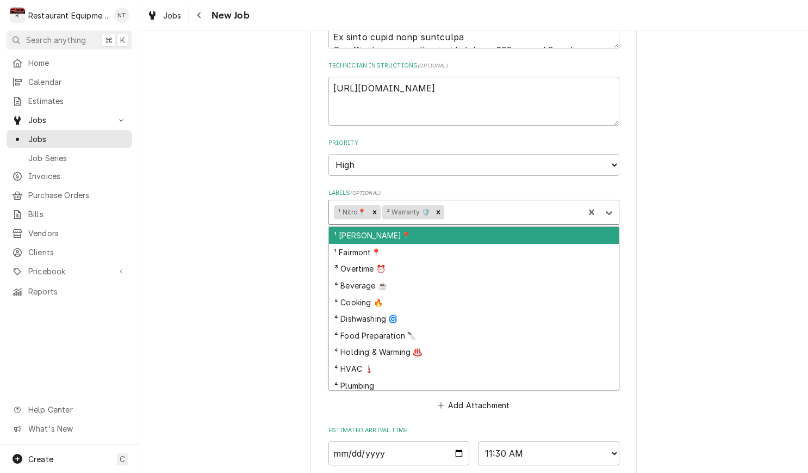
click at [469, 202] on div "Labels" at bounding box center [513, 212] width 133 height 20
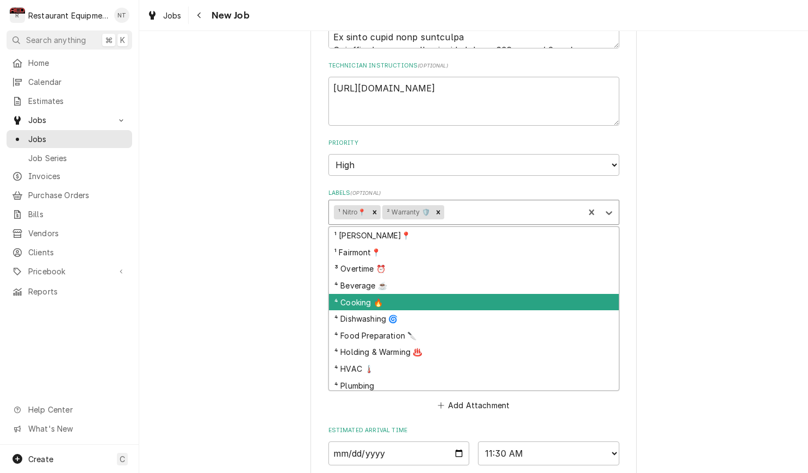
click at [459, 294] on div "⁴ Cooking 🔥" at bounding box center [474, 302] width 290 height 17
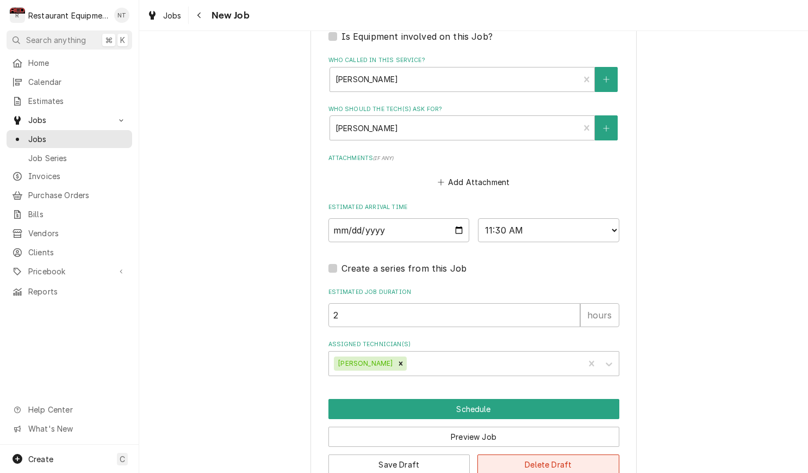
scroll to position [0, 0]
click at [450, 454] on button "Save Draft" at bounding box center [400, 464] width 142 height 20
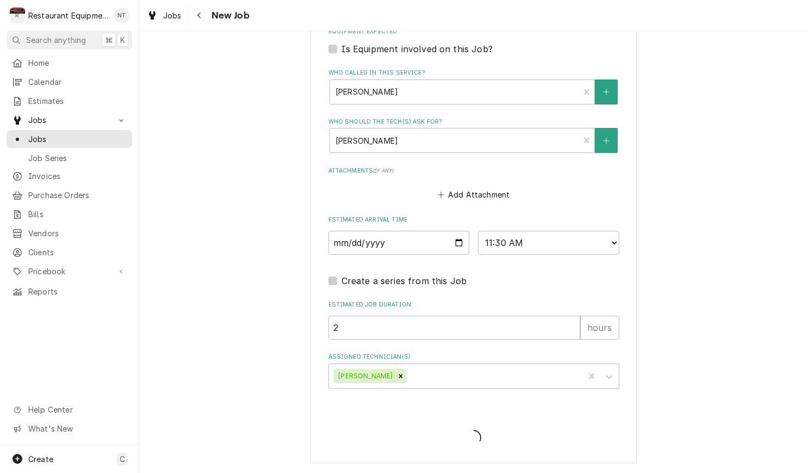
type textarea "x"
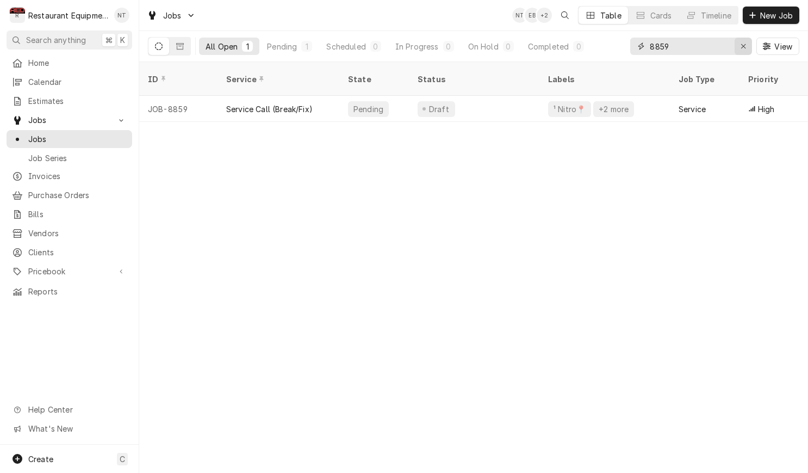
click at [743, 47] on icon "Erase input" at bounding box center [744, 46] width 6 height 8
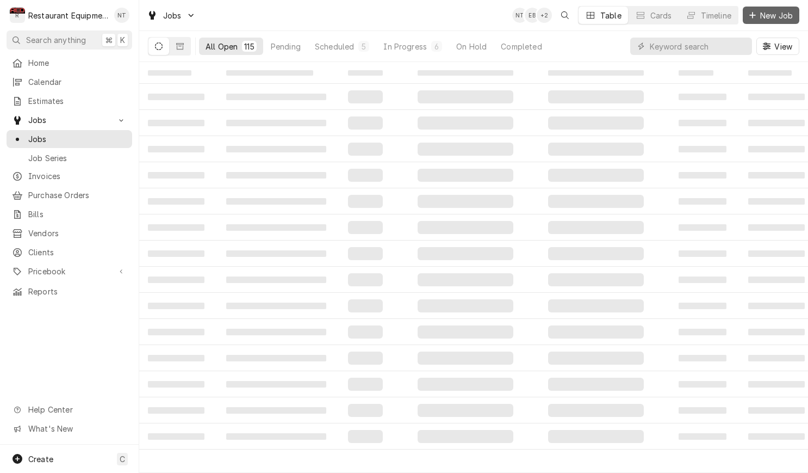
click at [785, 10] on span "New Job" at bounding box center [776, 15] width 37 height 11
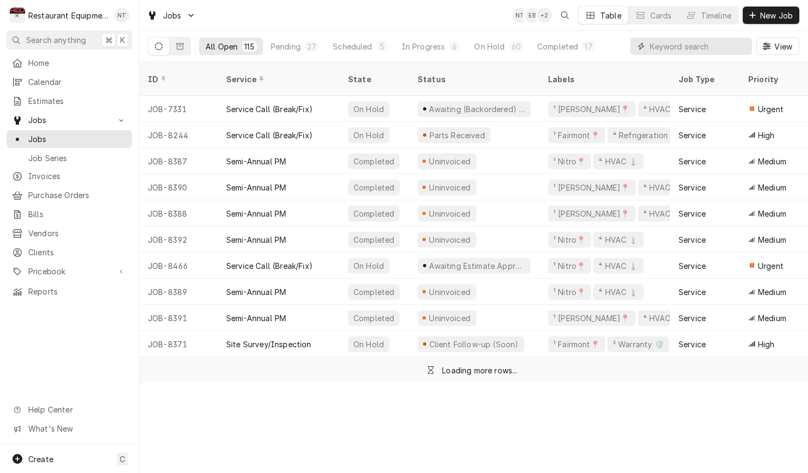
click at [684, 48] on input "Dynamic Content Wrapper" at bounding box center [698, 46] width 97 height 17
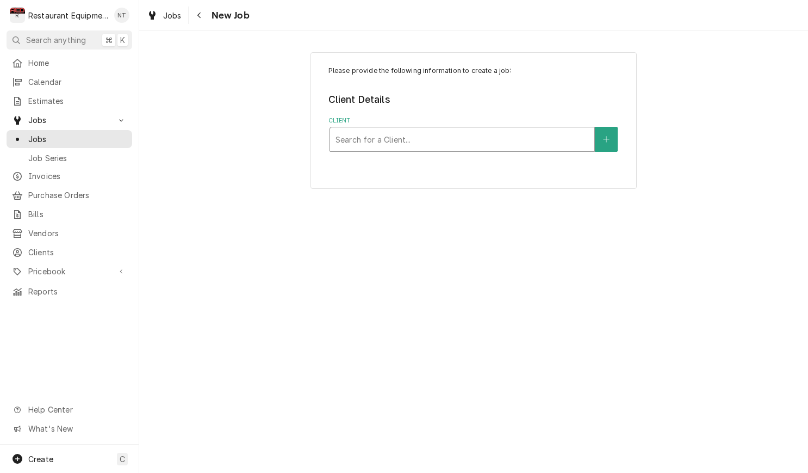
click at [522, 137] on div "Client" at bounding box center [462, 139] width 253 height 20
type input "cracker"
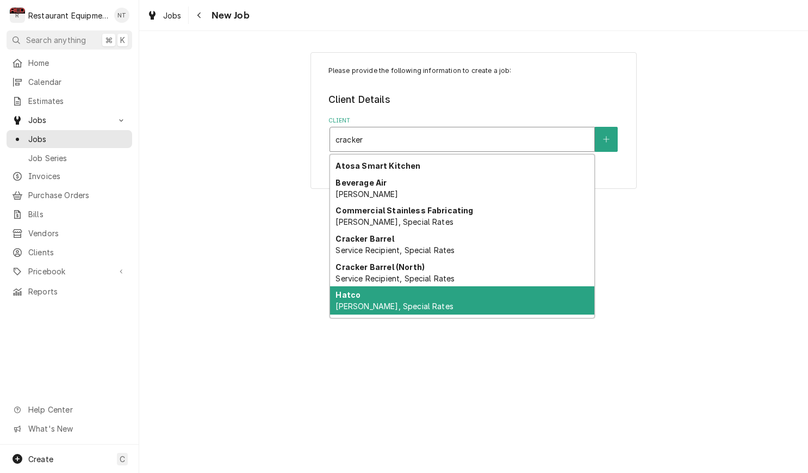
scroll to position [26, 0]
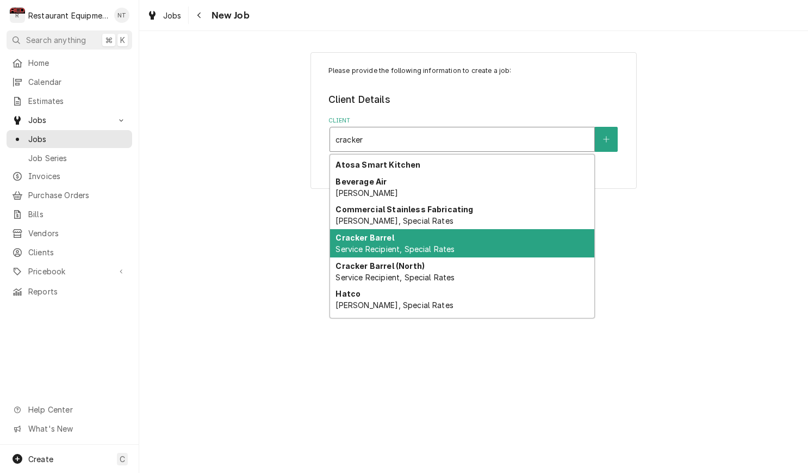
click at [500, 244] on div "Cracker Barrel Service Recipient, Special Rates" at bounding box center [462, 243] width 264 height 28
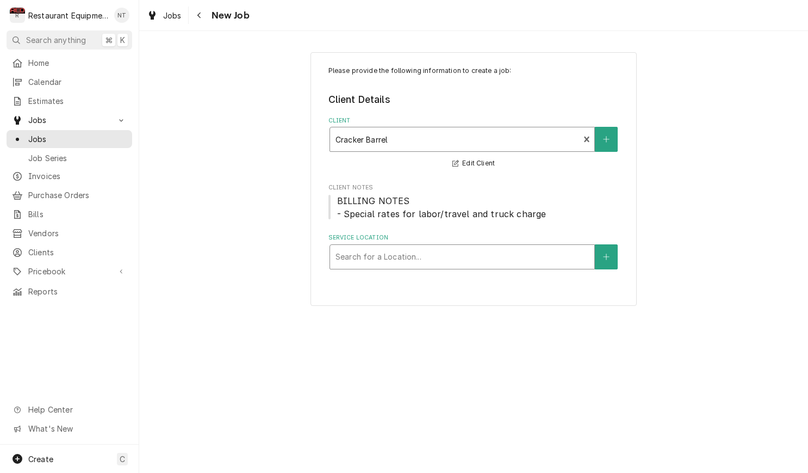
click at [502, 249] on div "Service Location" at bounding box center [462, 257] width 253 height 20
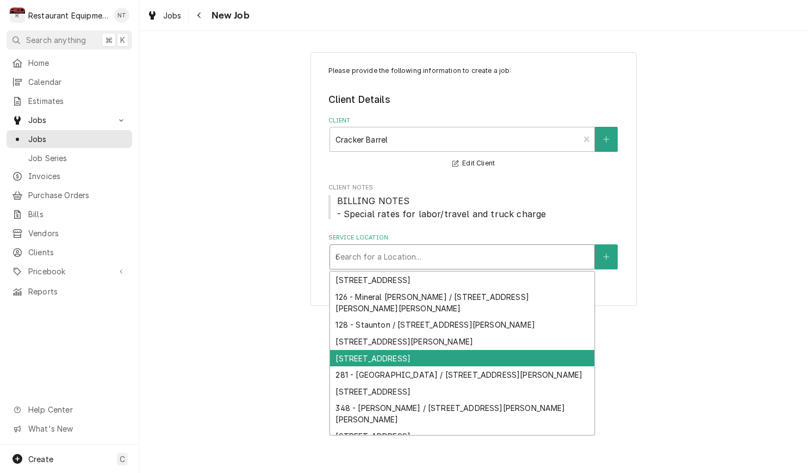
type input "cr"
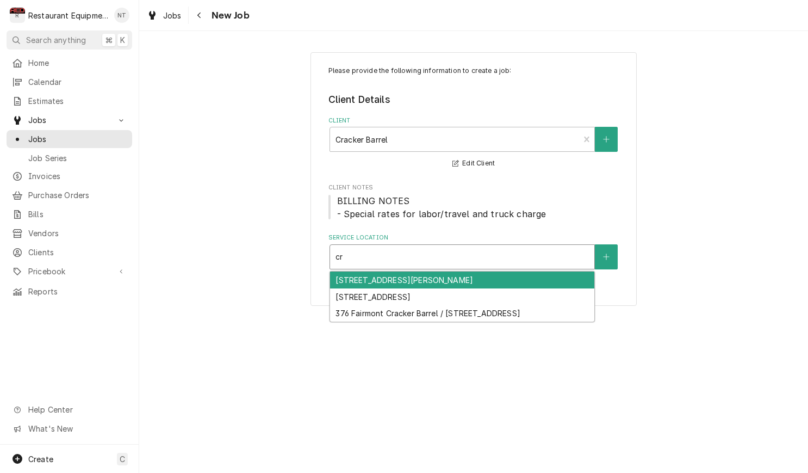
click at [544, 280] on div "193 - Crosslanes / 11 Goff Xing, Cross Lanes, WV 25313" at bounding box center [462, 279] width 264 height 17
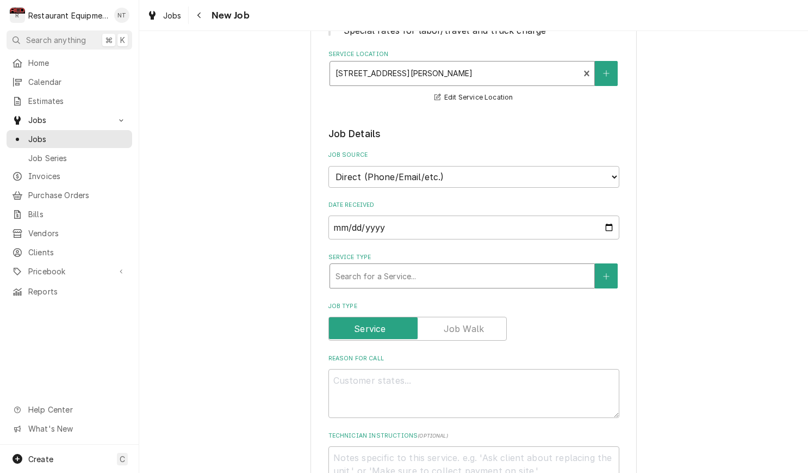
scroll to position [184, 0]
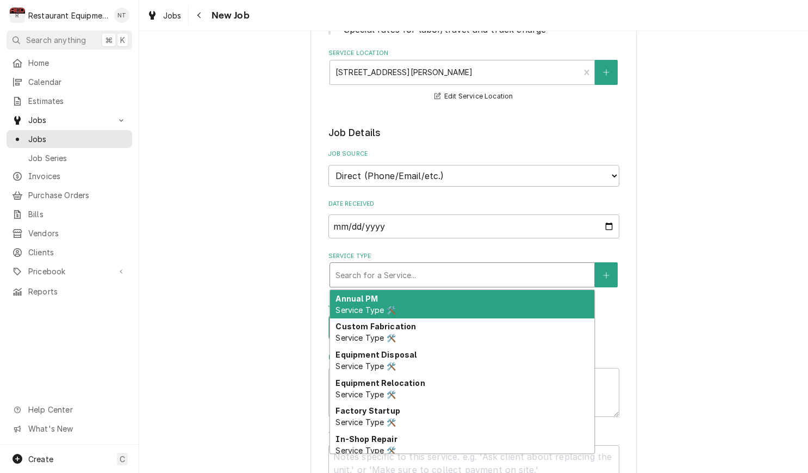
click at [509, 266] on div "Service Type" at bounding box center [462, 275] width 253 height 20
type textarea "x"
type input "b"
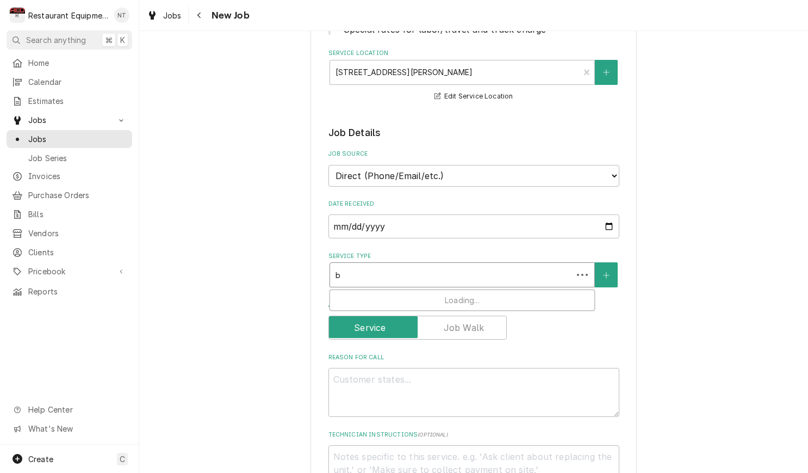
type textarea "x"
type input "br"
type textarea "x"
type input "bre"
type textarea "x"
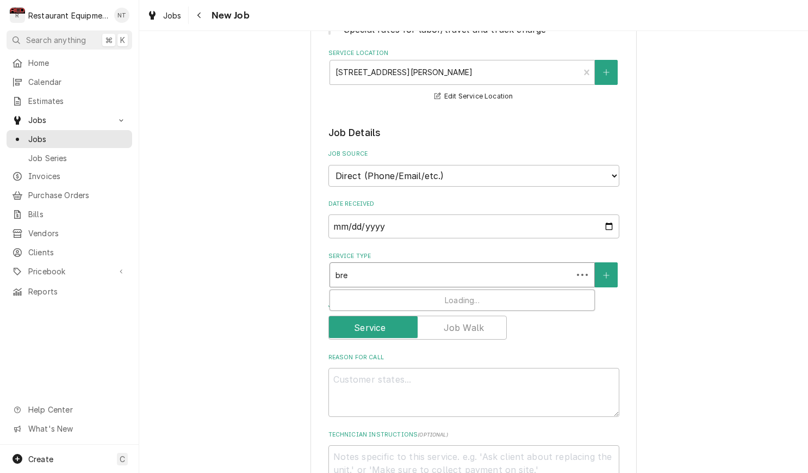
type input "brea"
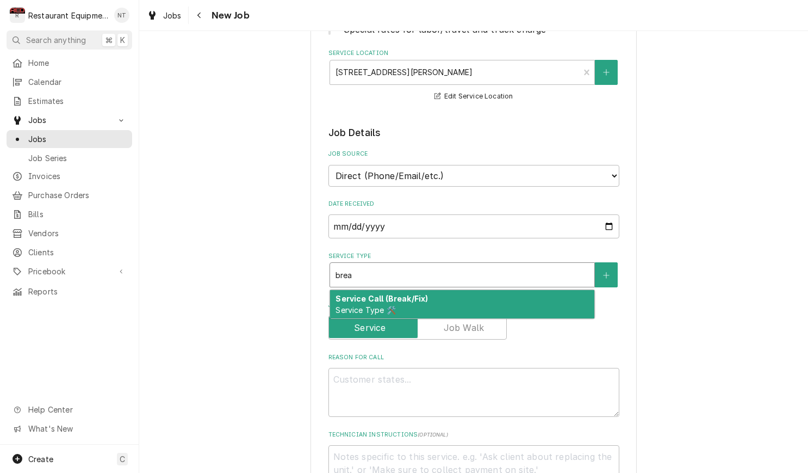
click at [535, 294] on div "Service Call (Break/Fix) Service Type 🛠️" at bounding box center [462, 304] width 264 height 28
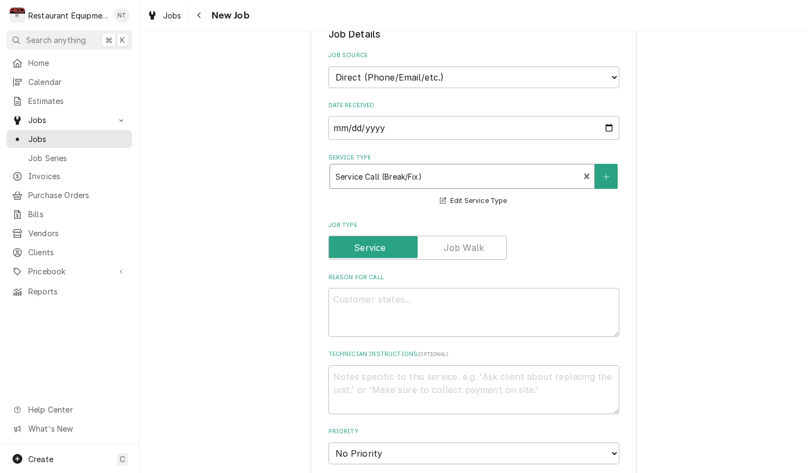
scroll to position [315, 0]
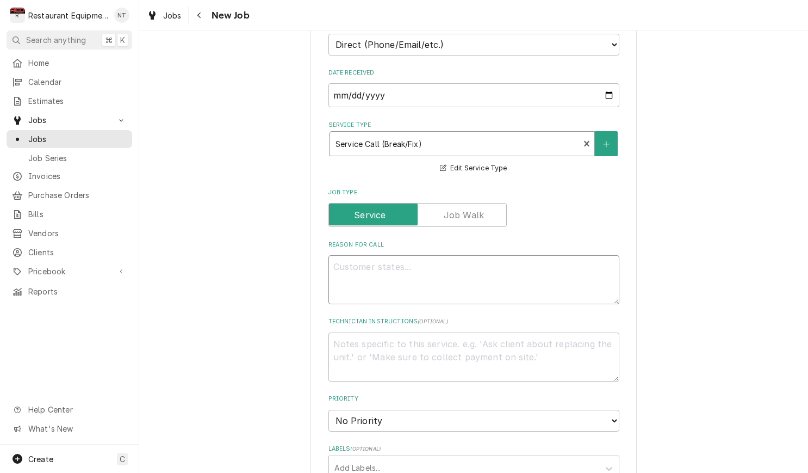
click at [505, 255] on textarea "Reason For Call" at bounding box center [474, 279] width 291 height 49
paste textarea "Service Request: Cracker Barrel Old Country Store, Inc 11 Goff Xing(0193) URGEN…"
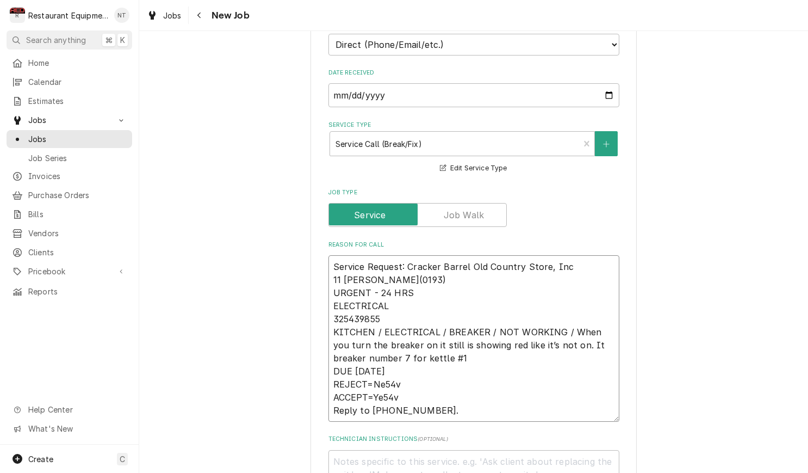
type textarea "x"
type textarea "Service Request: Cracker Barrel Old Country Store, Inc 11 Goff Xing(0193) URGEN…"
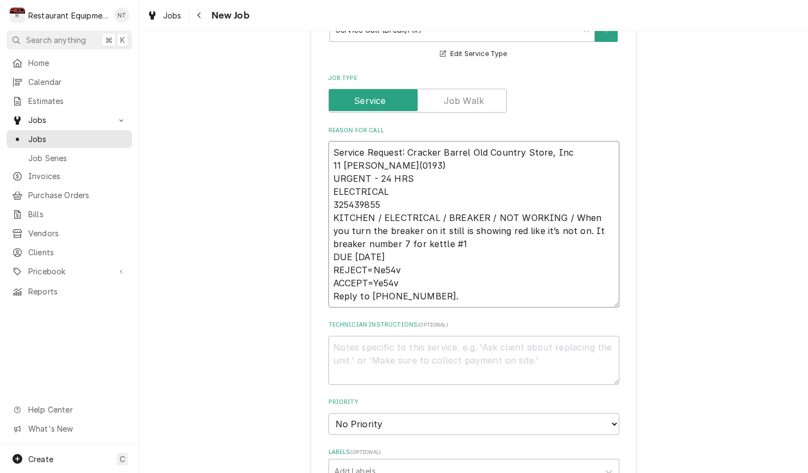
scroll to position [429, 0]
drag, startPoint x: 445, startPoint y: 288, endPoint x: 333, endPoint y: 249, distance: 118.7
click at [332, 250] on textarea "Service Request: Cracker Barrel Old Country Store, Inc 11 Goff Xing(0193) URGEN…" at bounding box center [474, 225] width 291 height 166
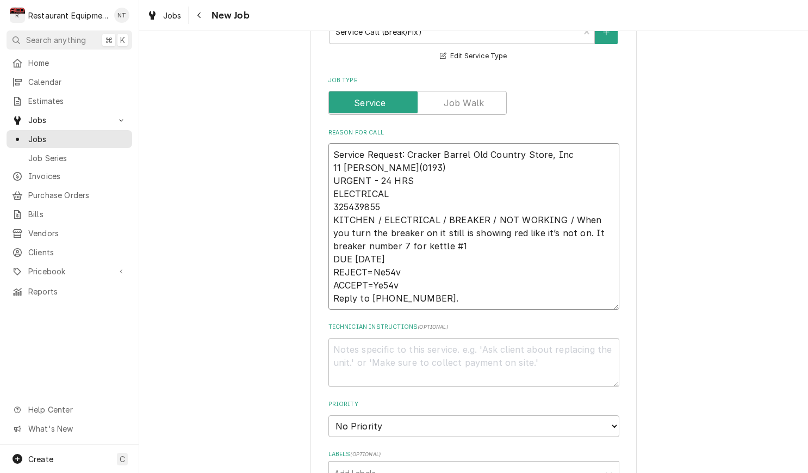
type textarea "x"
type textarea "Service Request: Cracker Barrel Old Country Store, Inc 11 Goff Xing(0193) URGEN…"
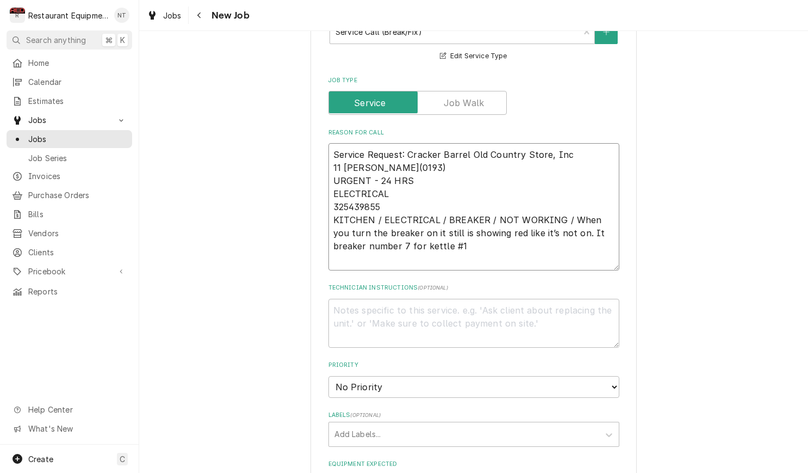
type textarea "x"
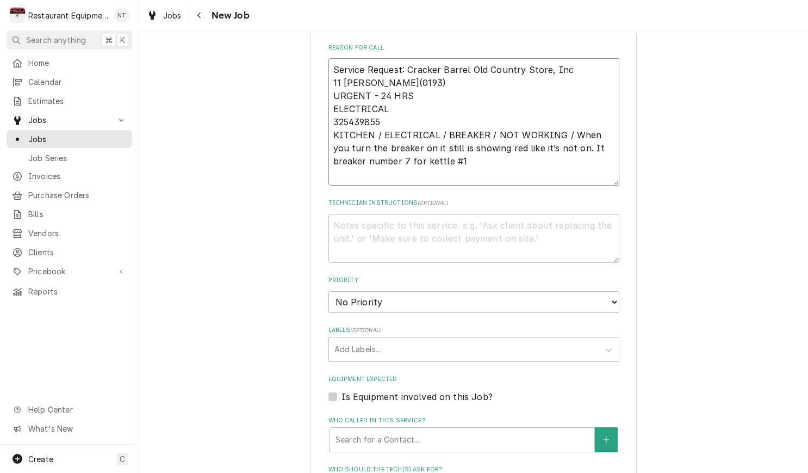
scroll to position [516, 0]
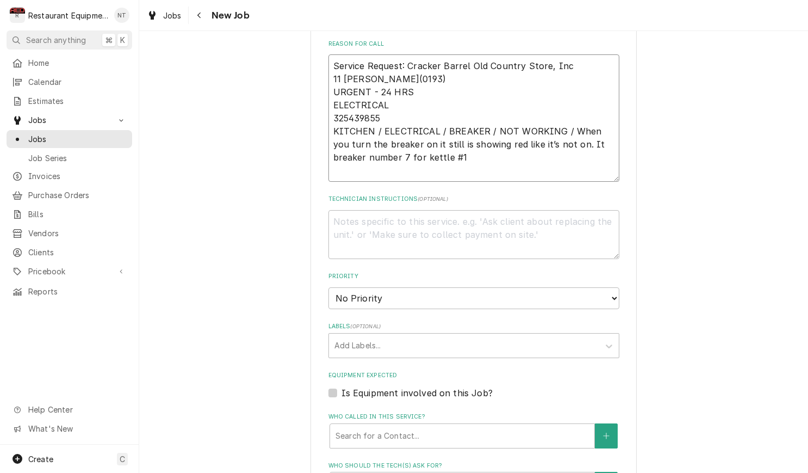
type textarea "Service Request: Cracker Barrel Old Country Store, Inc 11 Goff Xing(0193) URGEN…"
select select "1"
click at [476, 336] on div "Labels" at bounding box center [463, 346] width 259 height 20
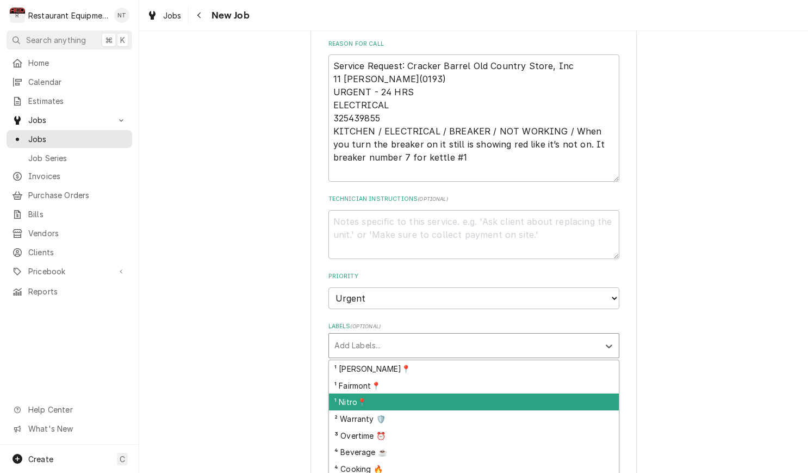
click at [493, 393] on div "¹ Nitro📍" at bounding box center [474, 401] width 290 height 17
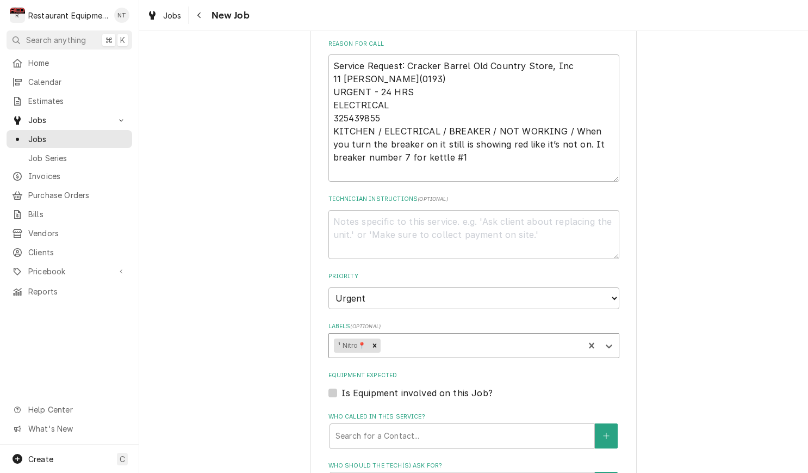
scroll to position [528, 0]
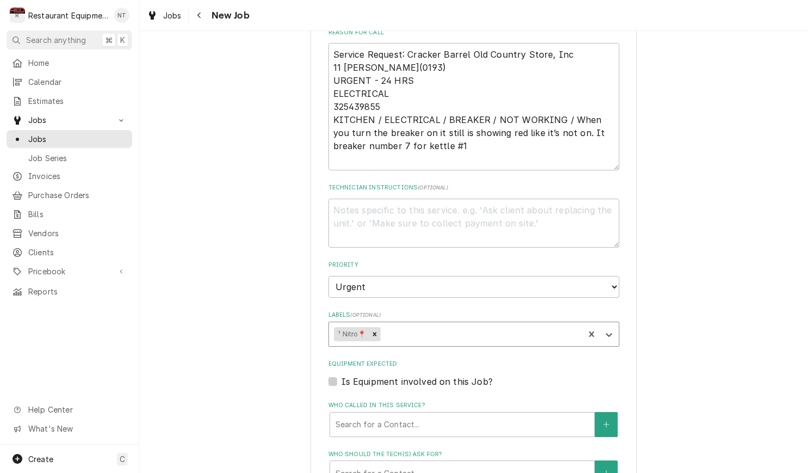
click at [481, 324] on div "Labels" at bounding box center [480, 334] width 196 height 20
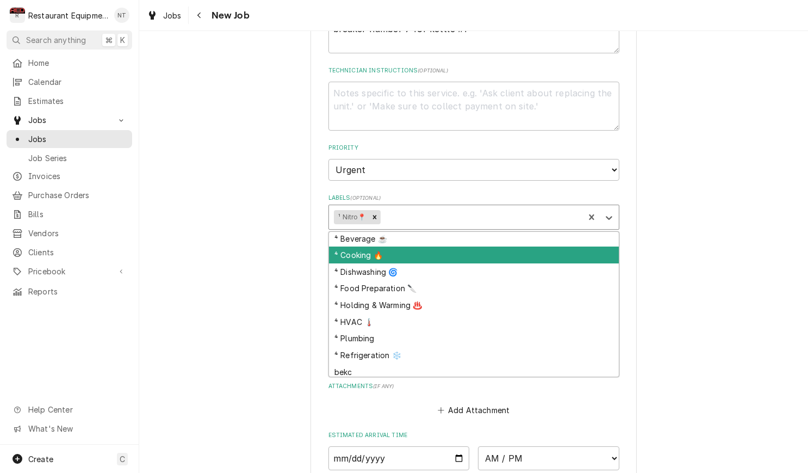
scroll to position [645, 0]
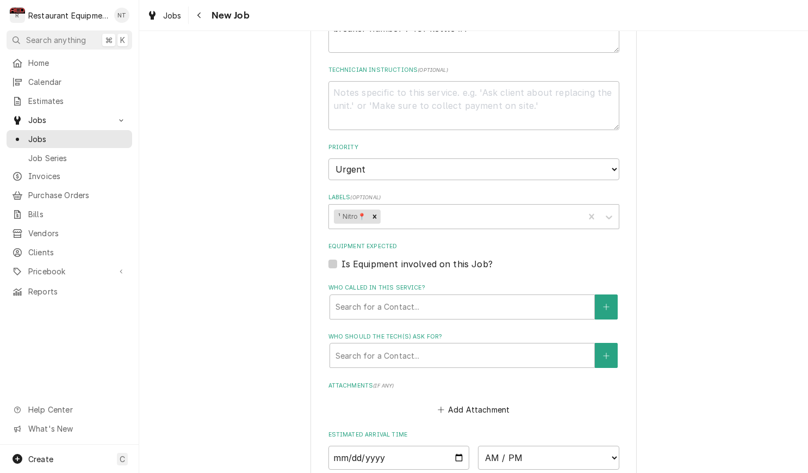
click at [649, 262] on div "Please provide the following information to create a job: Client Details Client…" at bounding box center [473, 30] width 669 height 1267
click at [485, 297] on div "Who called in this service?" at bounding box center [462, 307] width 253 height 20
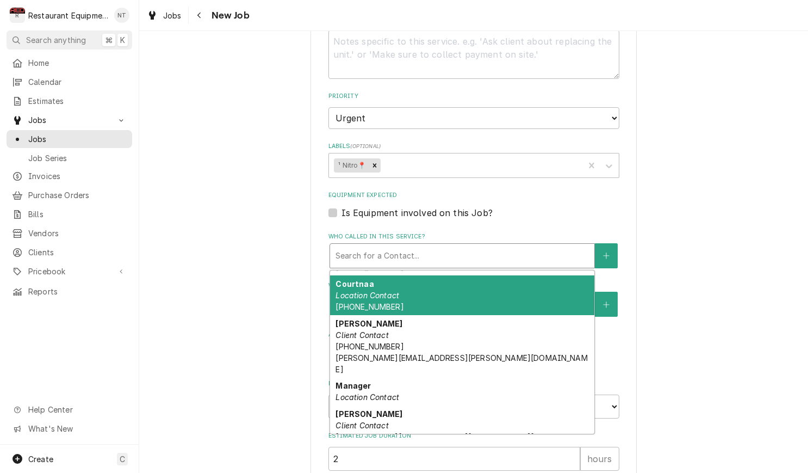
scroll to position [697, 0]
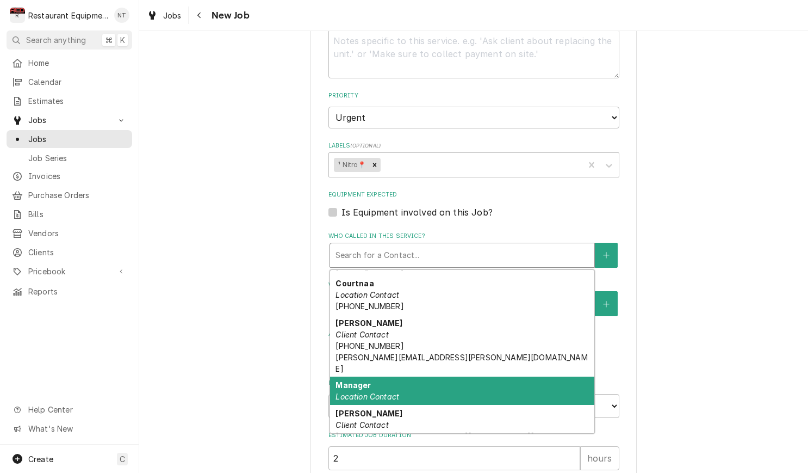
click at [542, 376] on div "Manager Location Contact" at bounding box center [462, 390] width 264 height 28
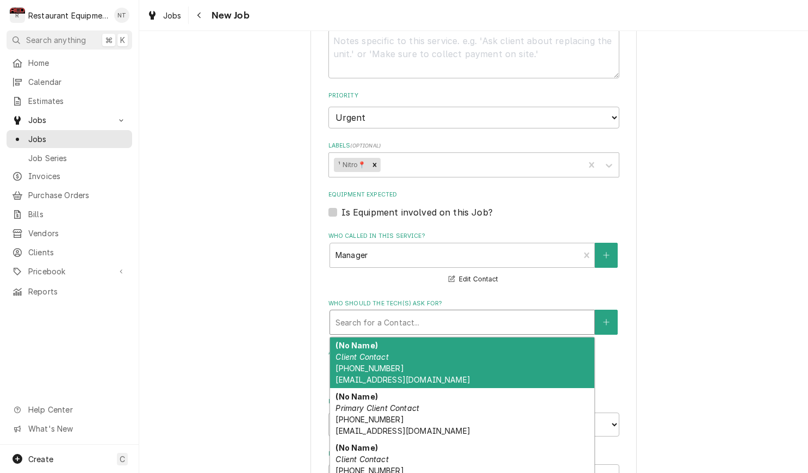
click at [512, 312] on div "Who should the tech(s) ask for?" at bounding box center [462, 322] width 253 height 20
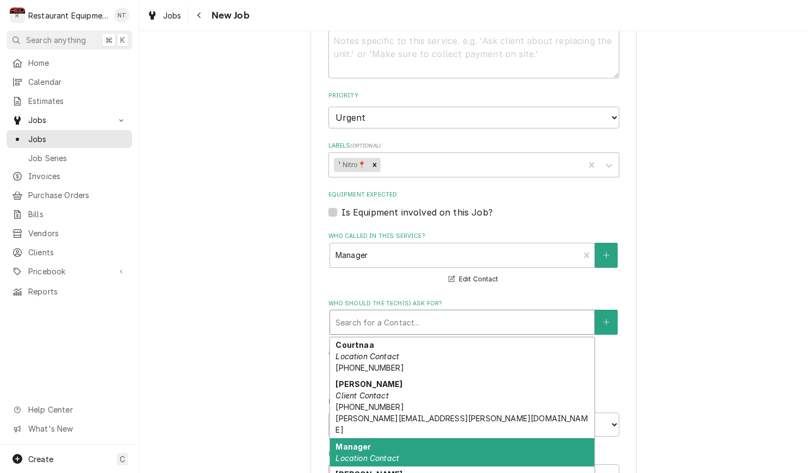
scroll to position [221, 0]
click at [535, 438] on div "Manager Location Contact" at bounding box center [462, 452] width 264 height 28
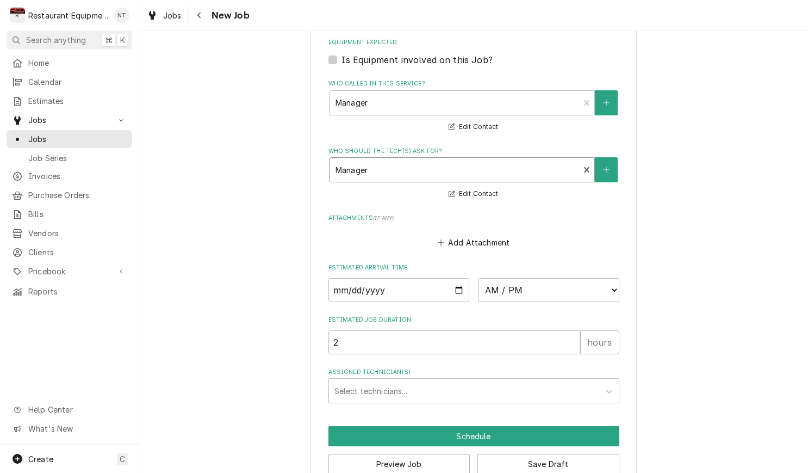
scroll to position [848, 0]
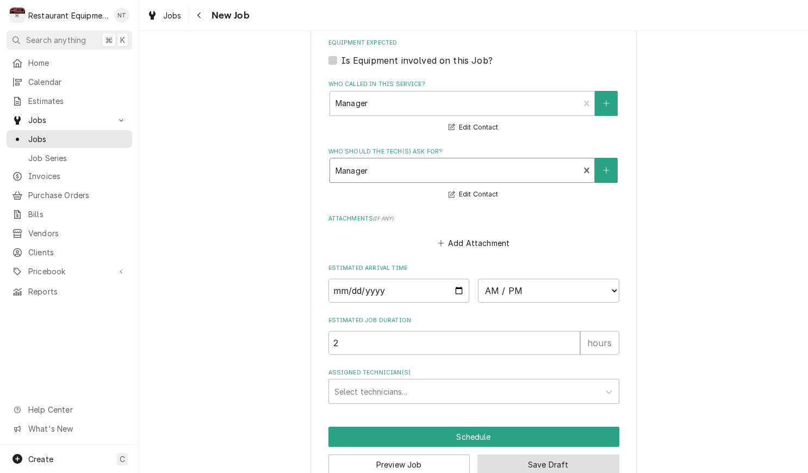
click at [610, 454] on button "Save Draft" at bounding box center [549, 464] width 142 height 20
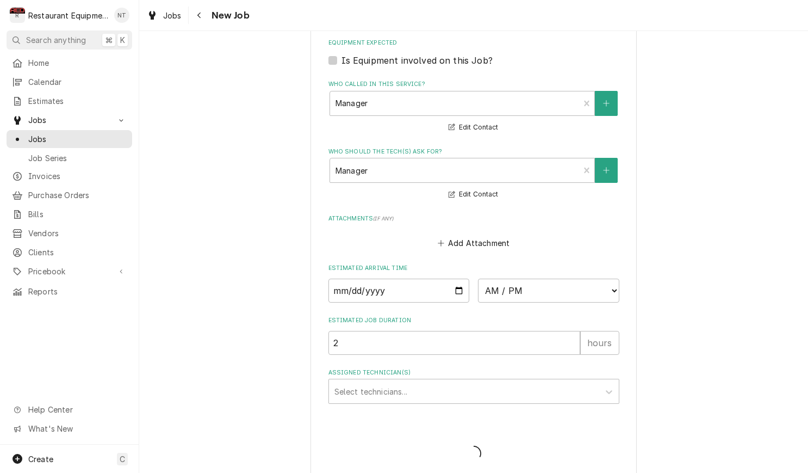
scroll to position [839, 0]
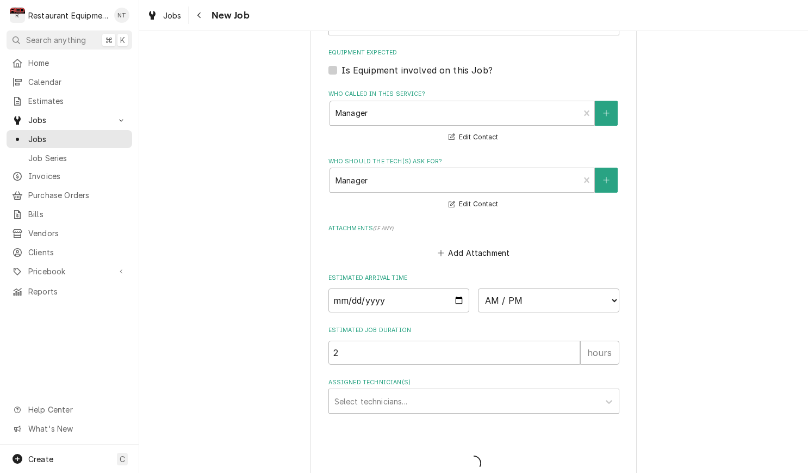
type textarea "x"
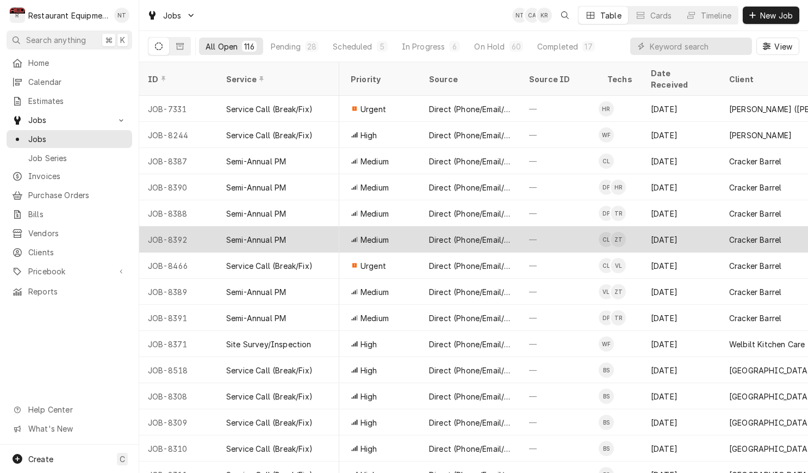
scroll to position [0, 402]
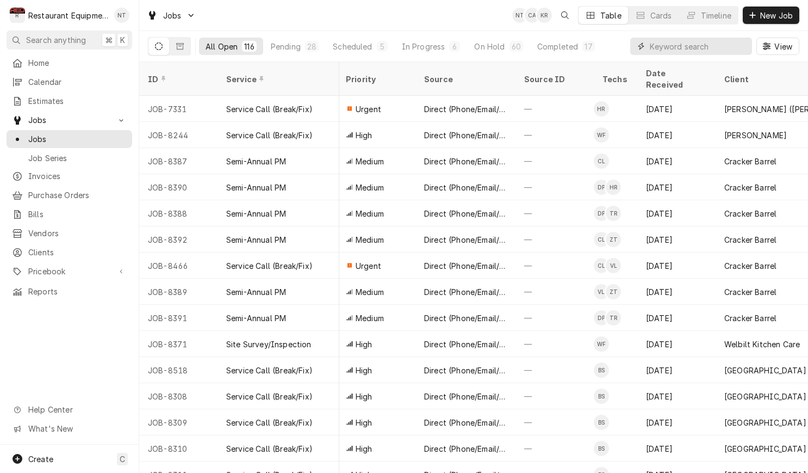
click at [654, 47] on input "Dynamic Content Wrapper" at bounding box center [698, 46] width 97 height 17
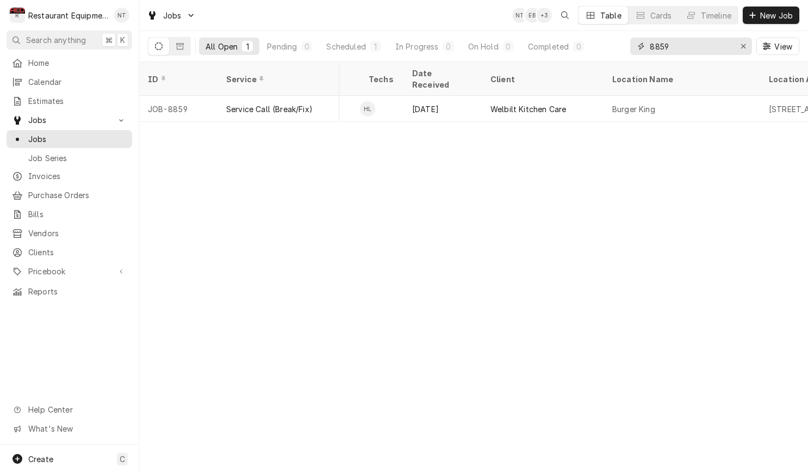
scroll to position [0, 637]
type input "8859"
click at [746, 44] on icon "Erase input" at bounding box center [744, 46] width 6 height 8
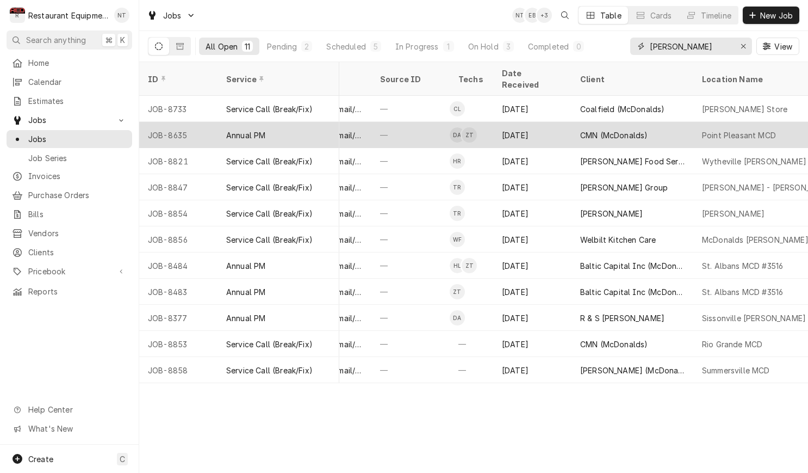
scroll to position [0, 558]
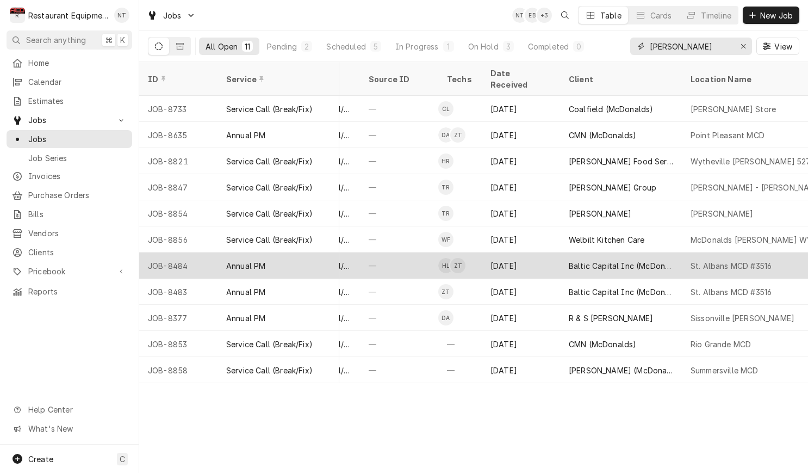
type input "[PERSON_NAME]"
click at [743, 252] on div "St. Albans MCD #3516" at bounding box center [760, 265] width 157 height 26
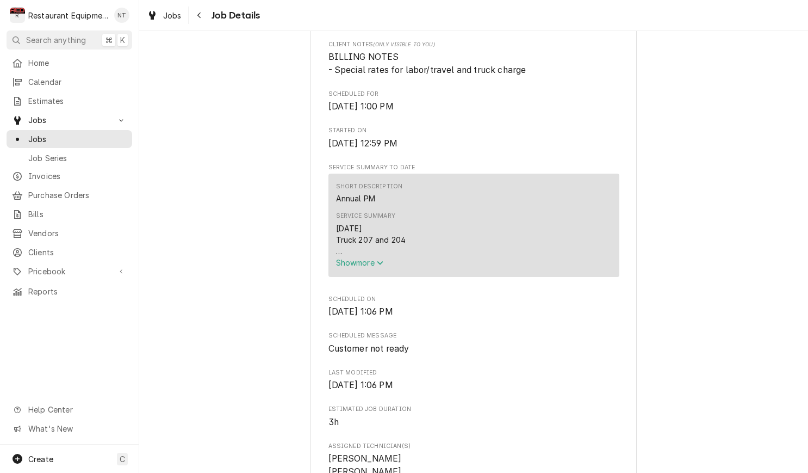
scroll to position [305, 0]
click at [557, 224] on div "Service Summary [DATE] Truck 207 and 204 Grill was up to temp and in use resche…" at bounding box center [451, 238] width 231 height 56
click at [363, 259] on button "Show more" at bounding box center [451, 260] width 231 height 11
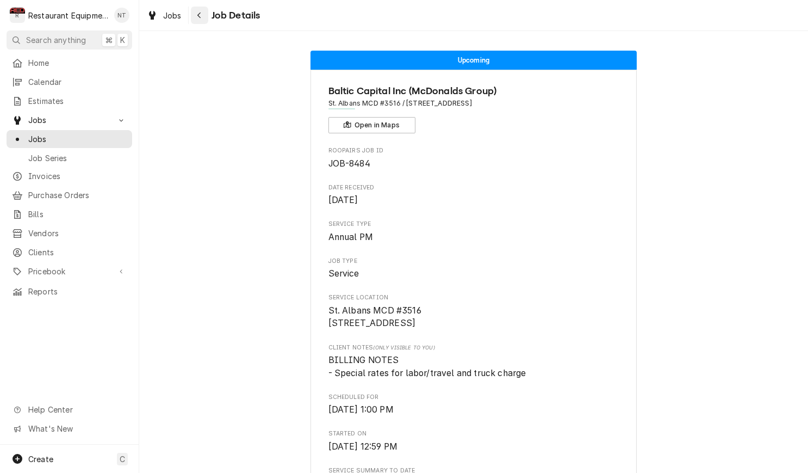
scroll to position [0, 0]
click at [200, 11] on icon "Navigate back" at bounding box center [199, 15] width 5 height 8
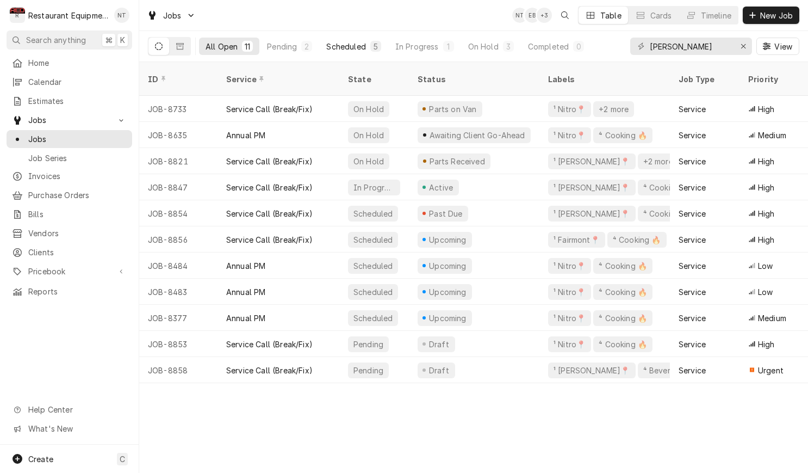
click at [350, 45] on div "Scheduled" at bounding box center [345, 46] width 39 height 11
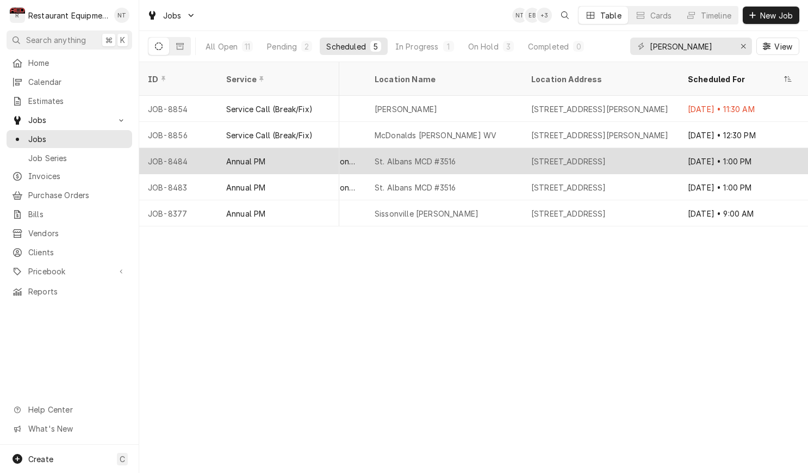
scroll to position [0, 805]
click at [643, 148] on div "1479 MacCorkle Ave, St Albans, WV 25177" at bounding box center [600, 161] width 157 height 26
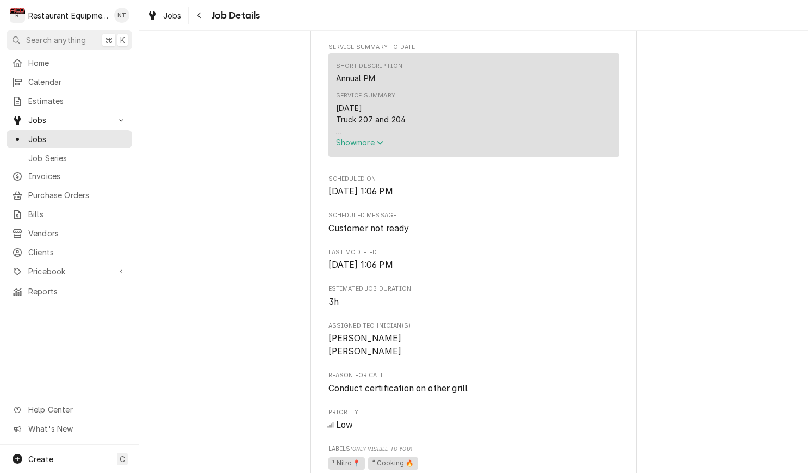
scroll to position [415, 0]
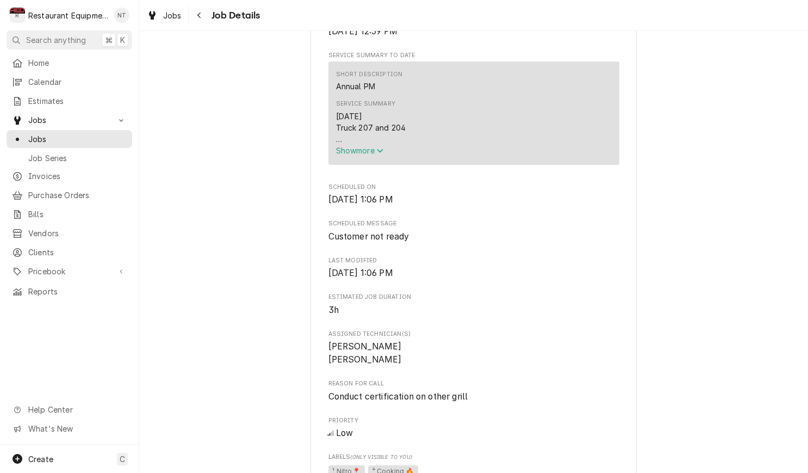
click at [383, 154] on icon "Service Summary" at bounding box center [380, 151] width 7 height 8
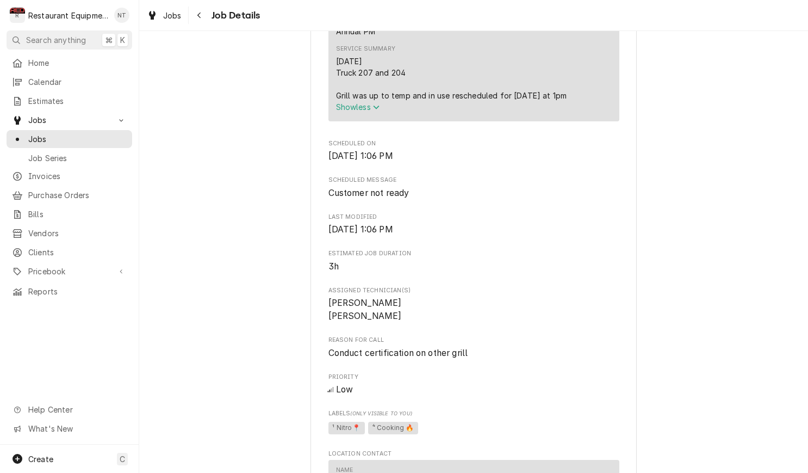
scroll to position [466, 0]
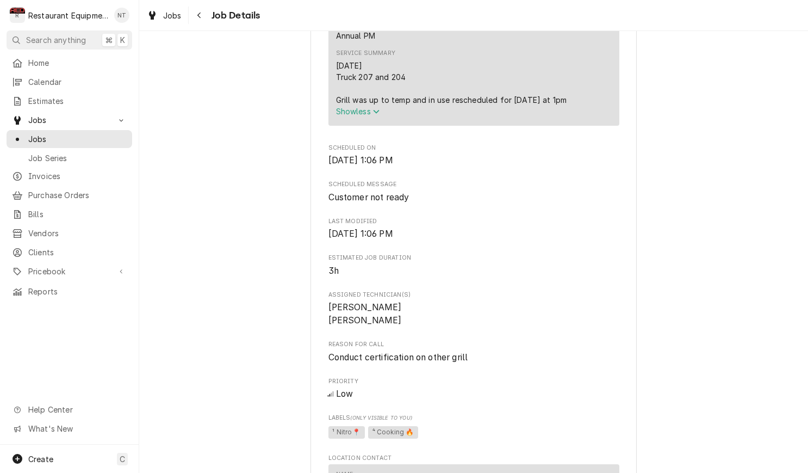
click at [369, 113] on span "Show less" at bounding box center [358, 111] width 44 height 9
click at [369, 113] on div "Service Summary 09/10/2025 Truck 207 and 204 Grill was up to temp and in use re…" at bounding box center [474, 82] width 276 height 75
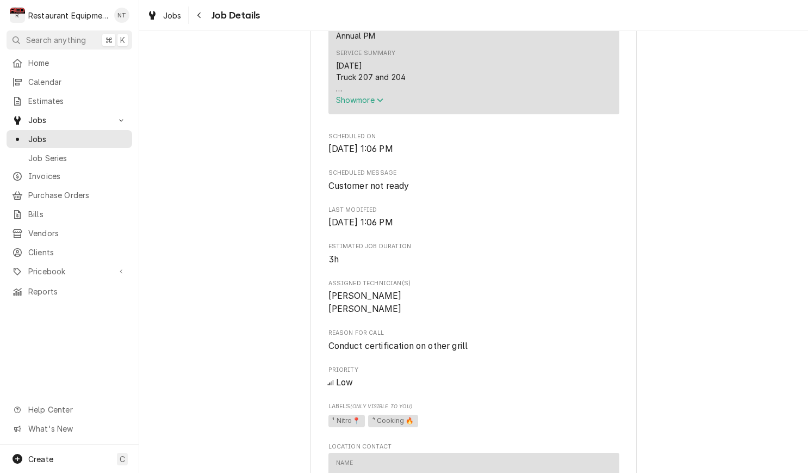
click at [380, 104] on icon "Service Summary" at bounding box center [380, 100] width 7 height 8
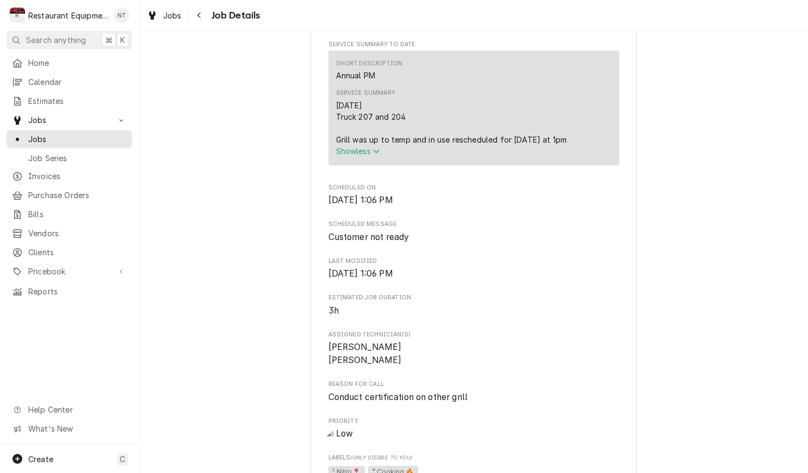
scroll to position [424, 0]
click at [197, 18] on icon "Navigate back" at bounding box center [199, 15] width 5 height 8
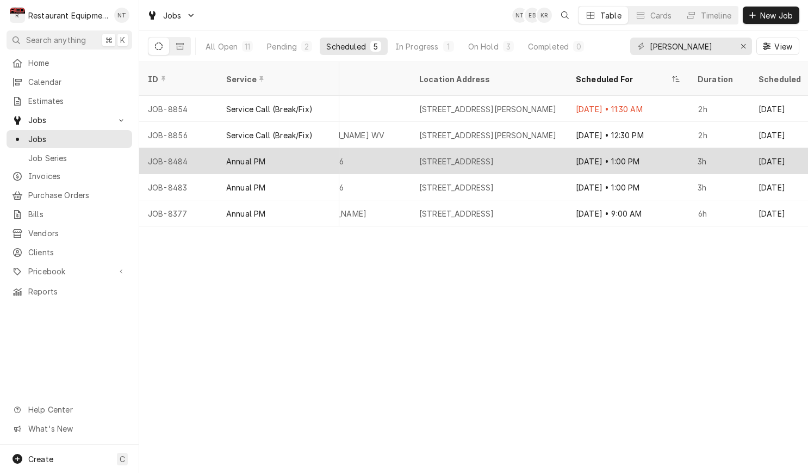
scroll to position [0, 916]
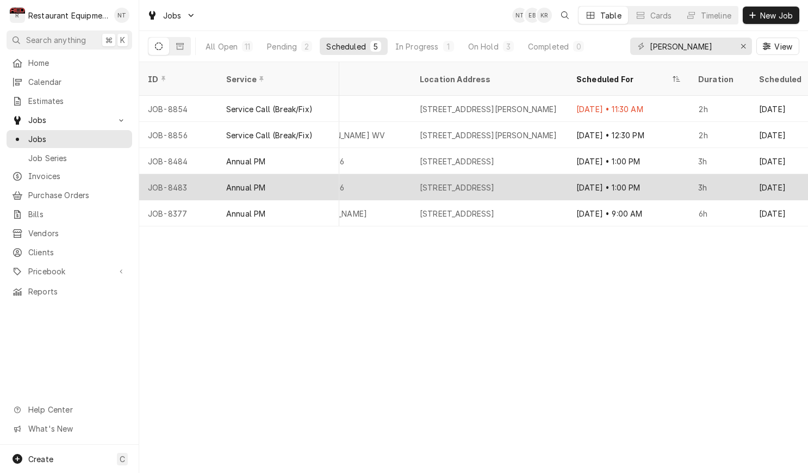
click at [674, 174] on div "[DATE] • 1:00 PM" at bounding box center [629, 187] width 122 height 26
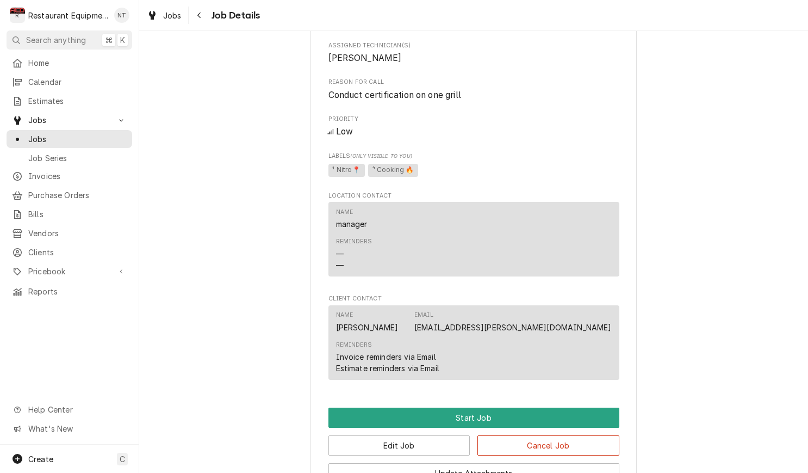
scroll to position [500, 0]
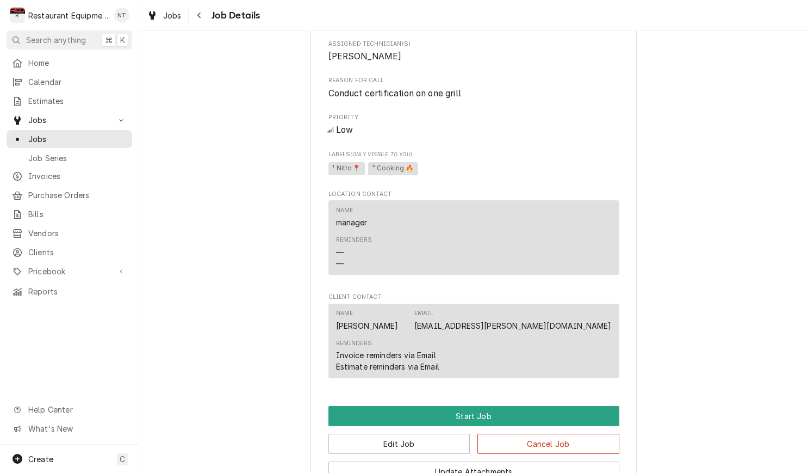
click at [433, 309] on div "Email" at bounding box center [423, 313] width 19 height 9
click at [487, 315] on div "Name Arlie Rigsby Email al.rigsby@macatac.ne" at bounding box center [474, 319] width 276 height 29
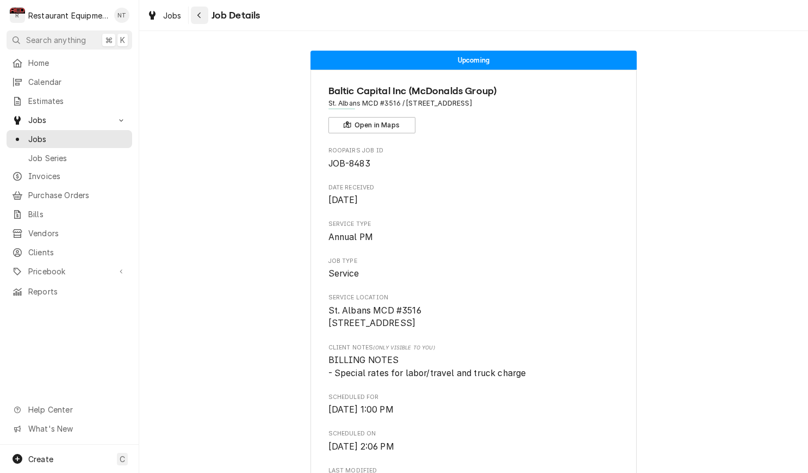
scroll to position [0, 0]
click at [202, 17] on div "Navigate back" at bounding box center [199, 15] width 11 height 11
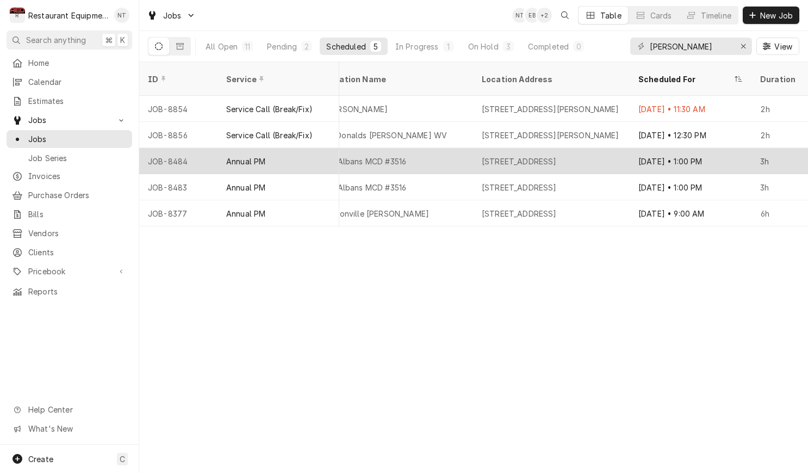
scroll to position [0, 855]
click at [556, 156] on div "[STREET_ADDRESS]" at bounding box center [518, 161] width 75 height 11
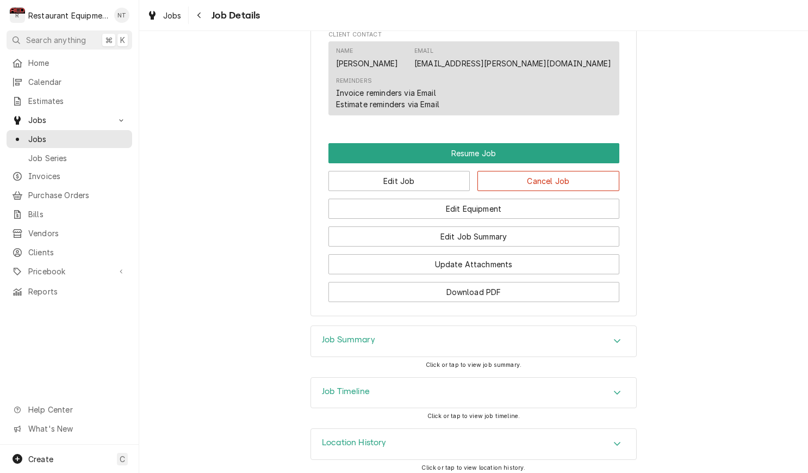
scroll to position [980, 0]
click at [501, 230] on button "Edit Job Summary" at bounding box center [474, 237] width 291 height 20
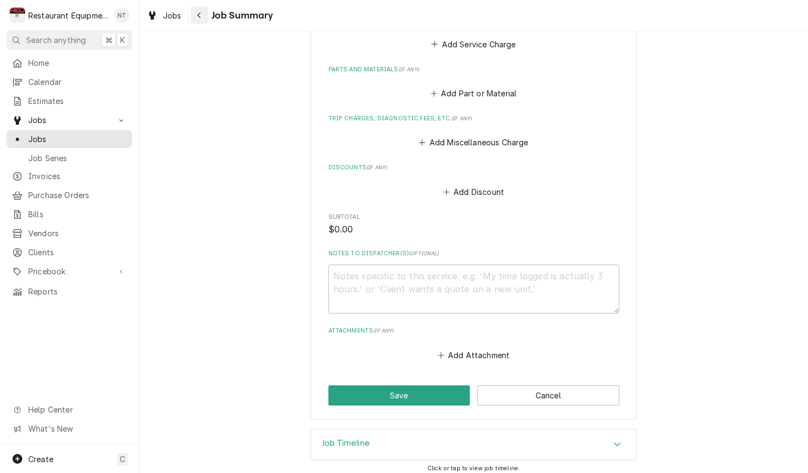
click at [203, 18] on div "Navigate back" at bounding box center [199, 15] width 11 height 11
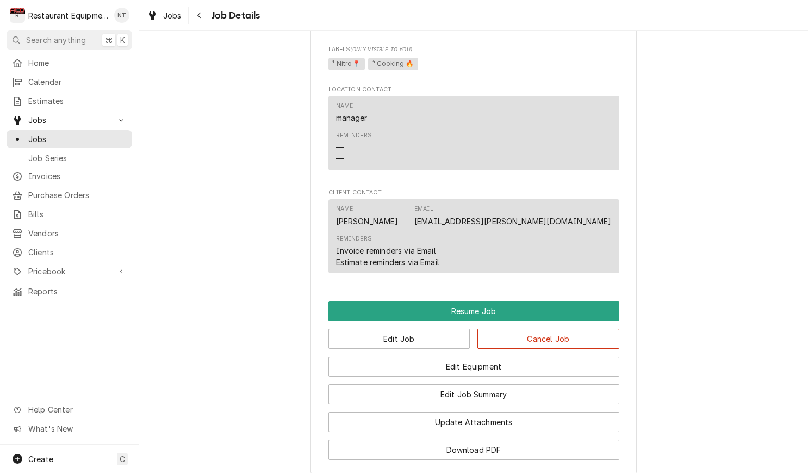
scroll to position [826, 0]
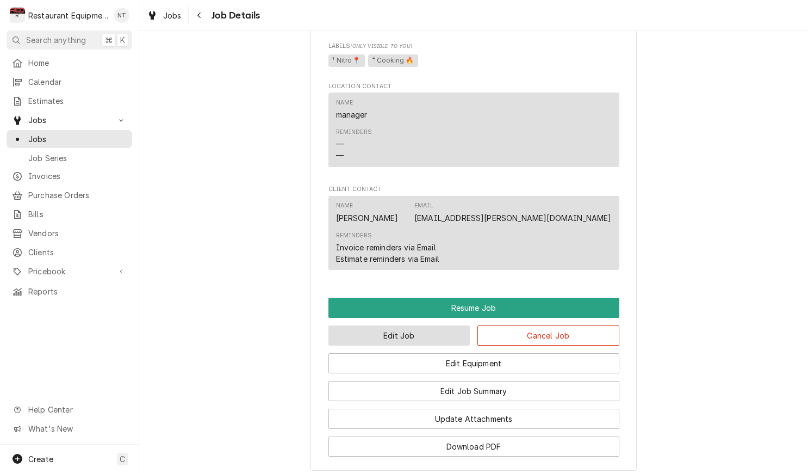
click at [444, 326] on button "Edit Job" at bounding box center [400, 335] width 142 height 20
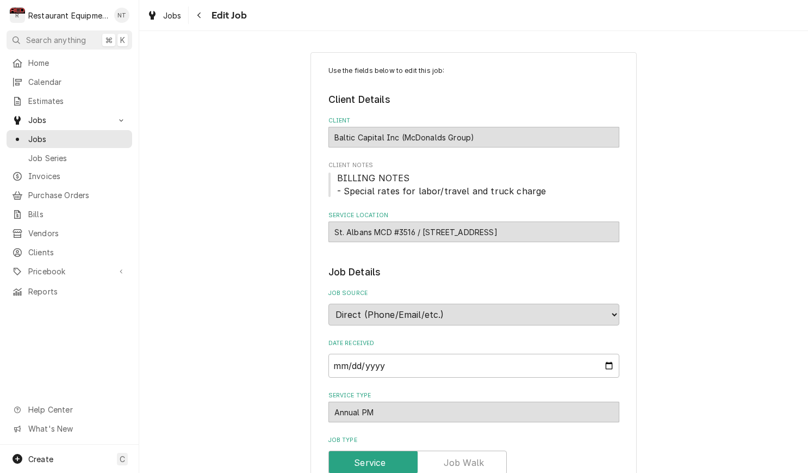
type textarea "x"
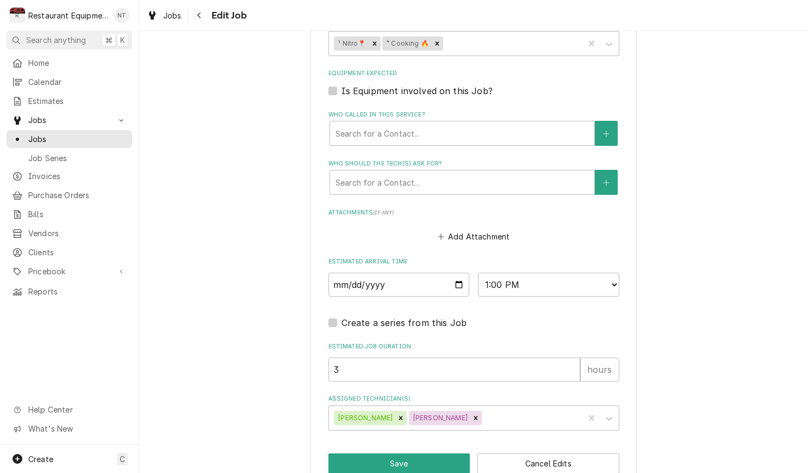
scroll to position [671, 0]
click at [454, 273] on input "2025-09-11" at bounding box center [399, 285] width 141 height 24
type input "2025-09-17"
click at [458, 286] on fieldset "Job Details Job Source Direct (Phone/Email/etc.) Service Channel Corrigo Ecotra…" at bounding box center [474, 12] width 291 height 837
click at [455, 454] on button "Save" at bounding box center [400, 464] width 142 height 20
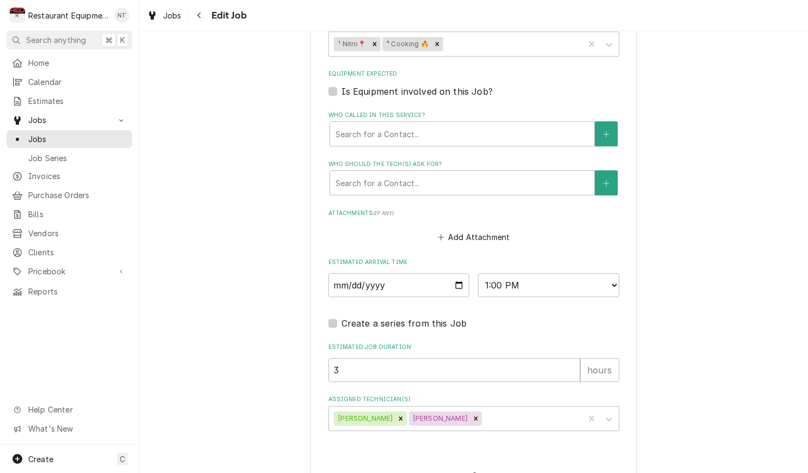
type textarea "x"
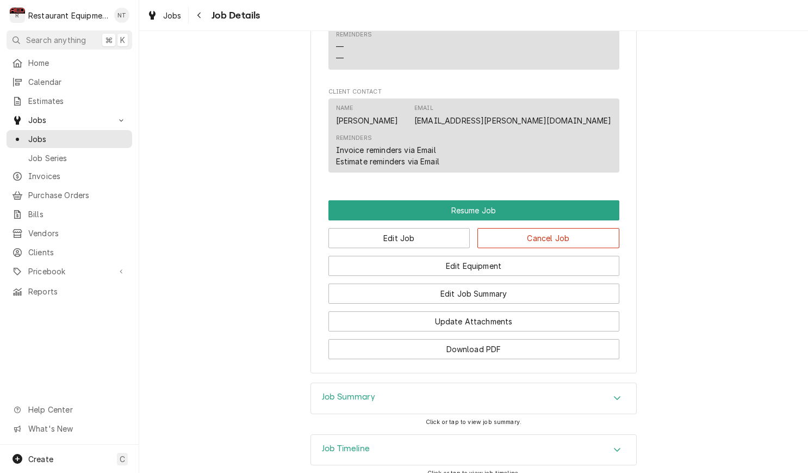
scroll to position [924, 0]
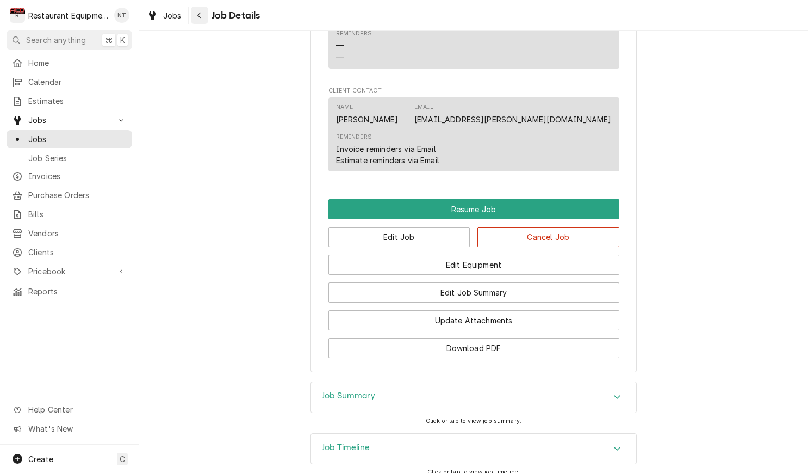
click at [203, 19] on div "Navigate back" at bounding box center [199, 15] width 11 height 11
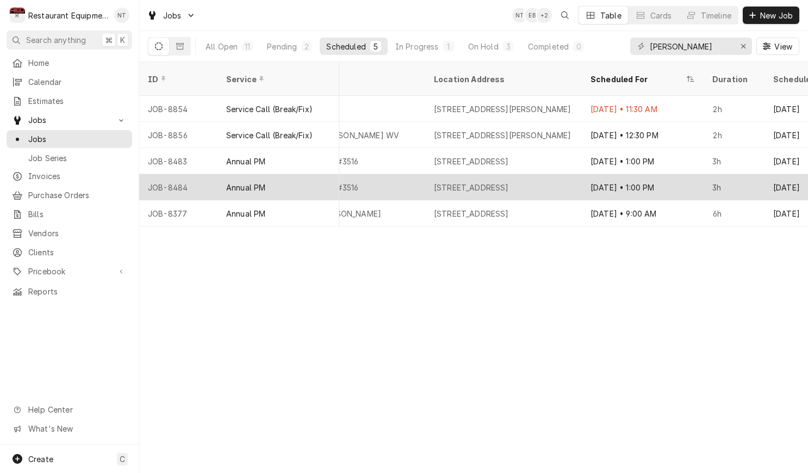
scroll to position [0, 873]
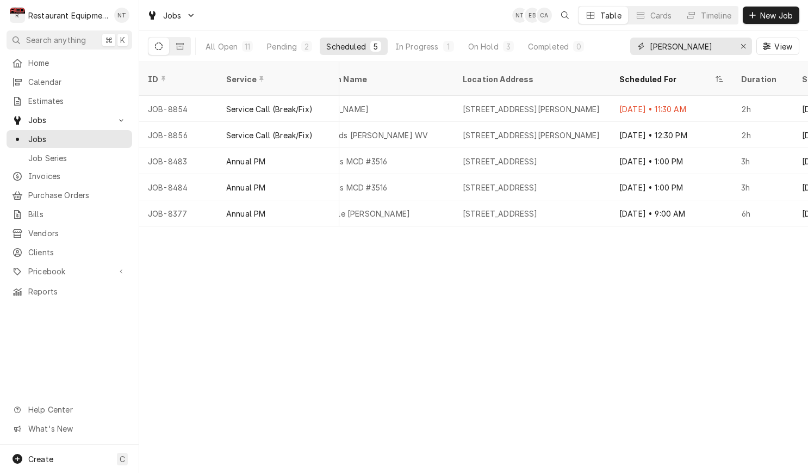
drag, startPoint x: 722, startPoint y: 42, endPoint x: 617, endPoint y: 48, distance: 105.1
click at [615, 47] on div "All Open 11 Pending 2 Scheduled 5 In Progress 1 On Hold 3 Completed 0 mcdonald …" at bounding box center [474, 46] width 652 height 30
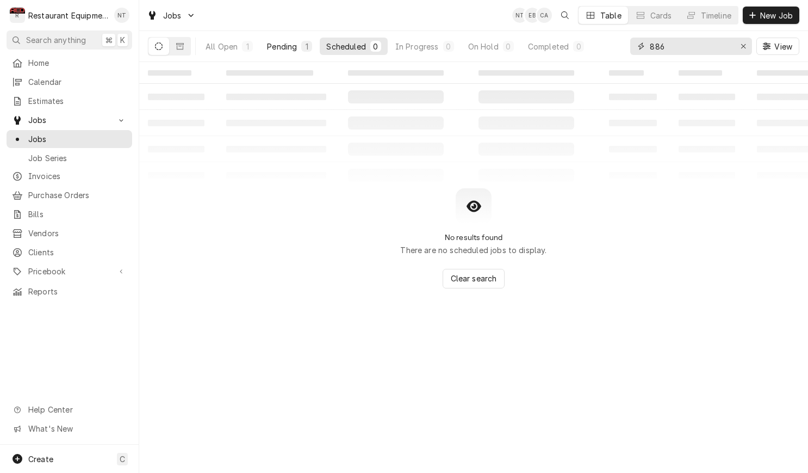
type input "886"
click at [292, 42] on div "Pending" at bounding box center [282, 46] width 30 height 11
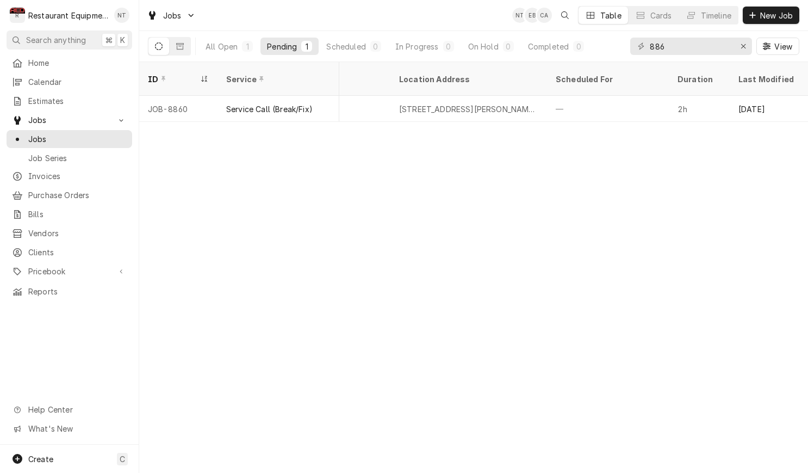
scroll to position [0, 937]
drag, startPoint x: 667, startPoint y: 45, endPoint x: 598, endPoint y: 53, distance: 70.0
click at [598, 53] on div "All Open 1 Pending 1 Scheduled 0 In Progress 0 On Hold 0 Completed 0 886 View" at bounding box center [474, 46] width 652 height 30
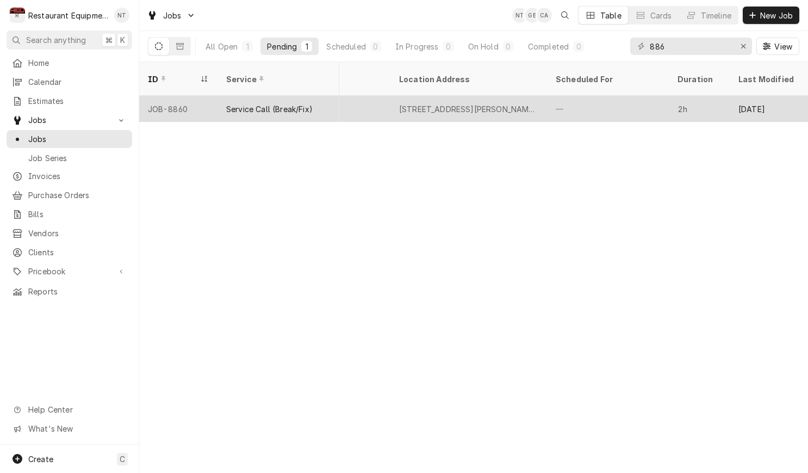
click at [664, 102] on div "—" at bounding box center [608, 109] width 122 height 26
click at [664, 99] on div "—" at bounding box center [608, 109] width 122 height 26
click at [660, 100] on div "—" at bounding box center [608, 109] width 122 height 26
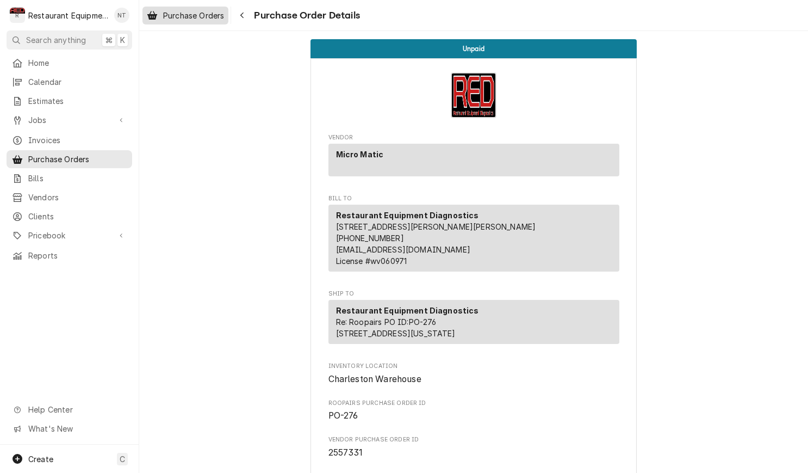
click at [222, 14] on span "Purchase Orders" at bounding box center [193, 15] width 61 height 11
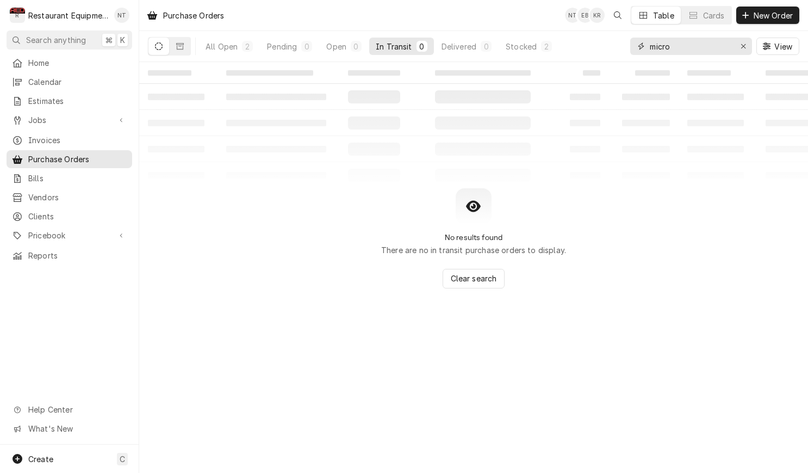
click at [742, 42] on icon "Erase input" at bounding box center [744, 46] width 6 height 8
type input "2"
type input "8"
type input "289"
click at [354, 45] on div "1" at bounding box center [356, 46] width 7 height 11
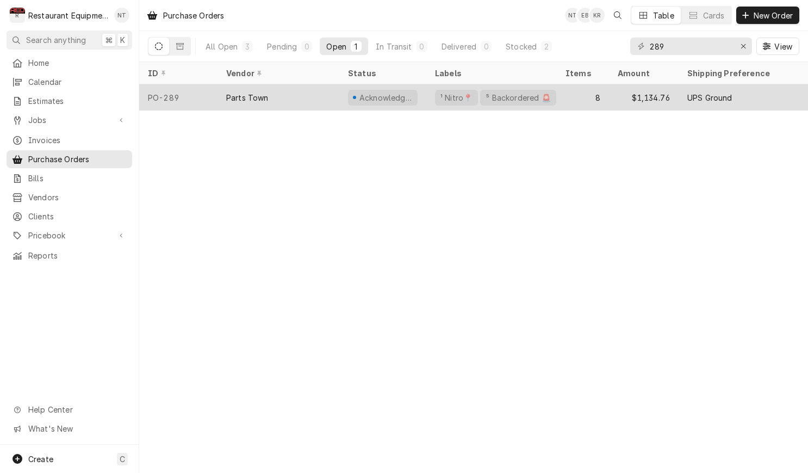
click at [596, 91] on div "8" at bounding box center [583, 97] width 52 height 26
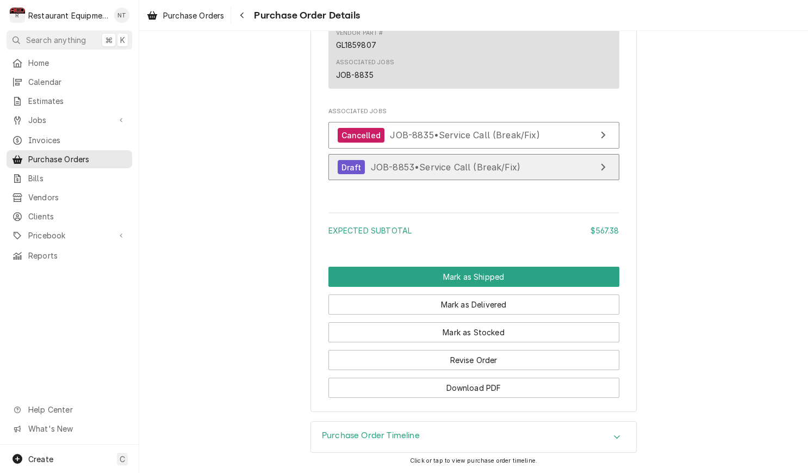
scroll to position [1377, 0]
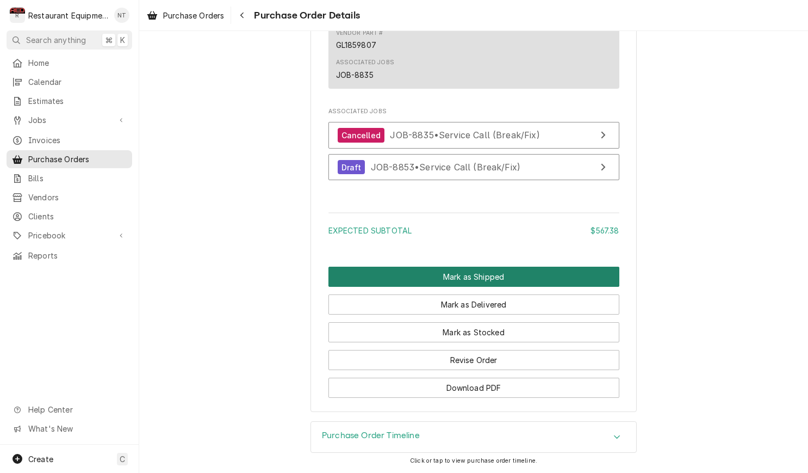
click at [566, 281] on button "Mark as Shipped" at bounding box center [474, 277] width 291 height 20
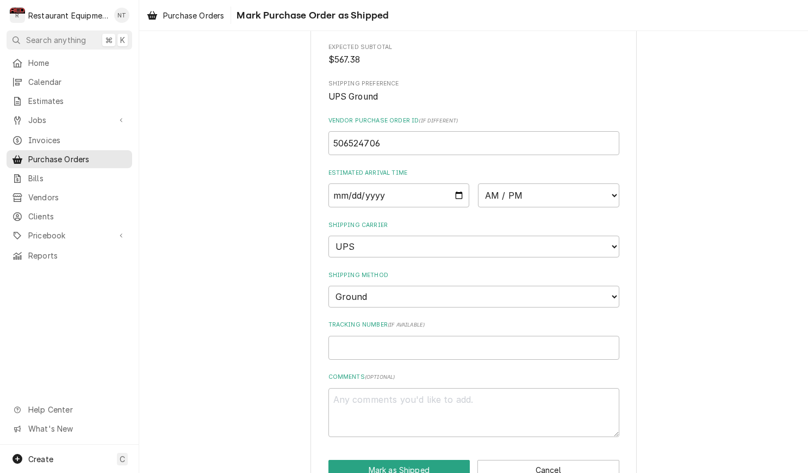
scroll to position [162, 0]
click at [486, 334] on input "Tracking Number ( if available )" at bounding box center [474, 346] width 291 height 24
type textarea "x"
type input "1"
type textarea "x"
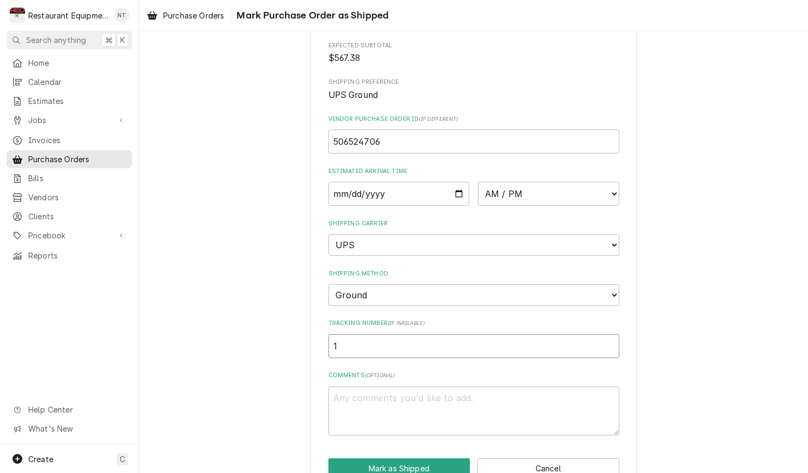
type input "1Z"
type textarea "x"
type input "1ZR"
type textarea "x"
type input "1ZR1"
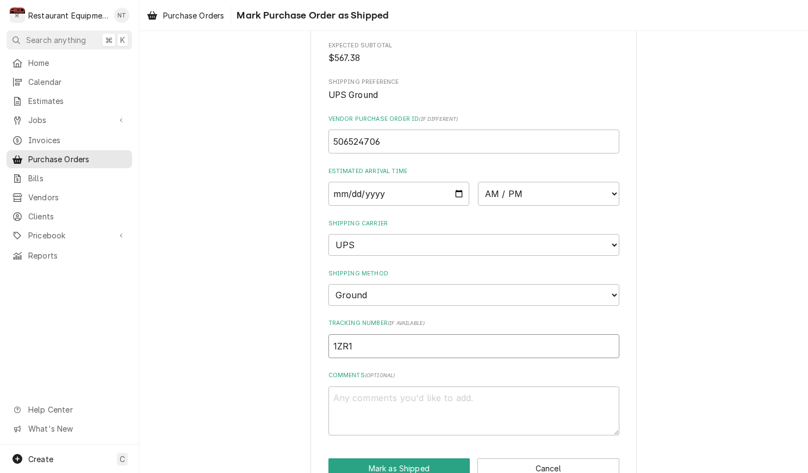
type textarea "x"
type input "1ZR1H"
type textarea "x"
type input "1ZR1H5"
type textarea "x"
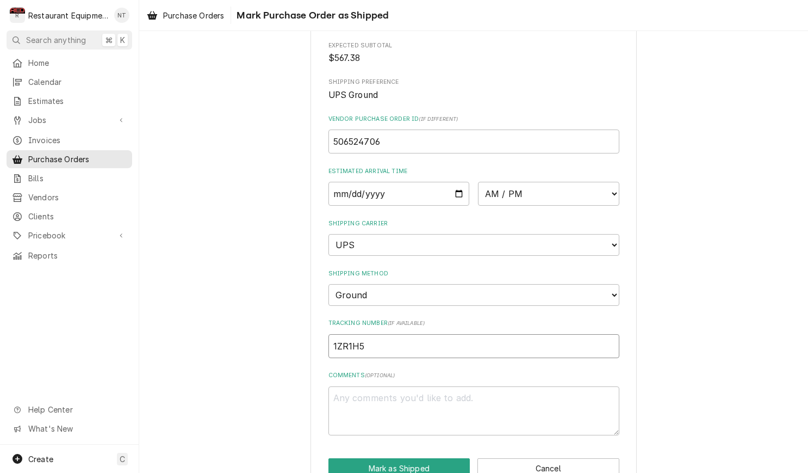
type input "1ZR1H52"
type textarea "x"
type input "1ZR1H521"
type textarea "x"
type input "1ZR1H5210"
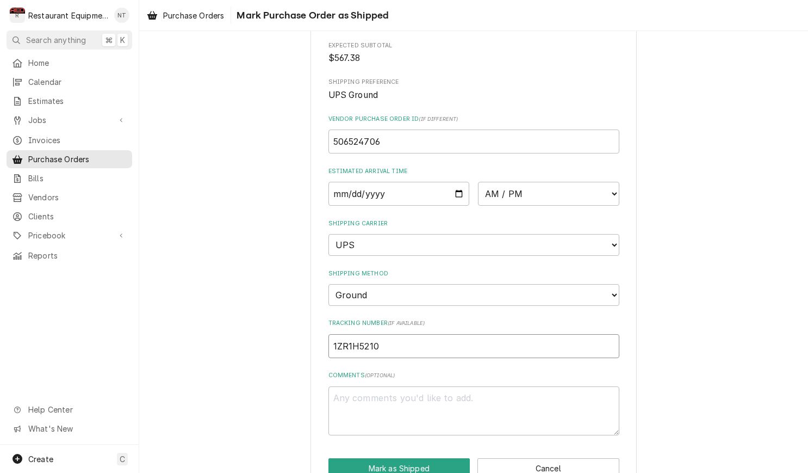
type textarea "x"
type input "1ZR1H52103"
type textarea "x"
type input "1ZR1H521030"
type textarea "x"
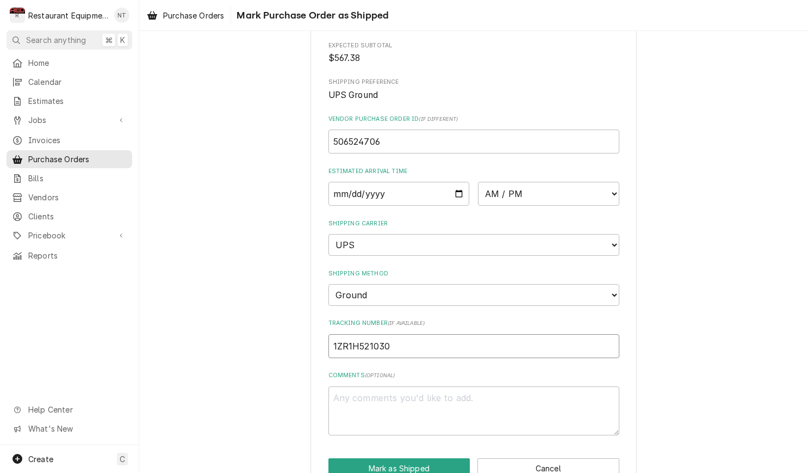
type input "1ZR1H5210303"
type textarea "x"
type input "1ZR1H52103034"
type textarea "x"
type input "1ZR1H521030347"
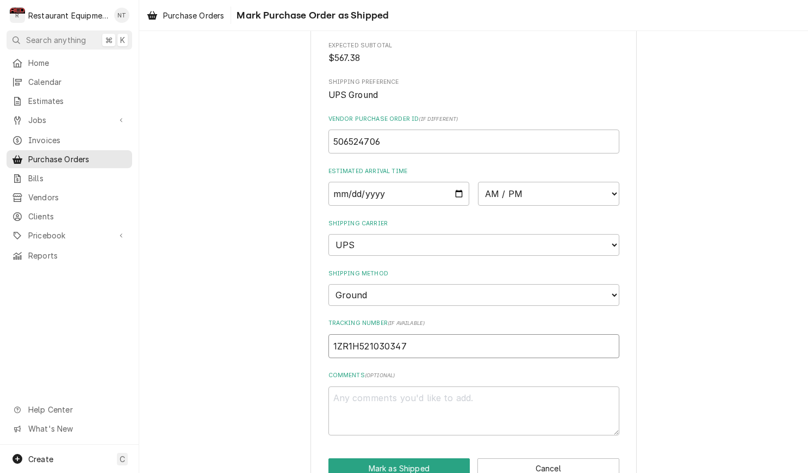
type textarea "x"
type input "1ZR1H5210303472"
type textarea "x"
type input "1ZR1H52103034727"
type textarea "x"
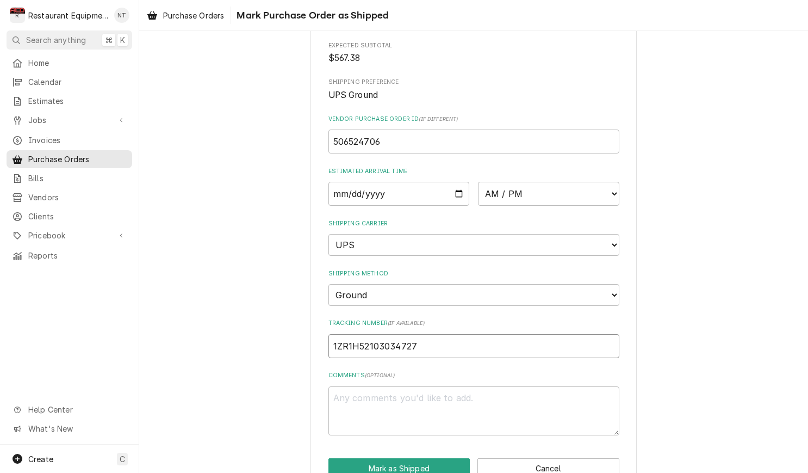
type input "[US_VEHICLE_IDENTIFICATION_NUMBER]"
type textarea "x"
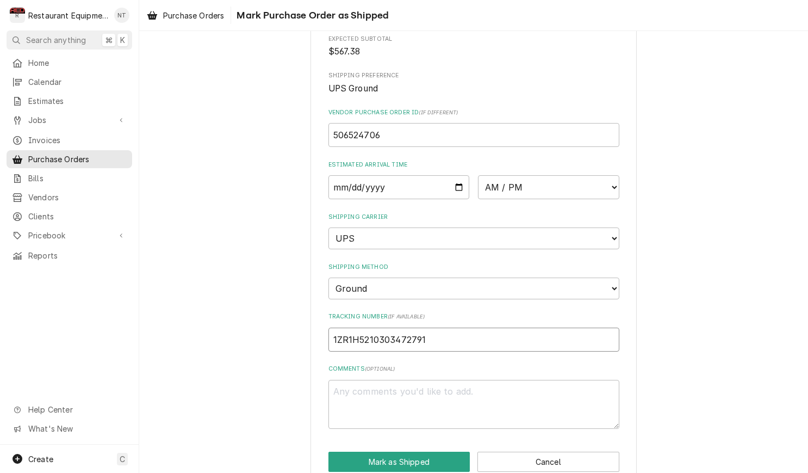
scroll to position [168, 0]
type input "1ZR1H5210303472791"
click at [450, 452] on button "Mark as Shipped" at bounding box center [400, 462] width 142 height 20
type textarea "x"
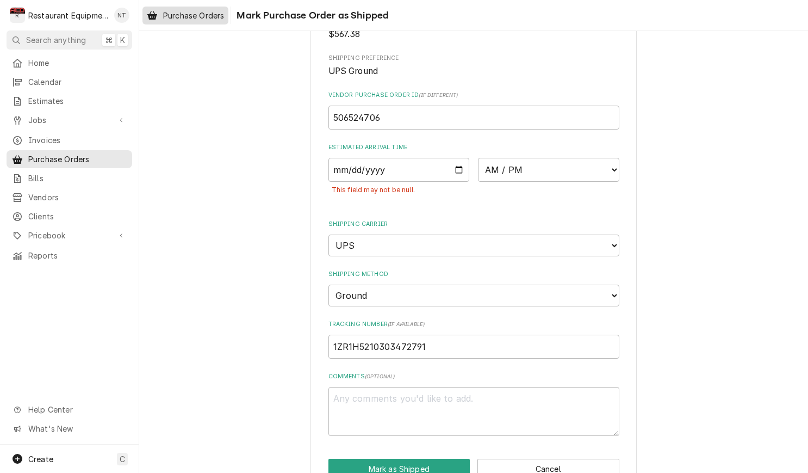
click at [199, 17] on span "Purchase Orders" at bounding box center [193, 15] width 61 height 11
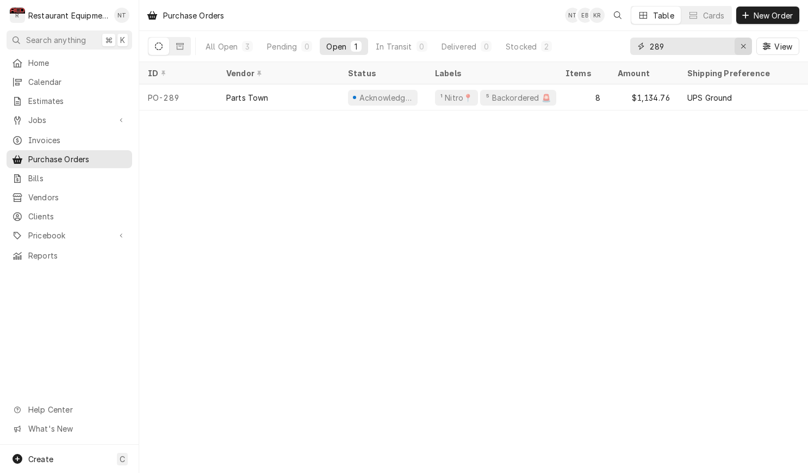
click at [736, 52] on button "Erase input" at bounding box center [743, 46] width 17 height 17
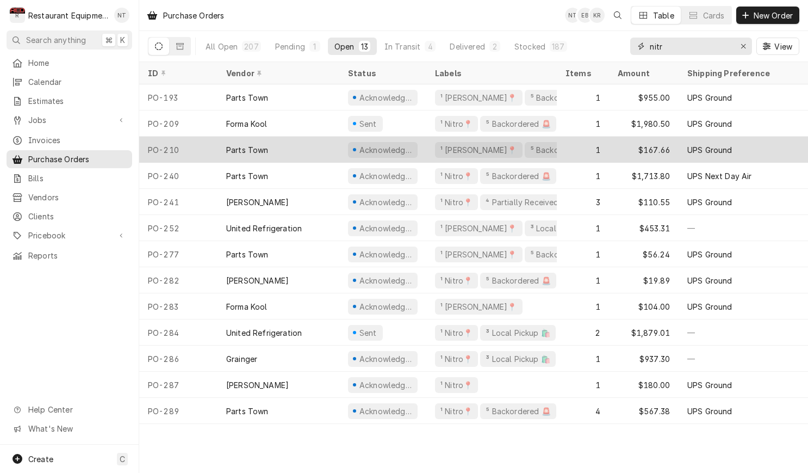
type input "nitro"
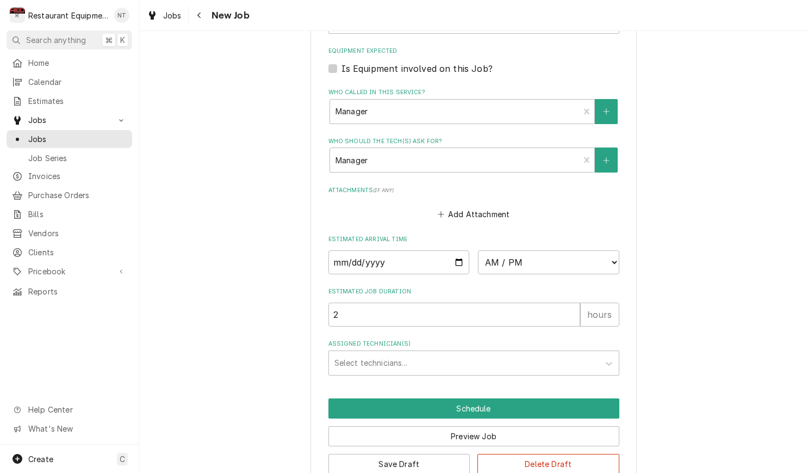
scroll to position [827, 0]
click at [431, 340] on div "Assigned Technician(s) Select technicians..." at bounding box center [474, 357] width 291 height 35
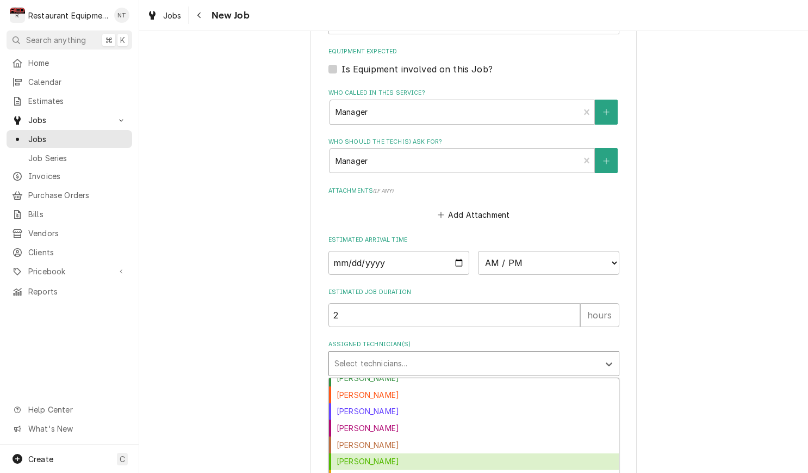
scroll to position [0, 0]
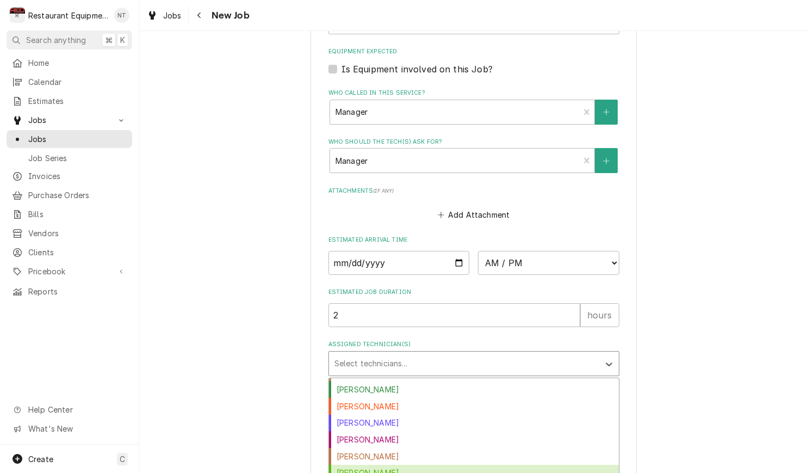
click at [485, 464] on div "Huston Lewis" at bounding box center [474, 472] width 290 height 17
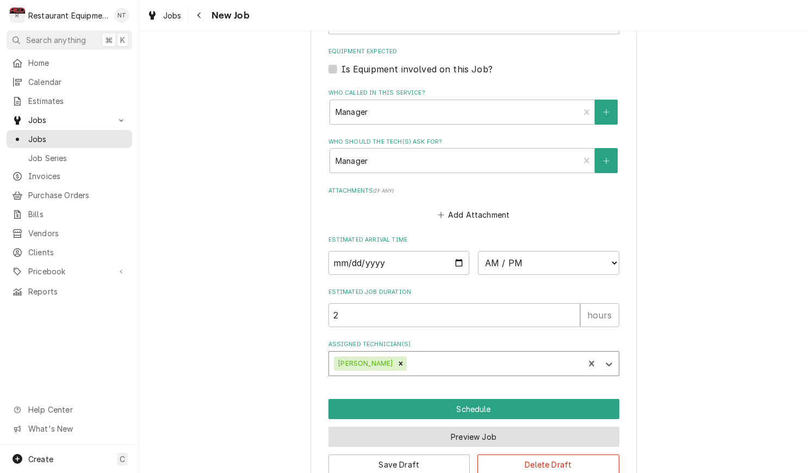
type textarea "x"
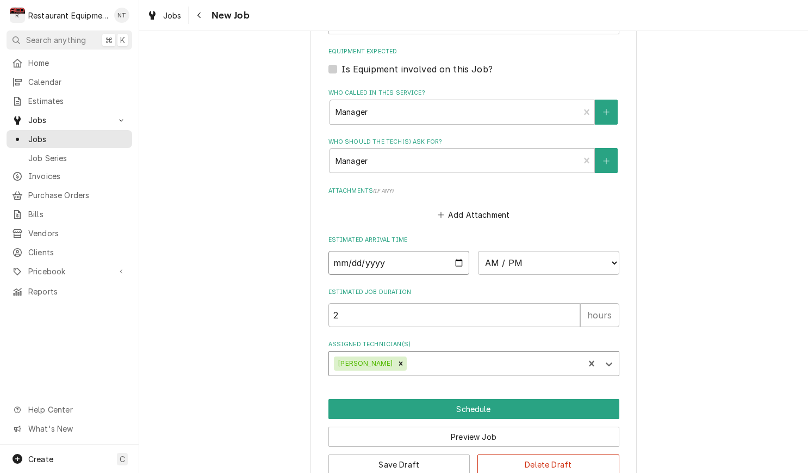
click at [433, 251] on input "Date" at bounding box center [399, 263] width 141 height 24
type input "2025-09-11"
type textarea "x"
select select "14:15:00"
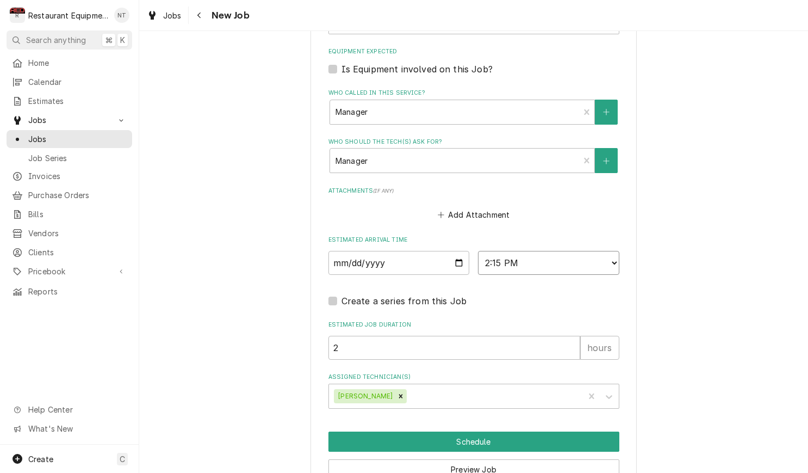
type textarea "x"
select select "14:00:00"
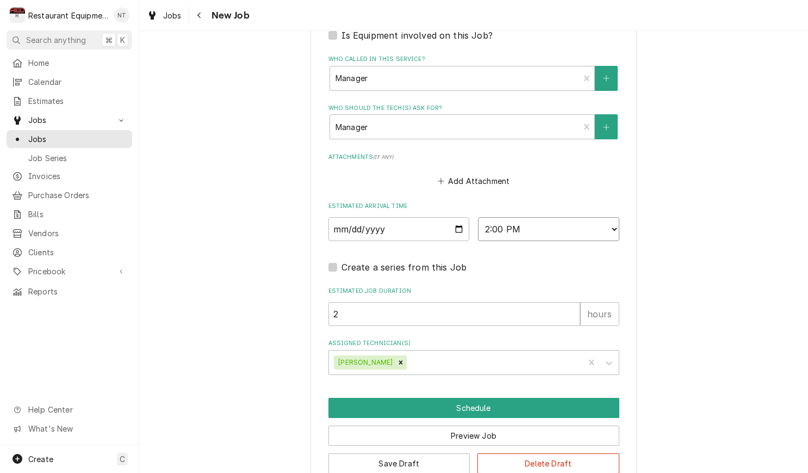
scroll to position [859, 0]
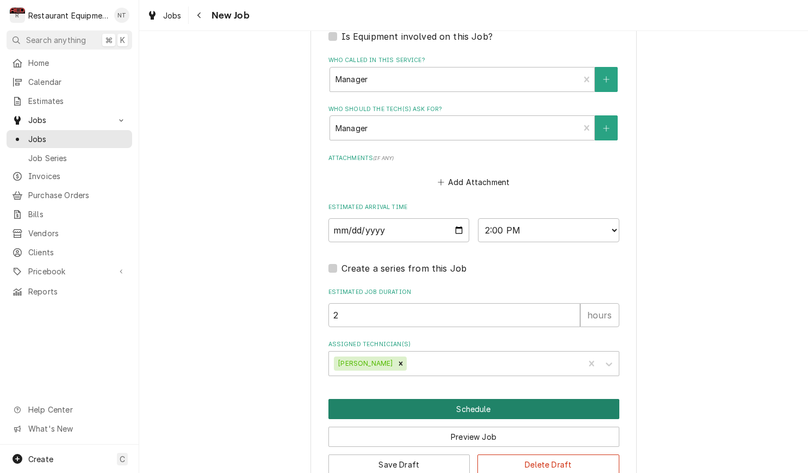
click at [596, 399] on button "Schedule" at bounding box center [474, 409] width 291 height 20
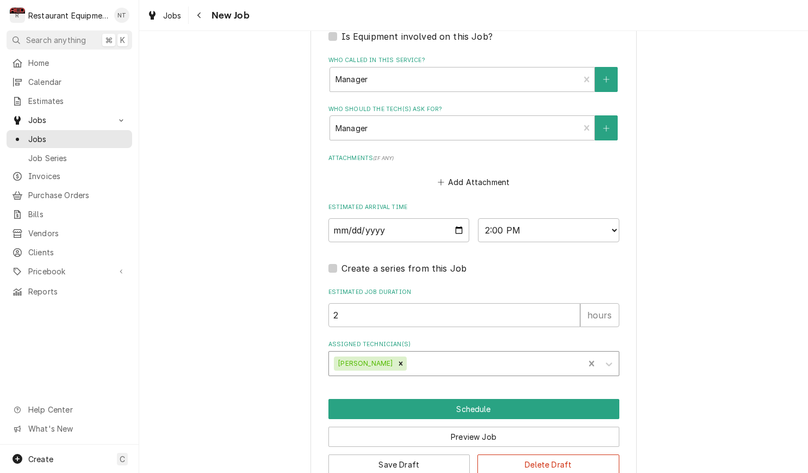
scroll to position [822, 0]
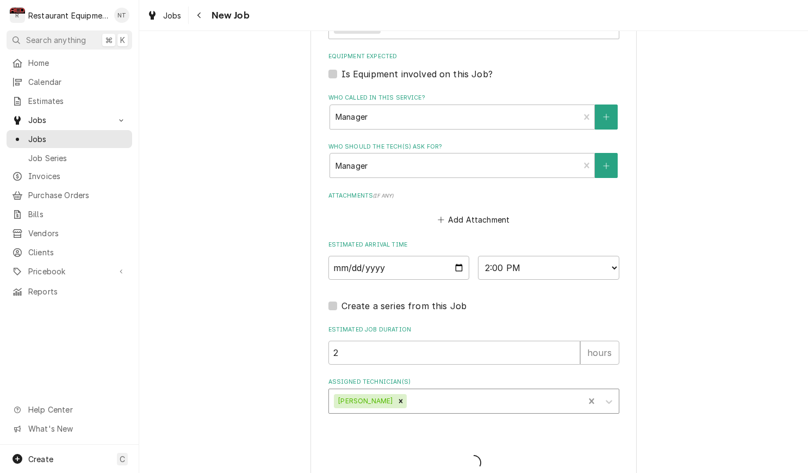
type textarea "x"
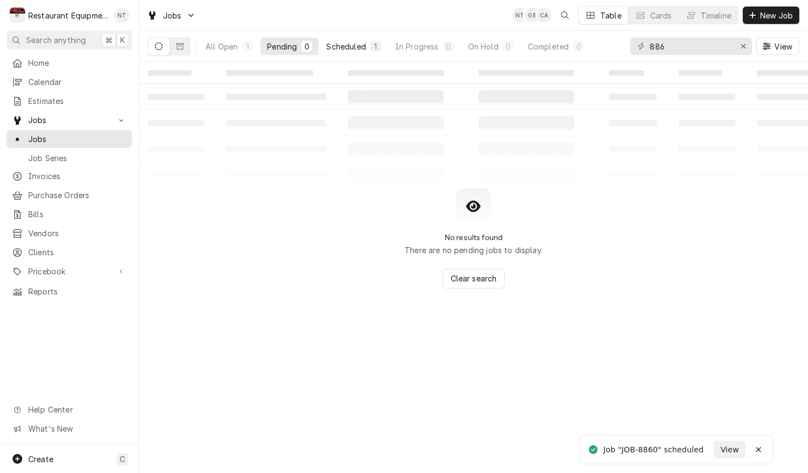
drag, startPoint x: 368, startPoint y: 51, endPoint x: 374, endPoint y: 52, distance: 6.1
click at [368, 51] on button "Scheduled 1" at bounding box center [353, 46] width 67 height 17
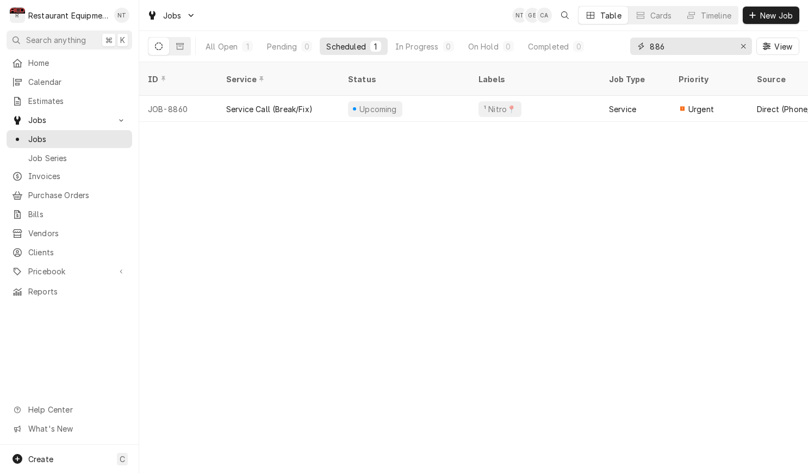
drag, startPoint x: 698, startPoint y: 45, endPoint x: 589, endPoint y: 57, distance: 110.0
click at [589, 57] on div "All Open 1 Pending 0 Scheduled 1 In Progress 0 On Hold 0 Completed 0 886 View" at bounding box center [474, 46] width 652 height 30
type input "8"
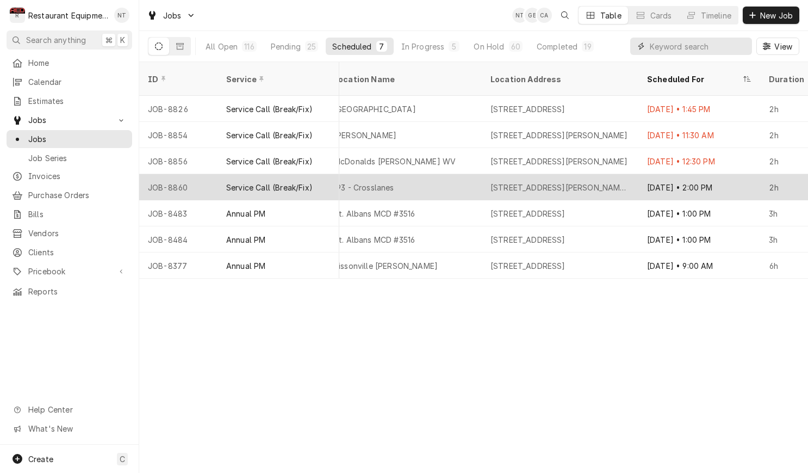
scroll to position [0, 847]
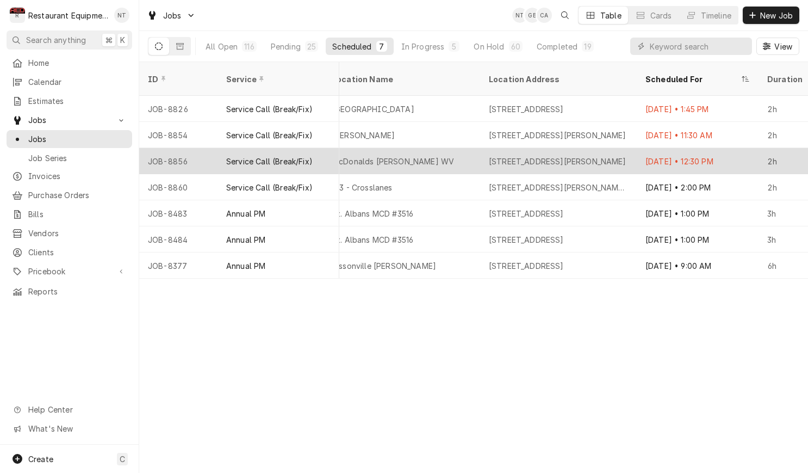
click at [675, 150] on div "Sep 11 • 12:30 PM" at bounding box center [698, 161] width 122 height 26
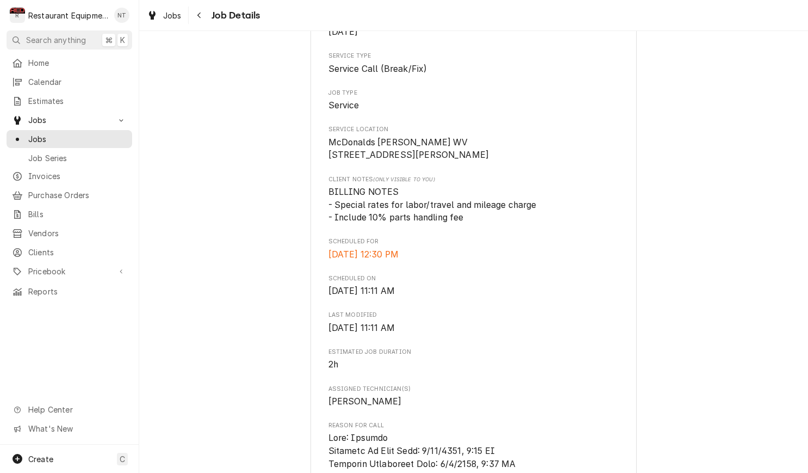
scroll to position [166, 0]
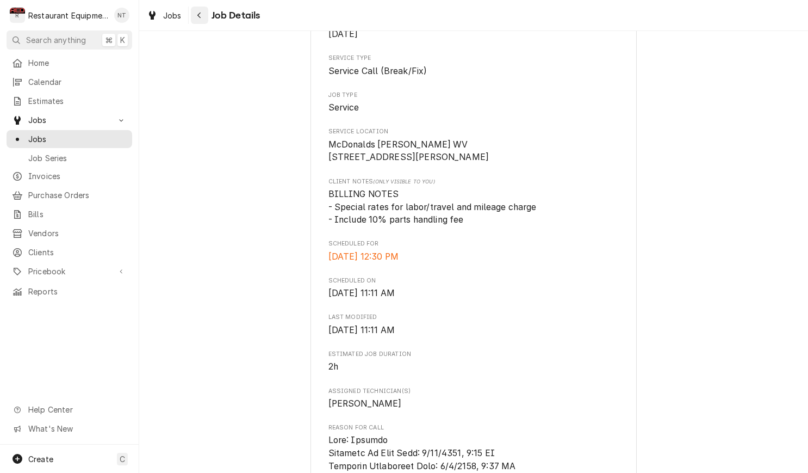
click at [197, 15] on icon "Navigate back" at bounding box center [199, 15] width 5 height 8
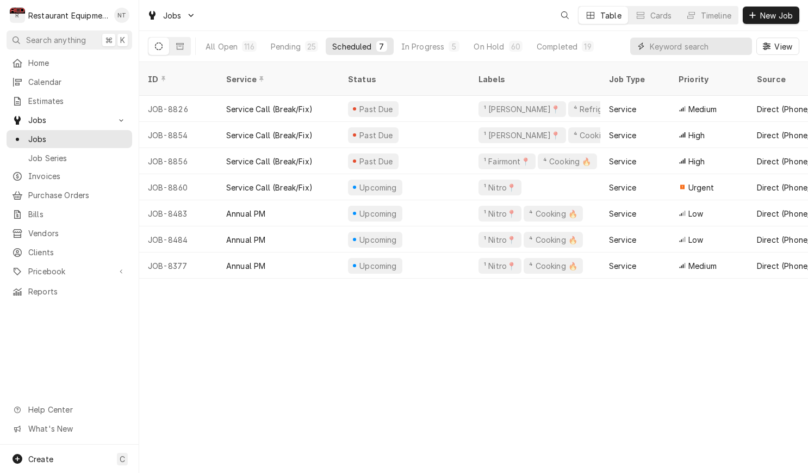
click at [700, 43] on input "Dynamic Content Wrapper" at bounding box center [698, 46] width 97 height 17
type input "nitro"
